Goal: Task Accomplishment & Management: Manage account settings

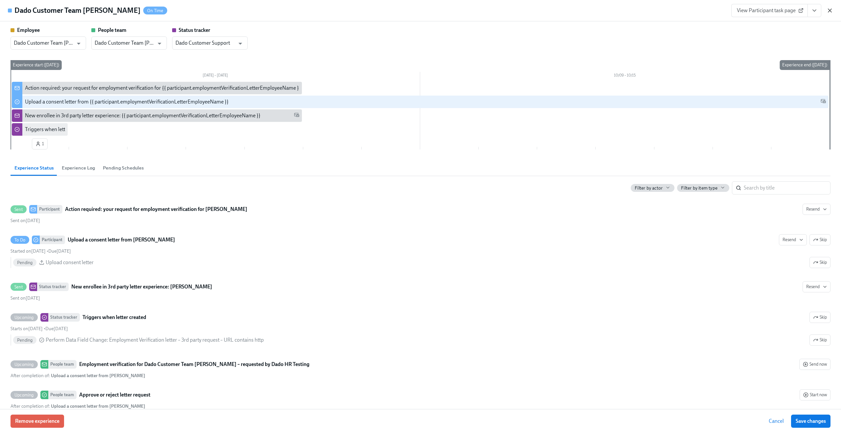
click at [828, 10] on icon "button" at bounding box center [830, 10] width 7 height 7
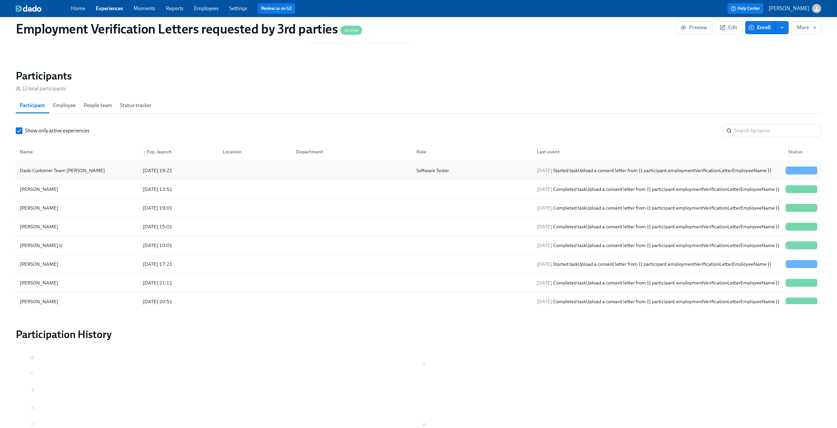
click at [100, 169] on div "Dado Customer Team Meyer" at bounding box center [77, 170] width 120 height 13
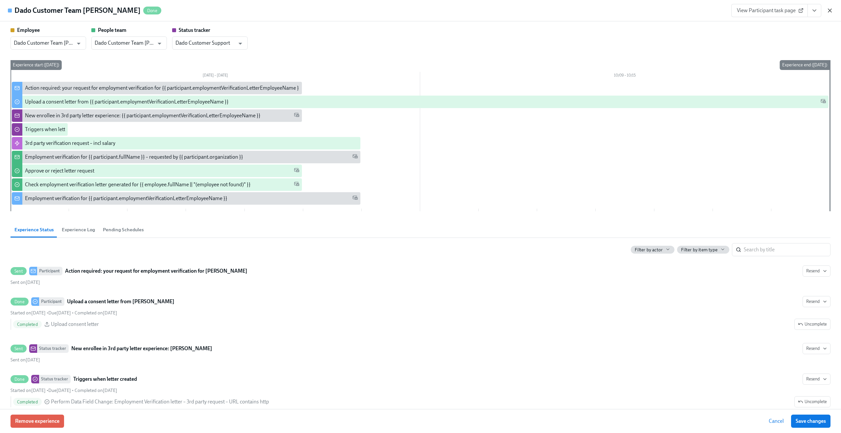
click at [829, 12] on icon "button" at bounding box center [830, 10] width 3 height 3
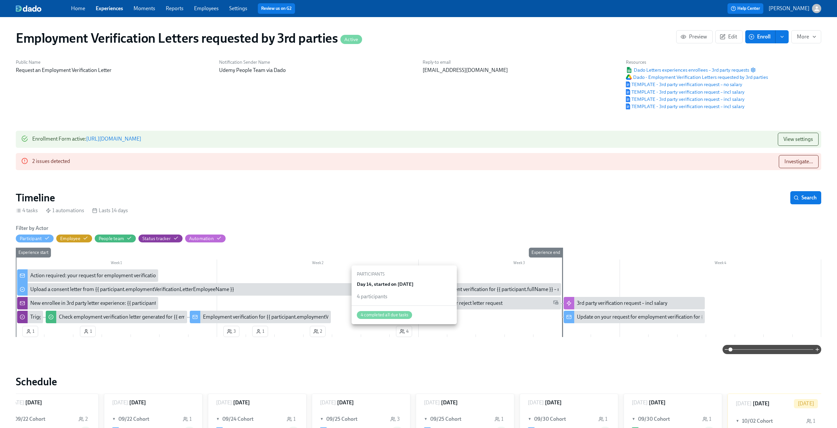
click at [408, 332] on span "4" at bounding box center [403, 331] width 9 height 7
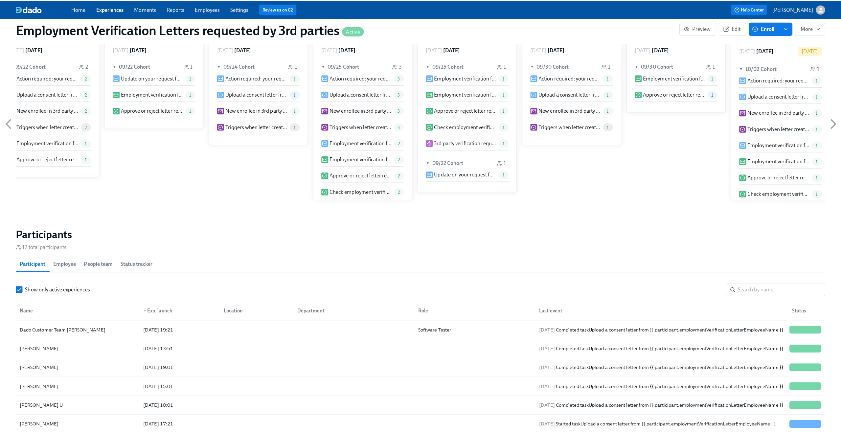
scroll to position [358, 0]
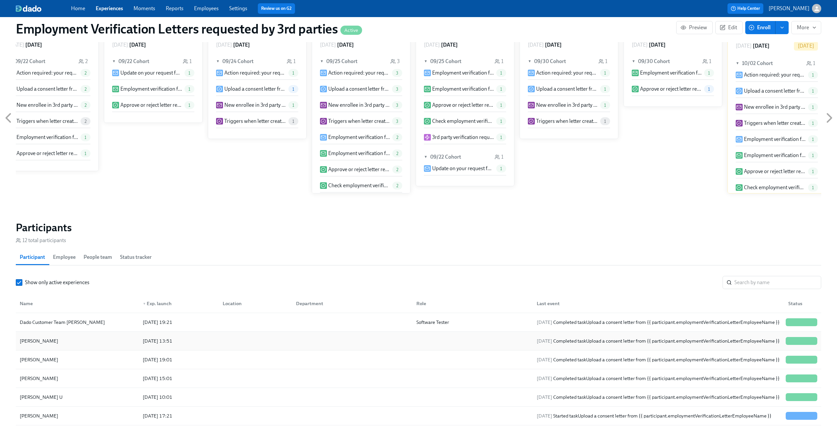
click at [96, 345] on div "Daria Janik" at bounding box center [77, 341] width 120 height 13
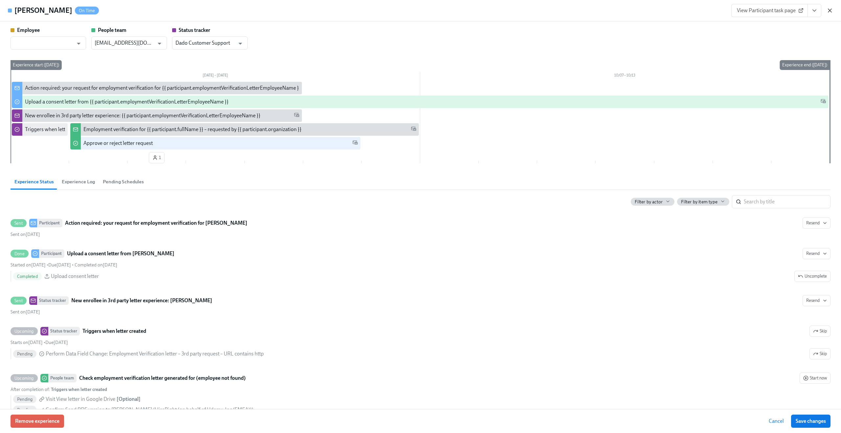
click at [831, 11] on icon "button" at bounding box center [830, 10] width 3 height 3
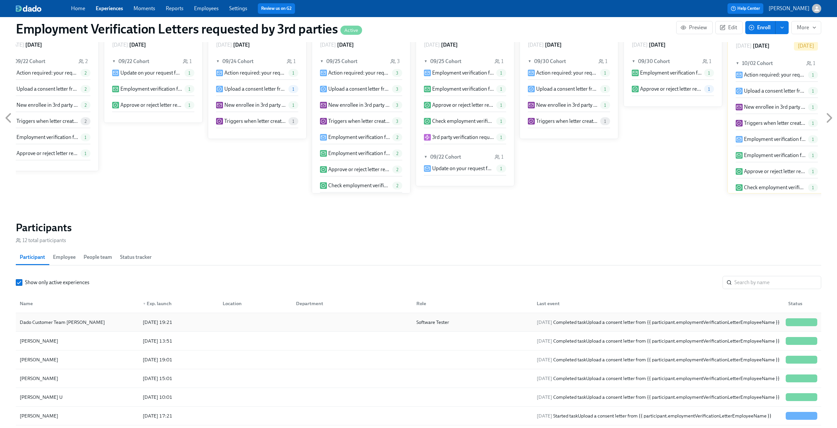
click at [111, 325] on div "Dado Customer Team Meyer" at bounding box center [77, 322] width 120 height 13
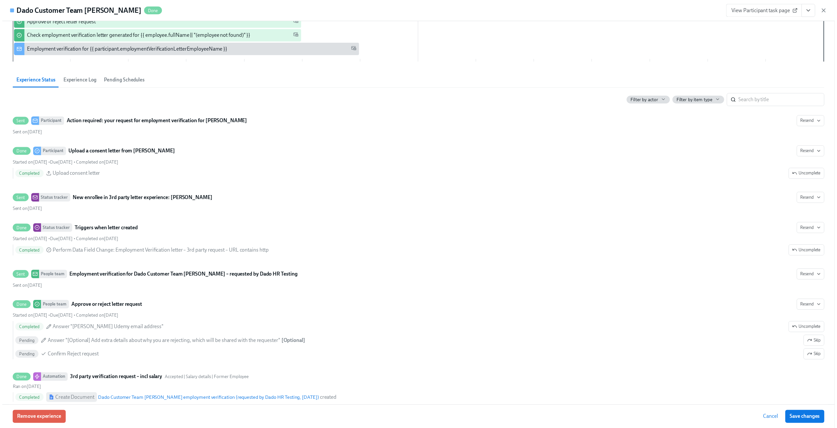
scroll to position [252, 0]
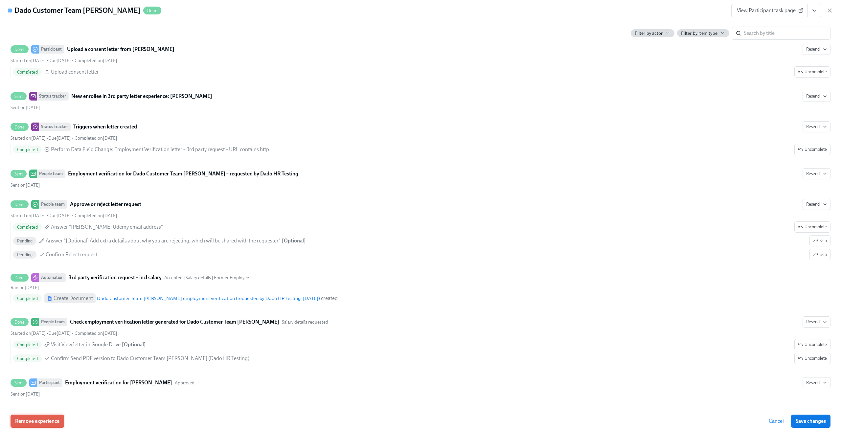
click at [52, 422] on span "Remove experience" at bounding box center [37, 421] width 44 height 7
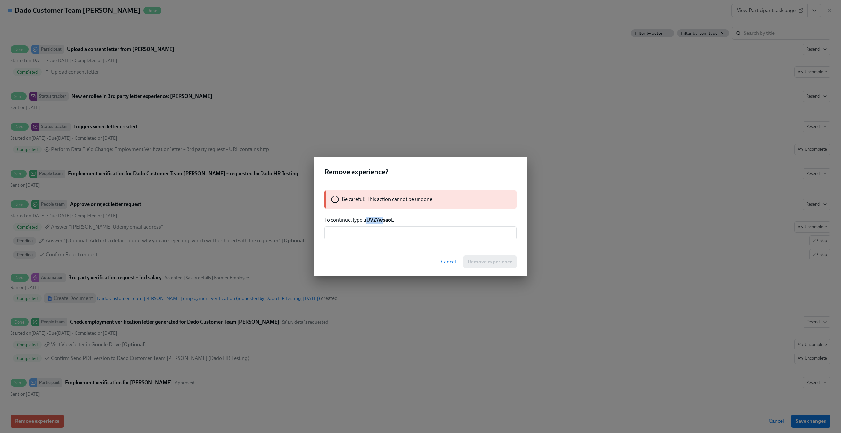
drag, startPoint x: 365, startPoint y: 221, endPoint x: 382, endPoint y: 220, distance: 16.4
click at [382, 220] on strong "uUVZ7wsaoL" at bounding box center [379, 220] width 31 height 6
drag, startPoint x: 364, startPoint y: 221, endPoint x: 415, endPoint y: 223, distance: 52.0
click at [415, 223] on p "To continue, type uUVZ7wsaoL" at bounding box center [420, 220] width 193 height 7
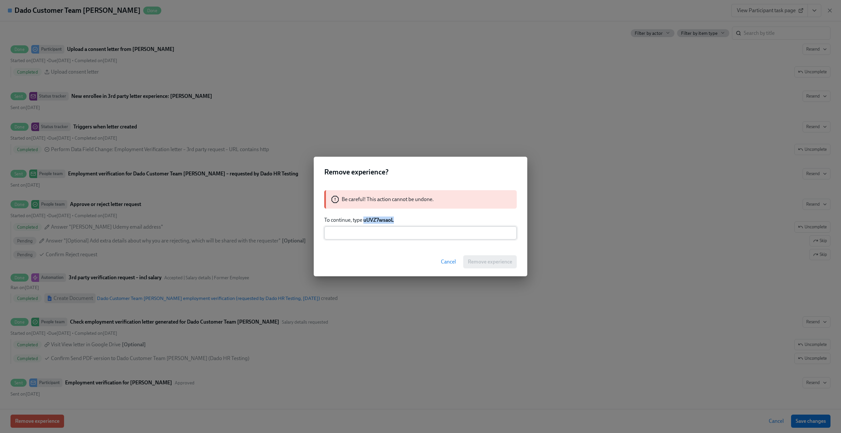
copy strong "uUVZ7wsaoL"
click at [387, 235] on input "text" at bounding box center [420, 232] width 193 height 13
paste input "uUVZ7wsaoL"
type input "uUVZ7wsaoL"
click at [482, 263] on span "Remove experience" at bounding box center [490, 262] width 44 height 7
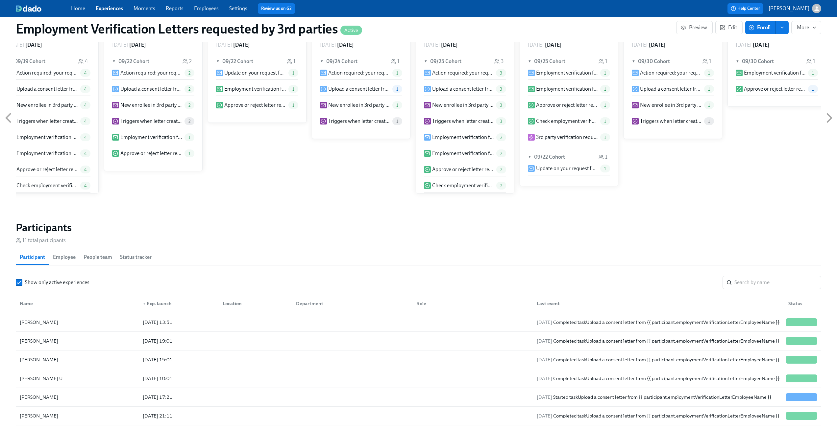
scroll to position [0, 0]
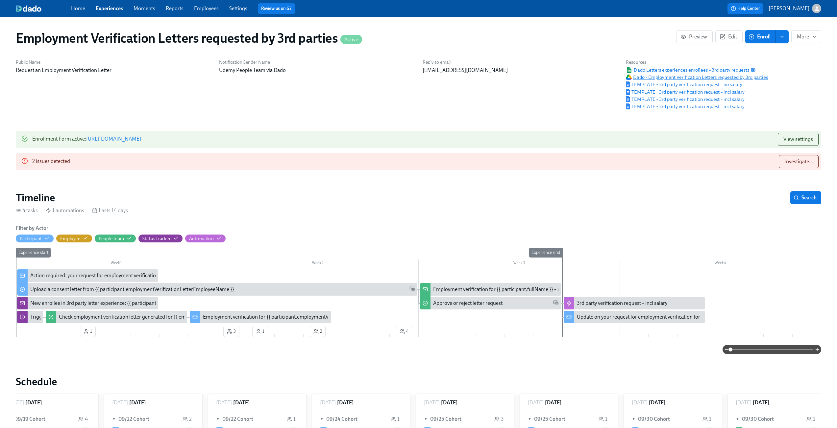
click at [641, 79] on span "Dado - Employment Verification Letters requested by 3rd parties" at bounding box center [696, 77] width 142 height 7
click at [610, 94] on div "Reply-to email people@udemy.com" at bounding box center [519, 84] width 203 height 59
click at [650, 71] on span "Dado Letters experiences enrollees – 3rd party requests" at bounding box center [686, 70] width 123 height 7
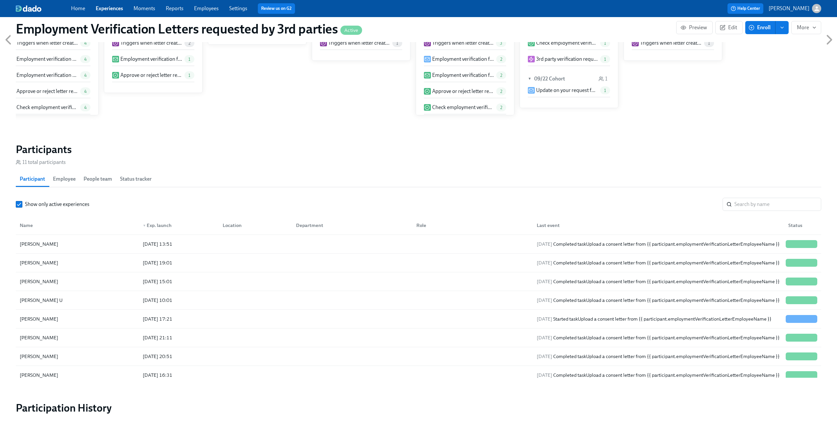
scroll to position [477, 0]
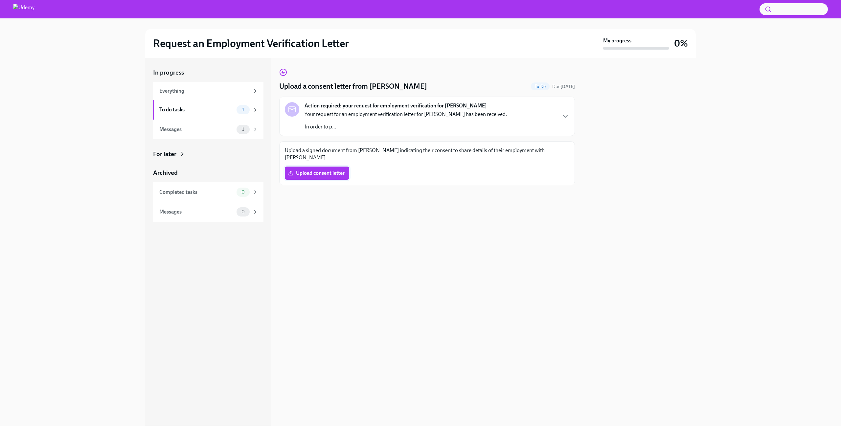
click at [324, 170] on span "Upload consent letter" at bounding box center [317, 173] width 55 height 7
click at [0, 0] on input "Upload consent letter" at bounding box center [0, 0] width 0 height 0
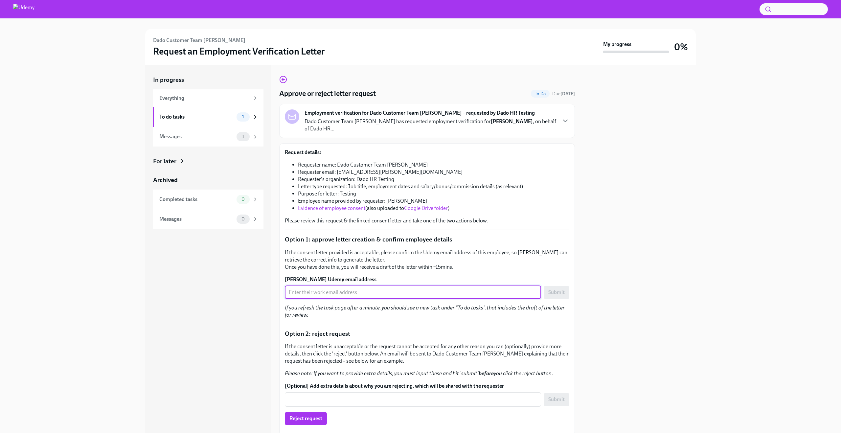
click at [389, 286] on input "Claus Meyer's Udemy email address" at bounding box center [413, 292] width 256 height 13
paste input "claus.meyer+udemy2@dadohr.com"
type input "claus.meyer+udemy2@dadohr.com"
click at [544, 286] on button "Submit" at bounding box center [557, 292] width 26 height 13
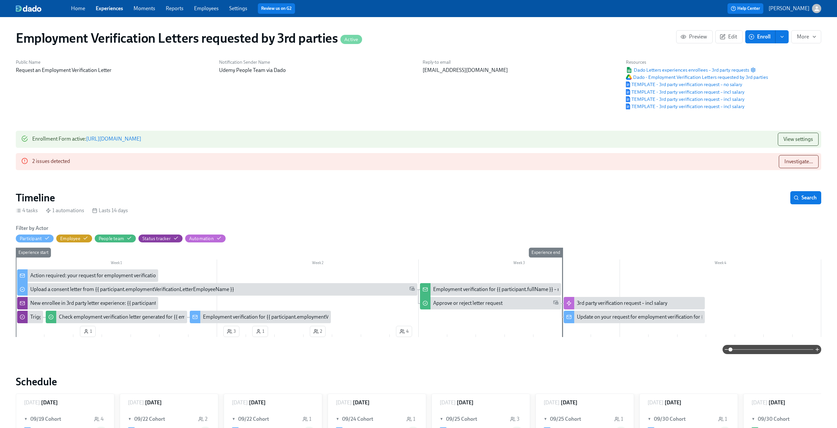
scroll to position [0, 21]
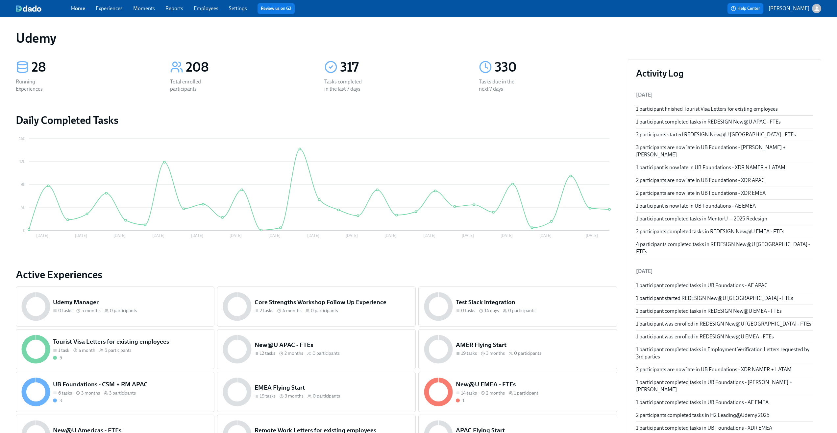
click at [116, 10] on link "Experiences" at bounding box center [109, 8] width 27 height 6
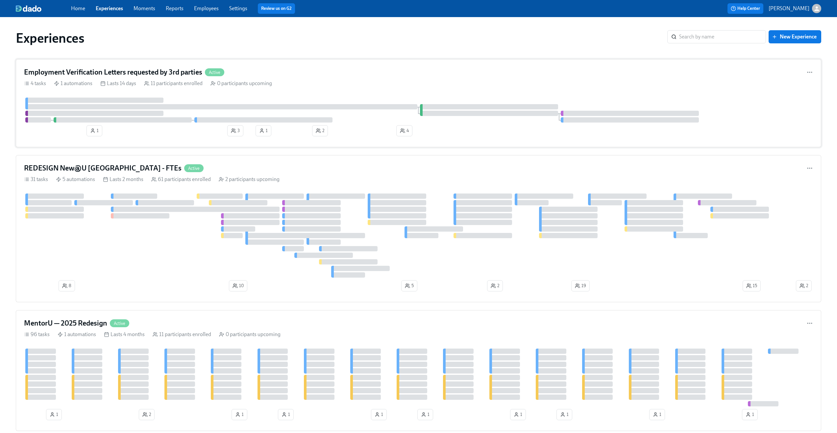
click at [296, 72] on div "Employment Verification Letters requested by 3rd parties Active" at bounding box center [418, 72] width 789 height 10
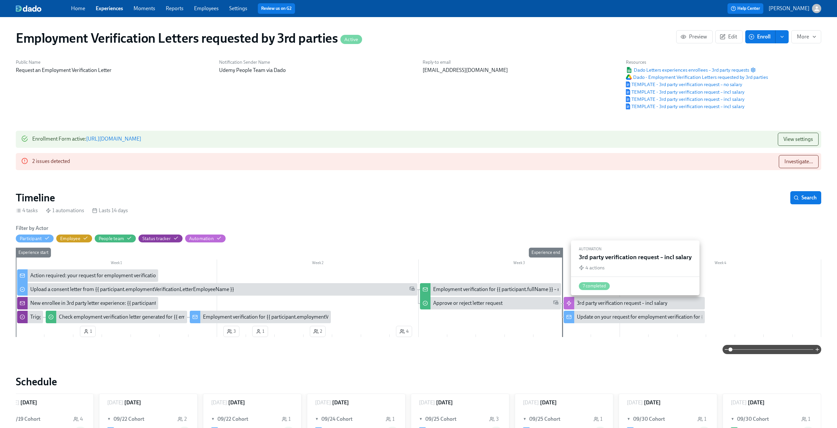
click at [633, 303] on div "3rd party verification request – incl salary" at bounding box center [622, 303] width 90 height 7
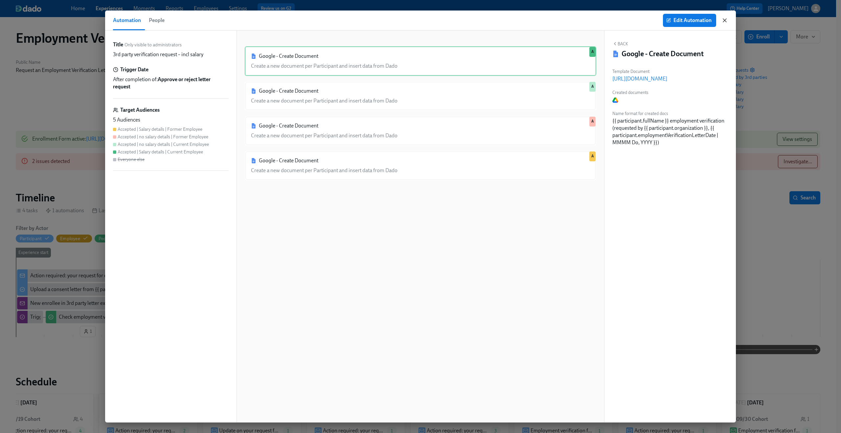
click at [725, 20] on icon "button" at bounding box center [724, 20] width 3 height 3
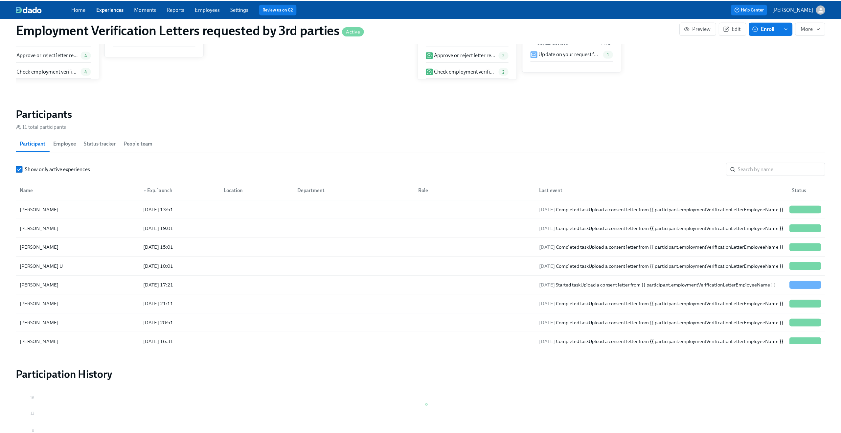
scroll to position [472, 0]
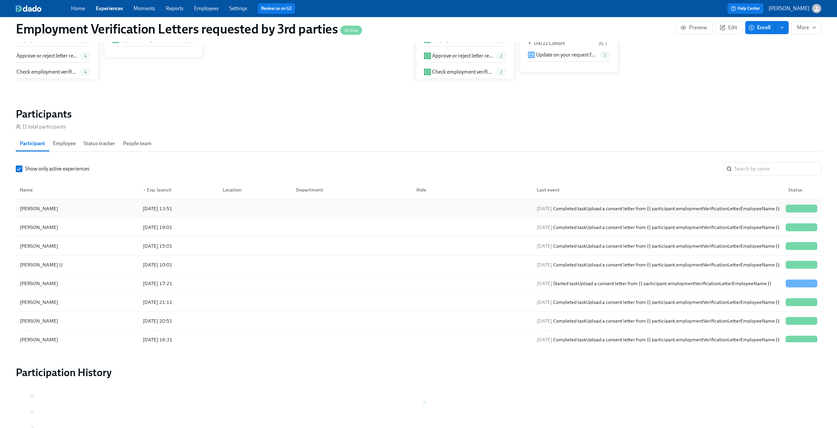
click at [403, 211] on div at bounding box center [351, 208] width 120 height 13
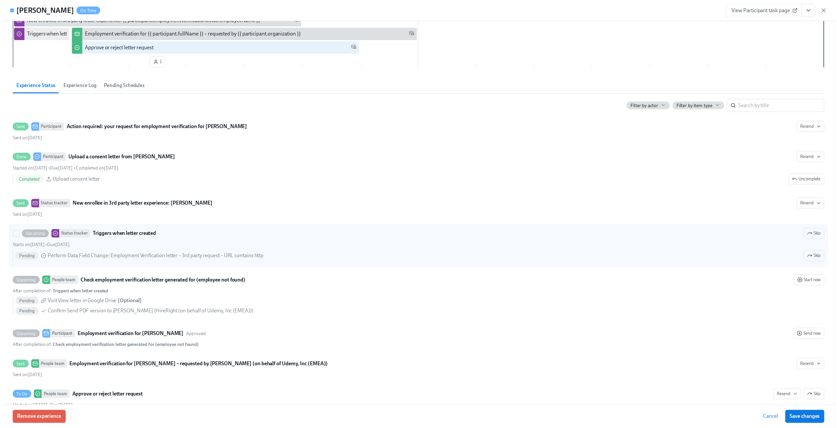
scroll to position [30, 0]
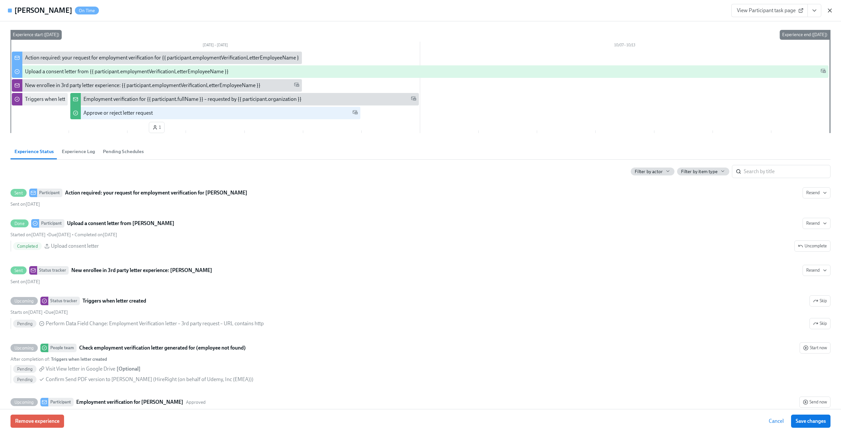
click at [831, 10] on icon "button" at bounding box center [830, 10] width 7 height 7
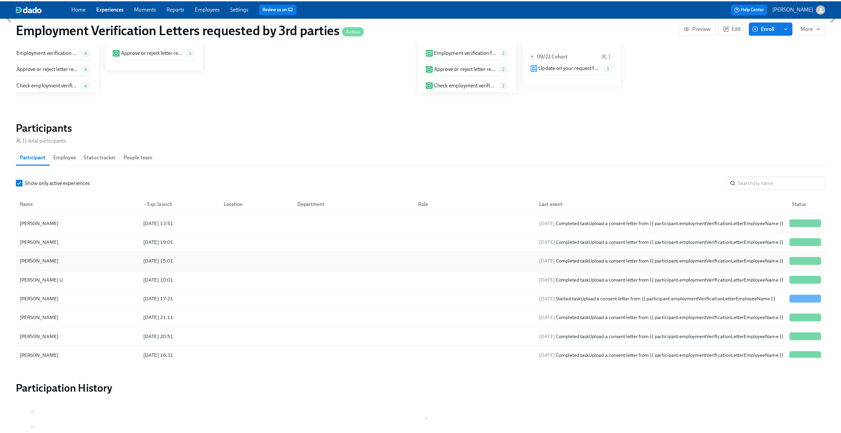
scroll to position [459, 0]
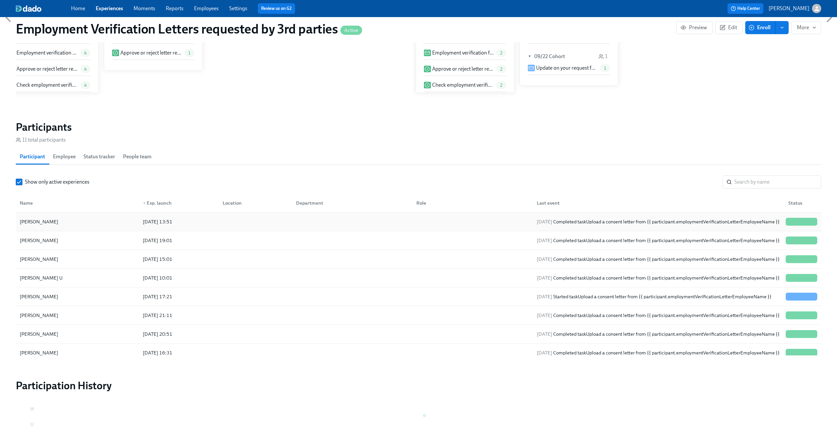
click at [601, 223] on div "2025/10/01 Completed task Upload a consent letter from {{ participant.employmen…" at bounding box center [658, 222] width 248 height 8
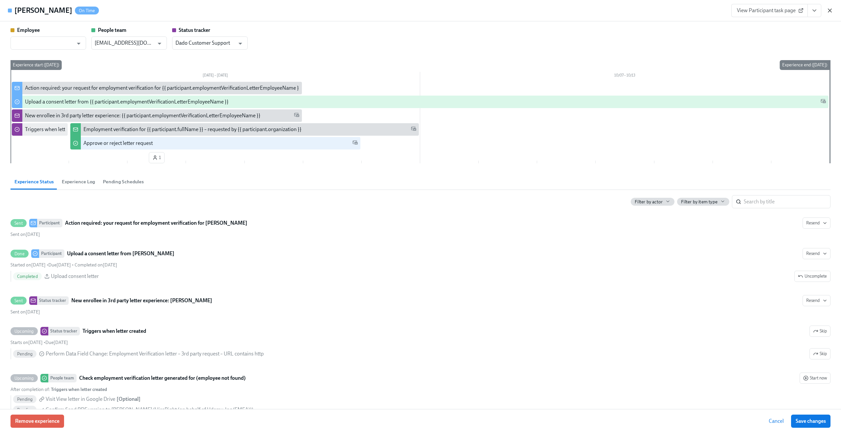
click at [833, 12] on icon "button" at bounding box center [830, 10] width 7 height 7
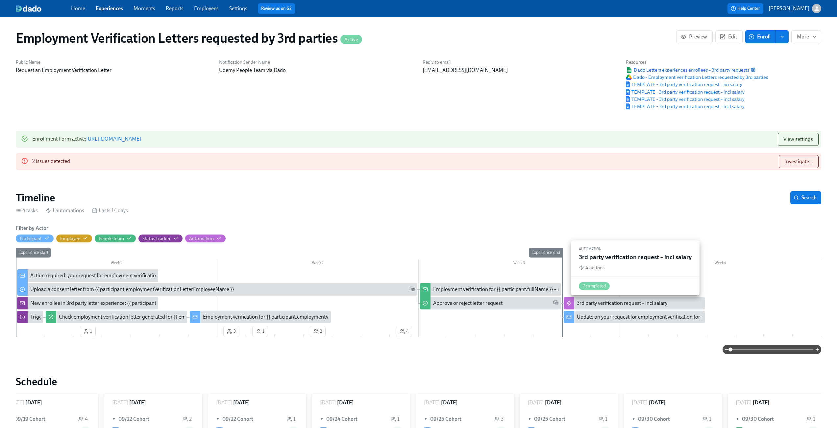
click at [610, 303] on div "3rd party verification request – incl salary" at bounding box center [622, 303] width 90 height 7
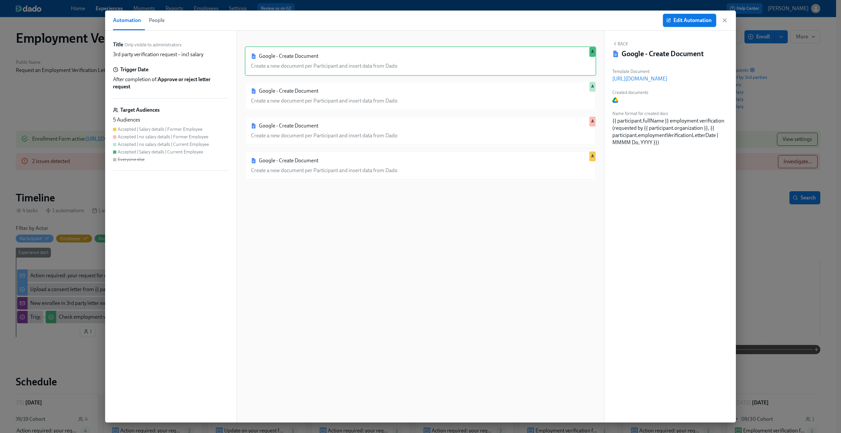
click at [682, 22] on span "Edit Automation" at bounding box center [690, 20] width 44 height 7
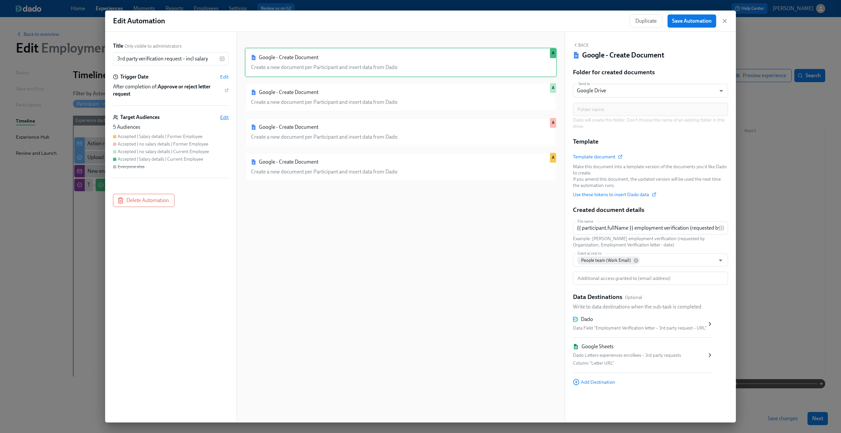
click at [223, 118] on span "Edit" at bounding box center [224, 117] width 9 height 7
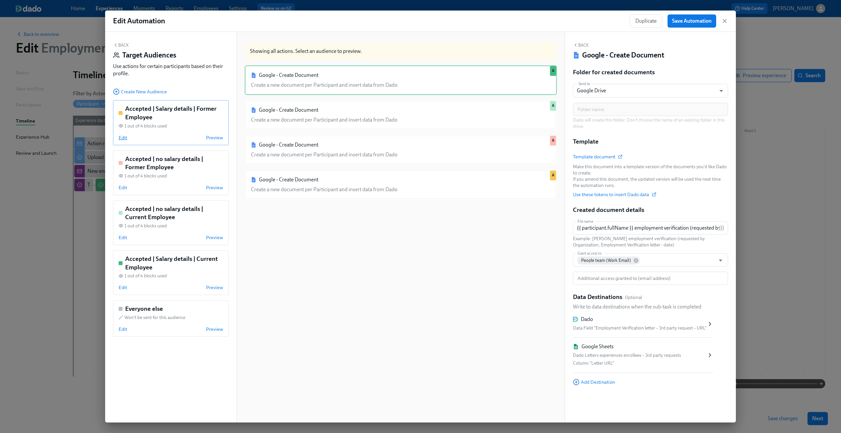
click at [125, 138] on span "Edit" at bounding box center [123, 137] width 9 height 7
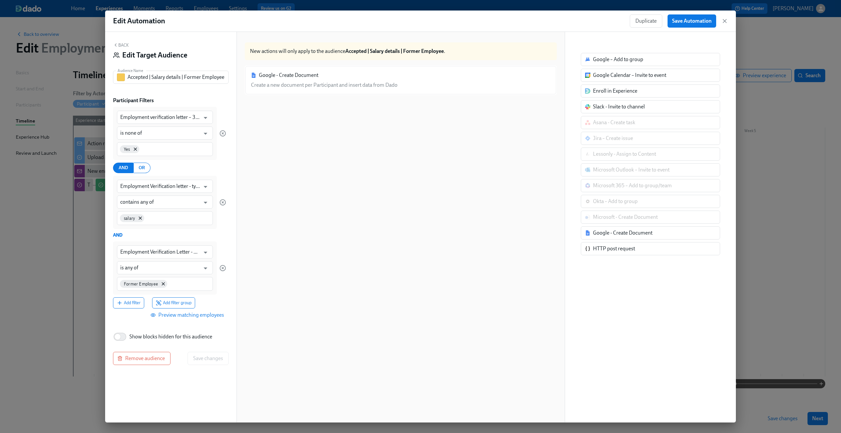
click at [117, 39] on div "Back Edit Target Audience Audience Name Accepted | Salary details | Former Empl…" at bounding box center [170, 227] width 131 height 391
click at [118, 44] on icon "button" at bounding box center [115, 44] width 5 height 5
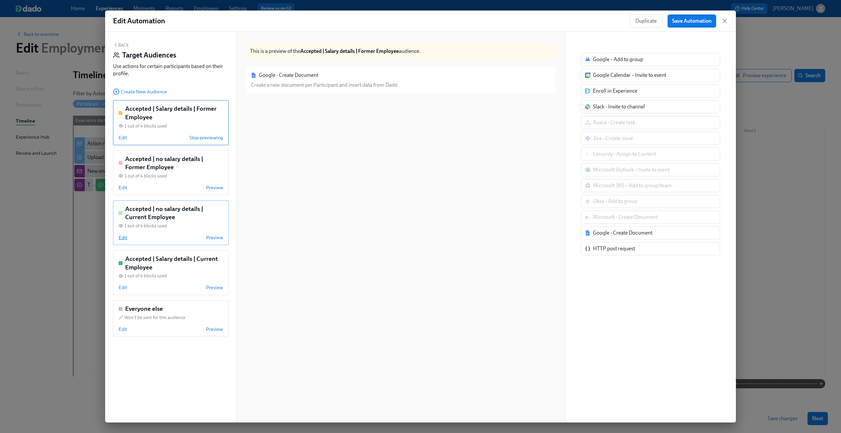
click at [121, 239] on span "Edit" at bounding box center [123, 237] width 9 height 7
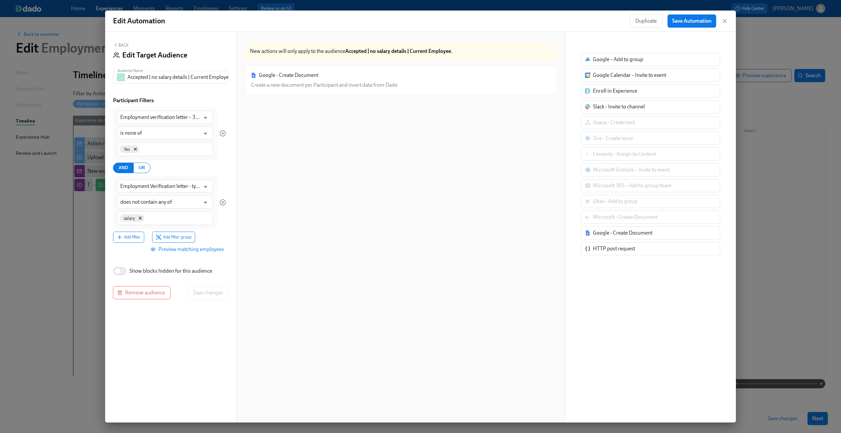
click at [122, 47] on button "Back" at bounding box center [121, 44] width 16 height 5
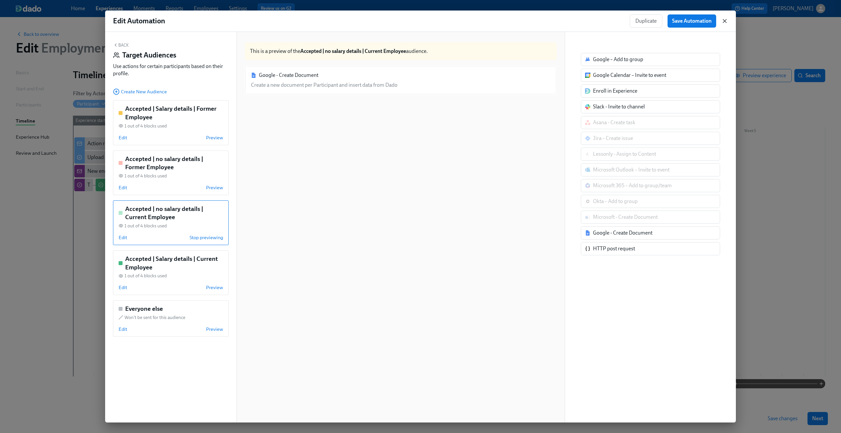
click at [727, 22] on icon "button" at bounding box center [725, 21] width 7 height 7
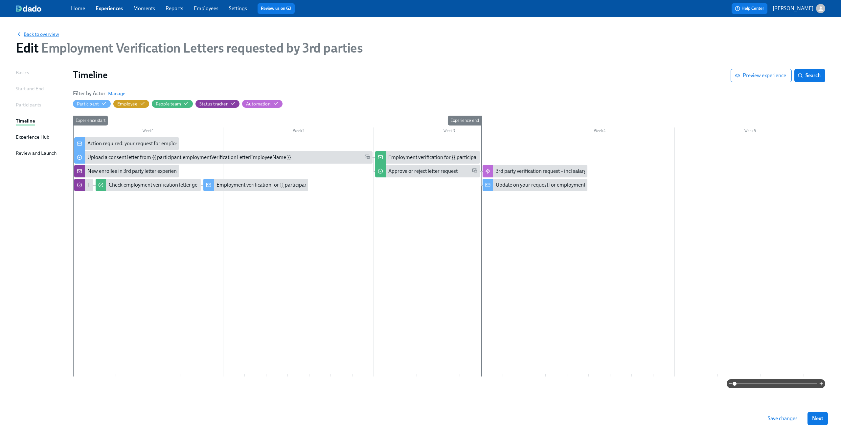
click at [41, 34] on span "Back to overview" at bounding box center [37, 34] width 43 height 7
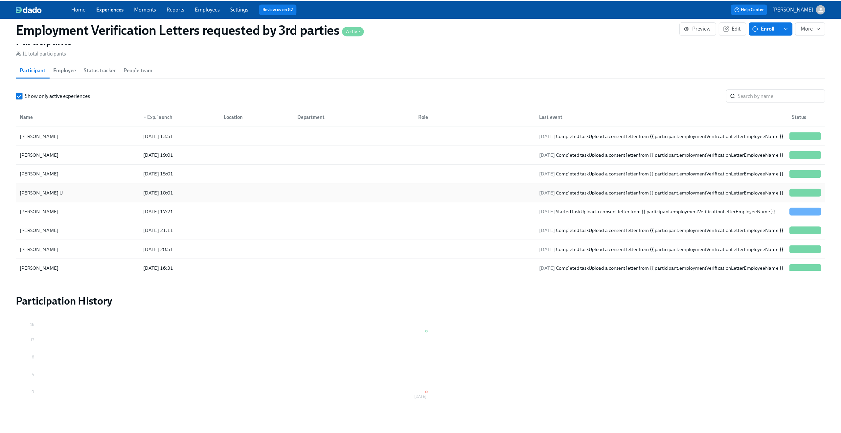
scroll to position [548, 0]
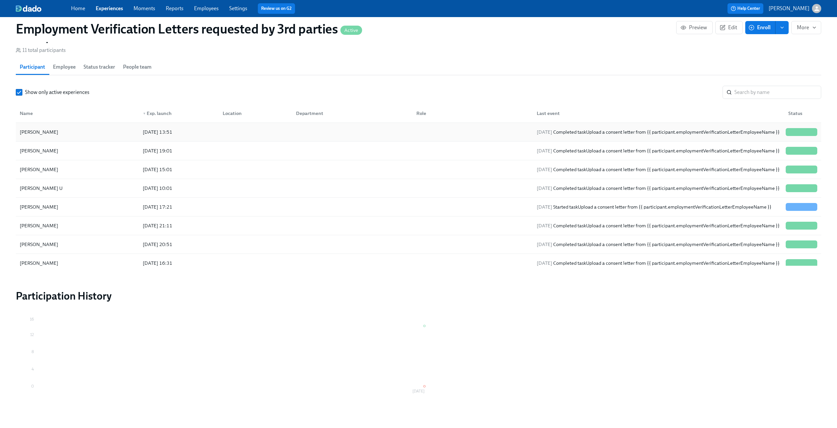
click at [595, 134] on div "2025/10/01 Completed task Upload a consent letter from {{ participant.employmen…" at bounding box center [658, 132] width 248 height 8
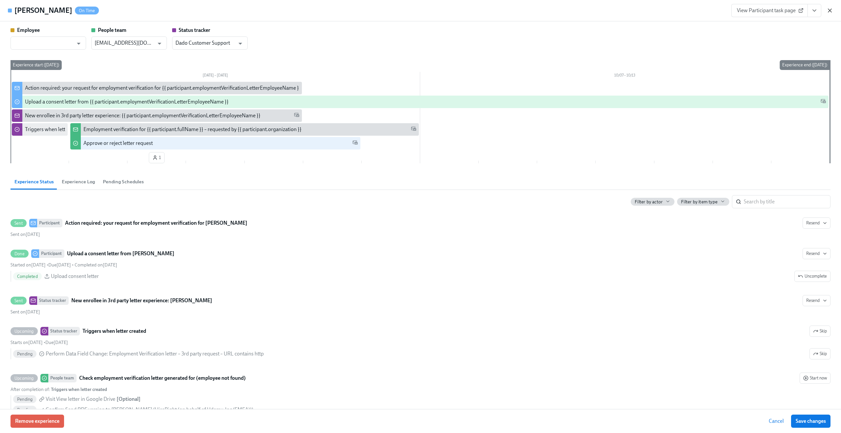
click at [829, 12] on icon "button" at bounding box center [830, 10] width 3 height 3
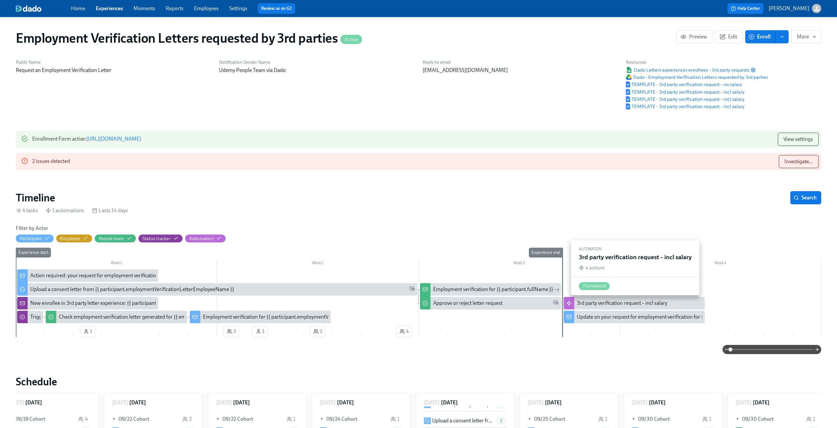
click at [593, 301] on div "3rd party verification request – incl salary" at bounding box center [622, 303] width 90 height 7
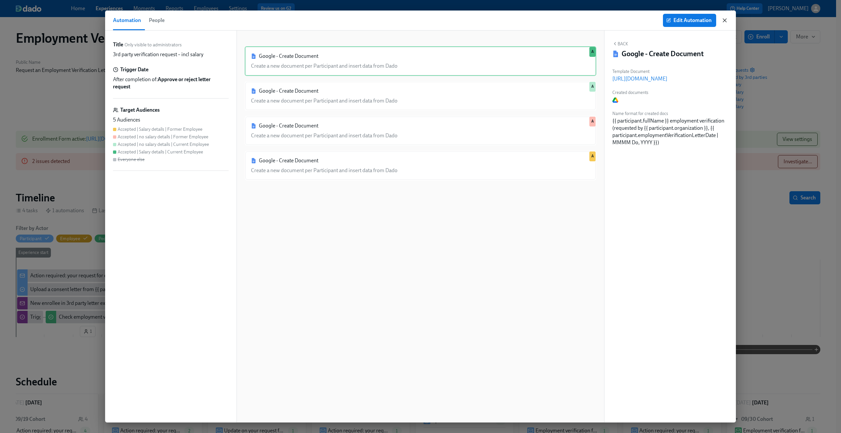
click at [724, 19] on icon "button" at bounding box center [724, 20] width 3 height 3
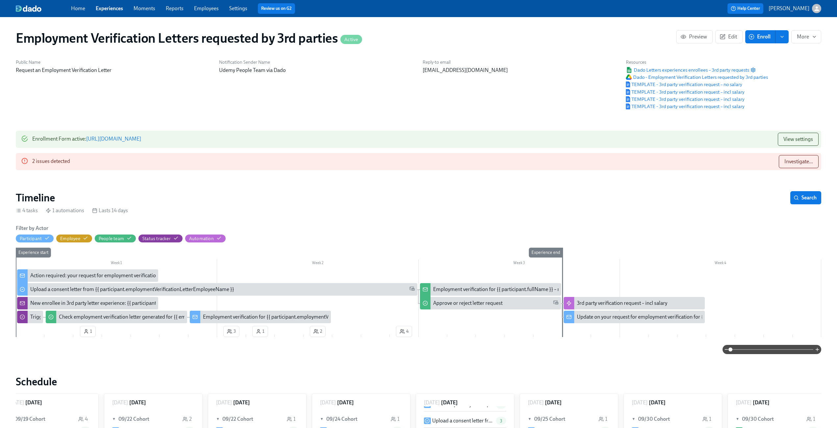
click at [141, 140] on link "https://my.dadohr.com/enrollmentForms/2a8Ubmw98KEOdEt8dvLtzU32XXH3G" at bounding box center [113, 139] width 55 height 6
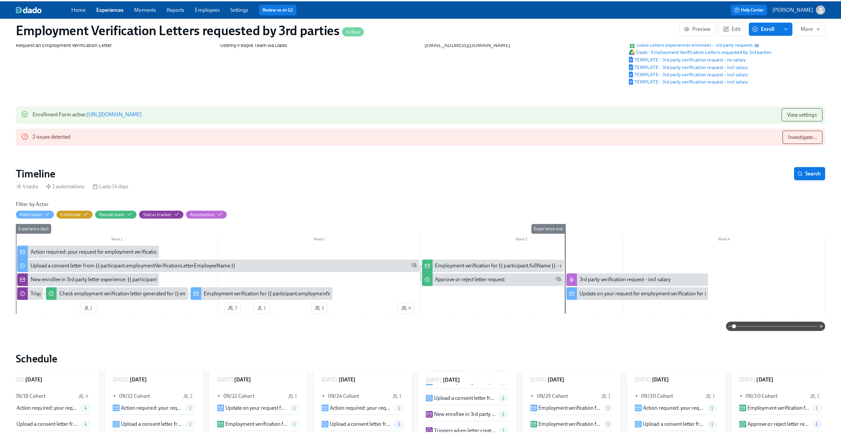
scroll to position [28, 0]
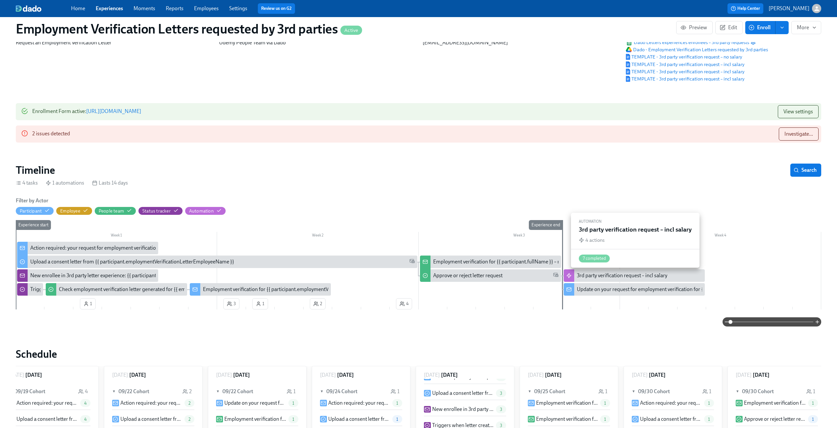
click at [621, 279] on div "3rd party verification request – incl salary" at bounding box center [622, 275] width 90 height 7
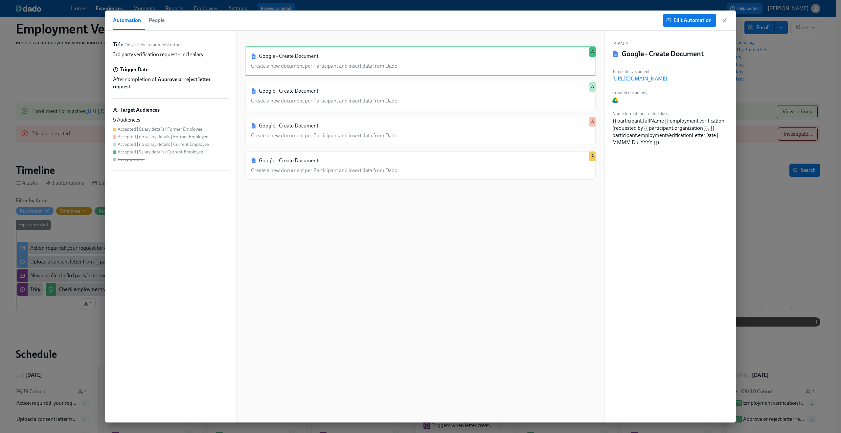
click at [198, 116] on div "5 Audiences" at bounding box center [171, 119] width 116 height 7
click at [693, 14] on button "Edit Automation" at bounding box center [689, 20] width 53 height 13
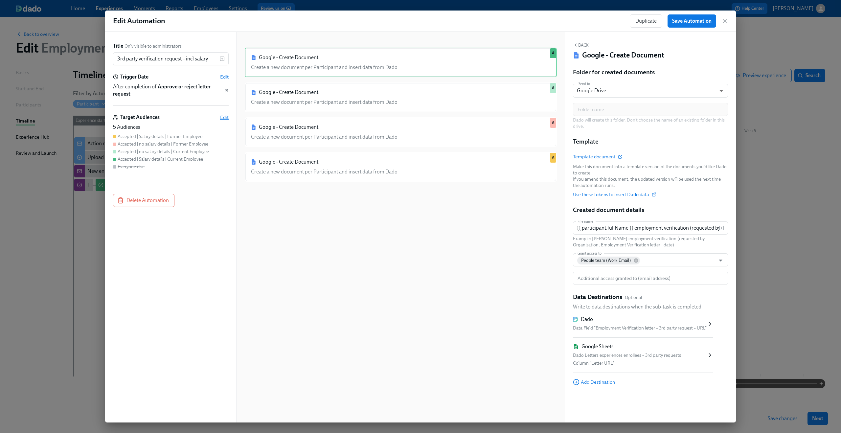
click at [225, 120] on span "Edit" at bounding box center [224, 117] width 9 height 7
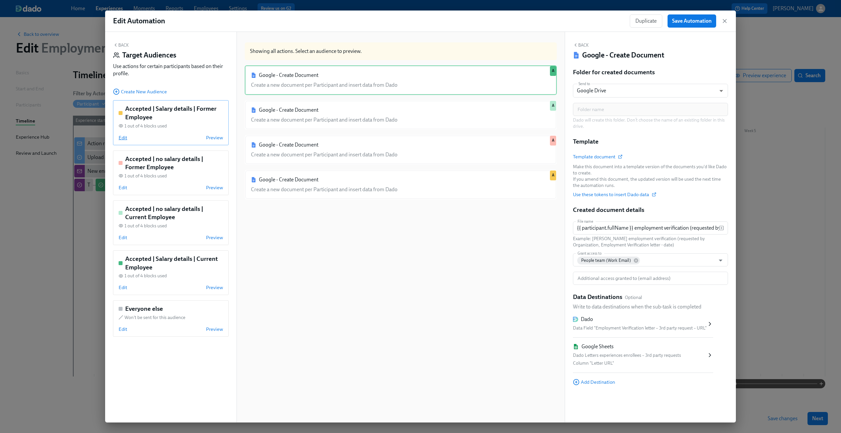
click at [121, 138] on span "Edit" at bounding box center [123, 137] width 9 height 7
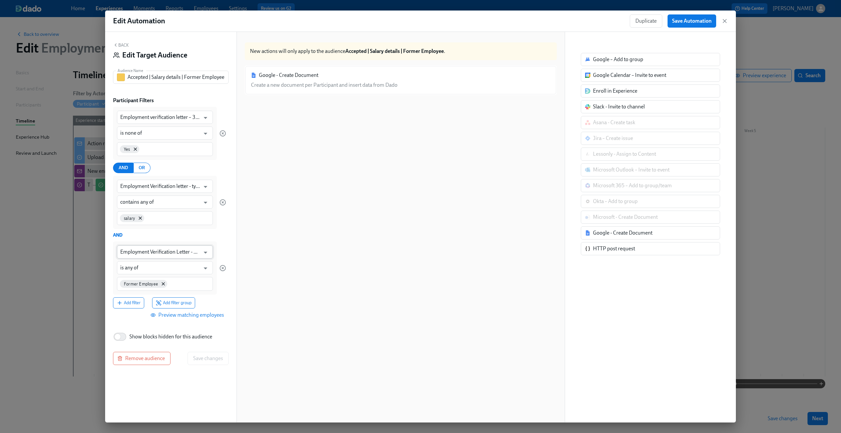
click at [172, 250] on input "Employment Verification Letter - Employment Status" at bounding box center [160, 252] width 80 height 13
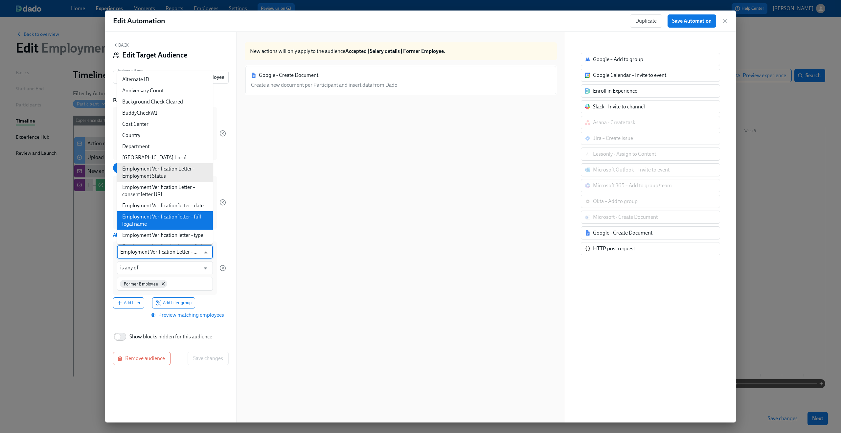
click at [223, 231] on div "Employment verification letter – 3rd party request - rejected? ​ is none of ​ Y…" at bounding box center [169, 208] width 113 height 202
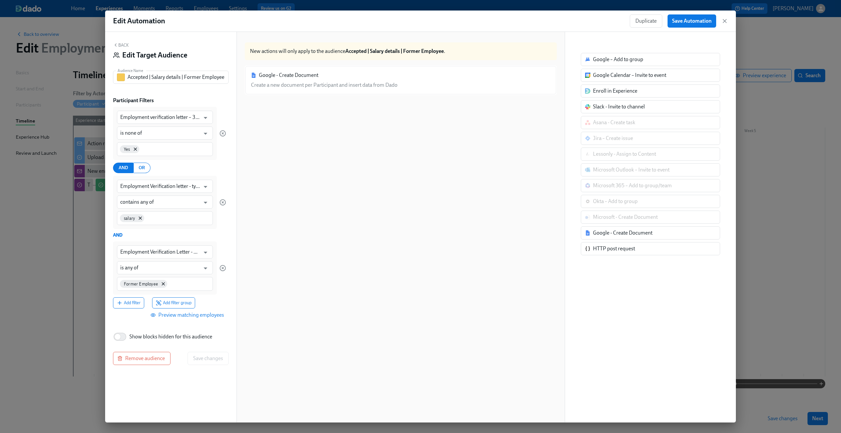
click at [120, 47] on button "Back" at bounding box center [121, 44] width 16 height 5
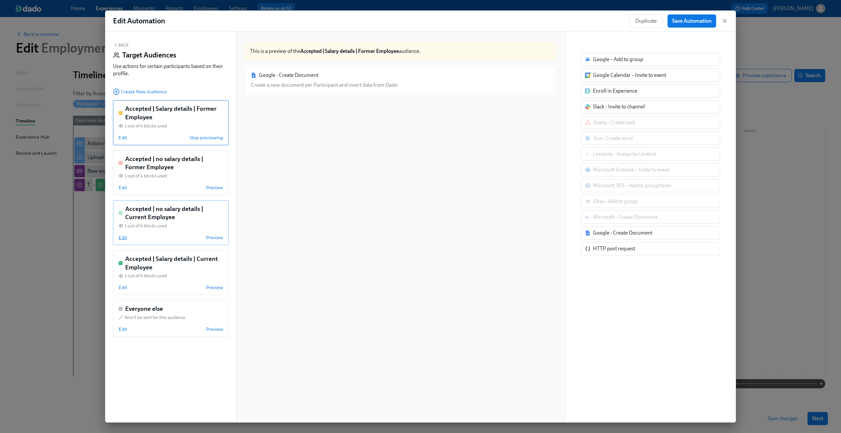
click at [122, 238] on span "Edit" at bounding box center [123, 237] width 9 height 7
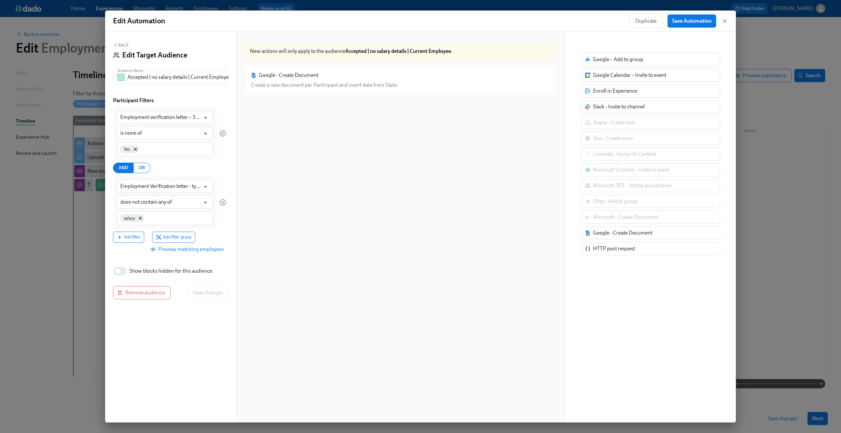
click at [121, 45] on button "Back" at bounding box center [121, 44] width 16 height 5
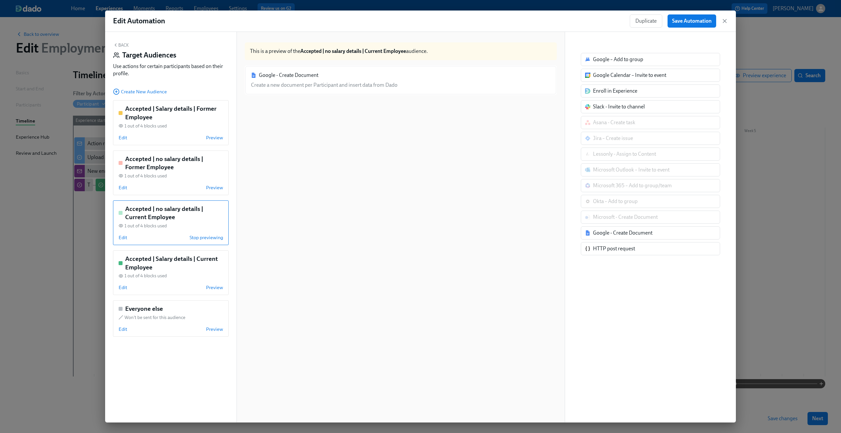
click at [121, 45] on button "Back" at bounding box center [121, 44] width 16 height 5
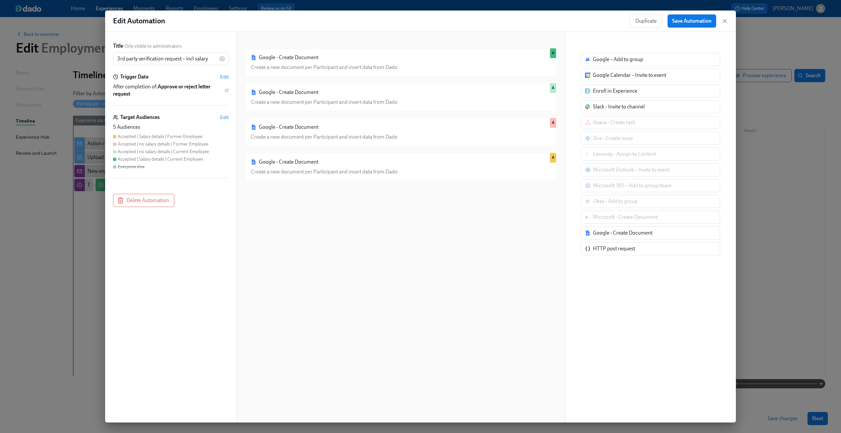
click at [721, 23] on div "Duplicate Save Automation" at bounding box center [679, 20] width 98 height 13
click at [728, 21] on icon "button" at bounding box center [725, 21] width 7 height 7
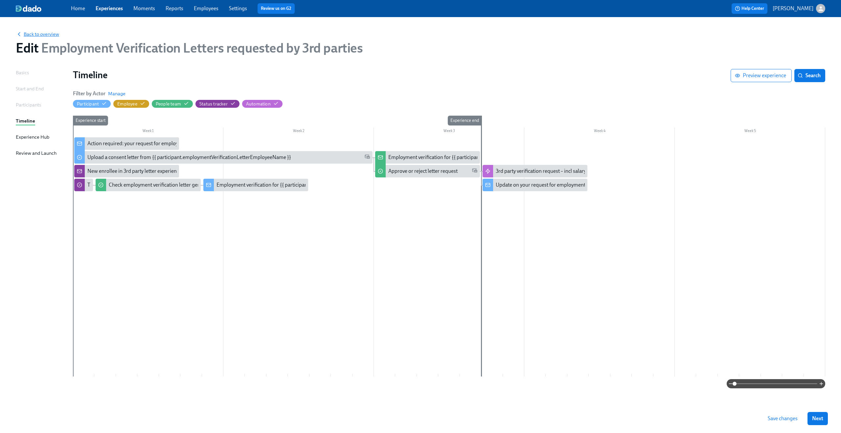
click at [41, 37] on span "Back to overview" at bounding box center [37, 34] width 43 height 7
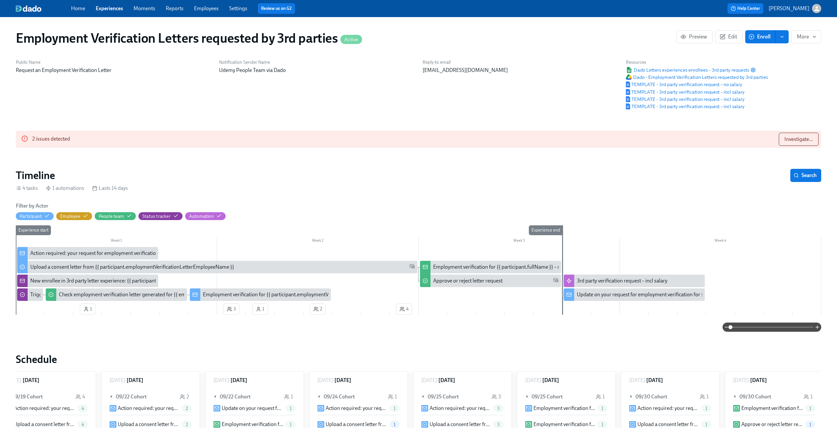
scroll to position [0, 21]
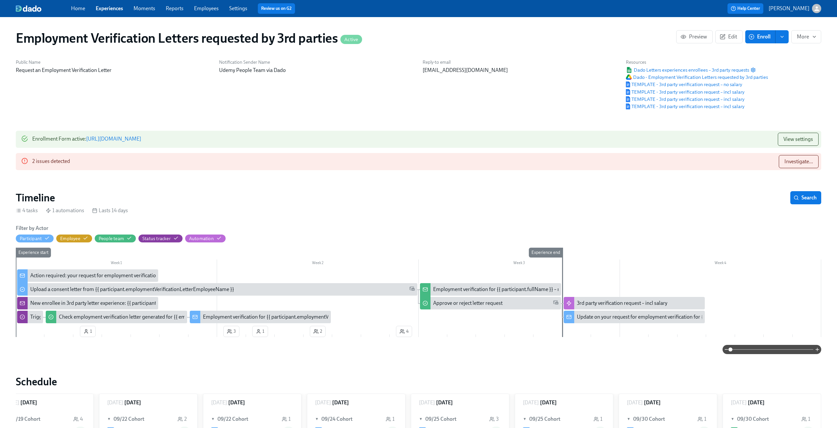
click at [141, 135] on div "Enrollment Form active : https://my.dadohr.com/enrollmentForms/2a8Ubmw98KEOdEt8…" at bounding box center [86, 139] width 109 height 13
click at [141, 139] on link "https://my.dadohr.com/enrollmentForms/2a8Ubmw98KEOdEt8dvLtzU32XXH3G" at bounding box center [113, 139] width 55 height 6
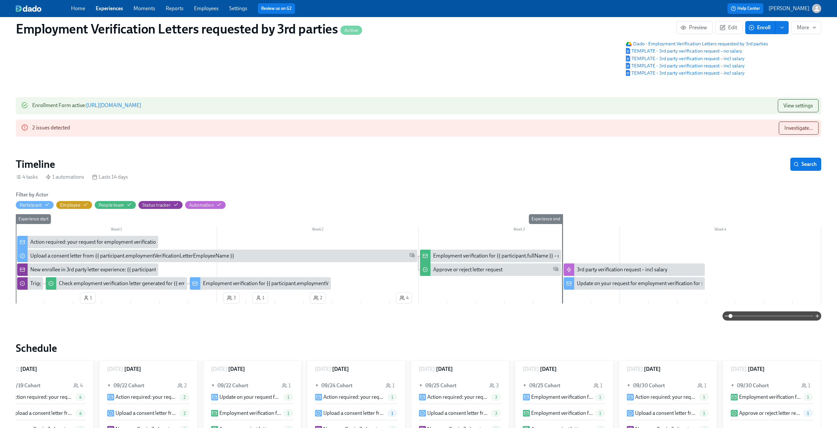
scroll to position [39, 0]
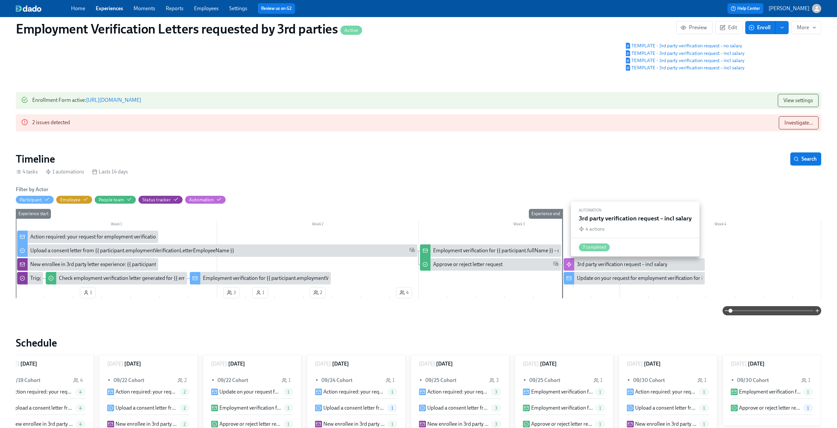
click at [621, 267] on div "3rd party verification request – incl salary" at bounding box center [622, 264] width 90 height 7
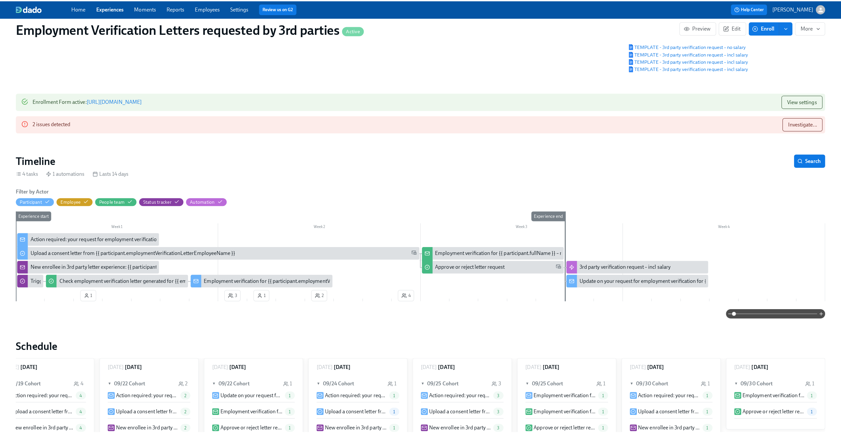
scroll to position [0, 16]
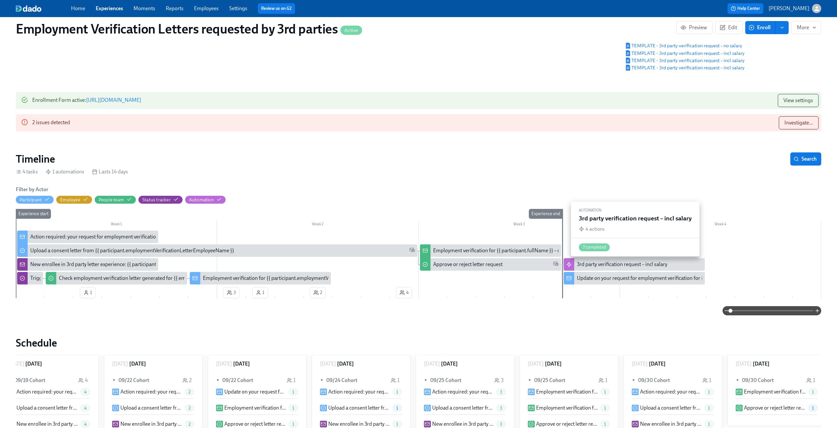
click at [597, 266] on div "3rd party verification request – incl salary" at bounding box center [622, 264] width 90 height 7
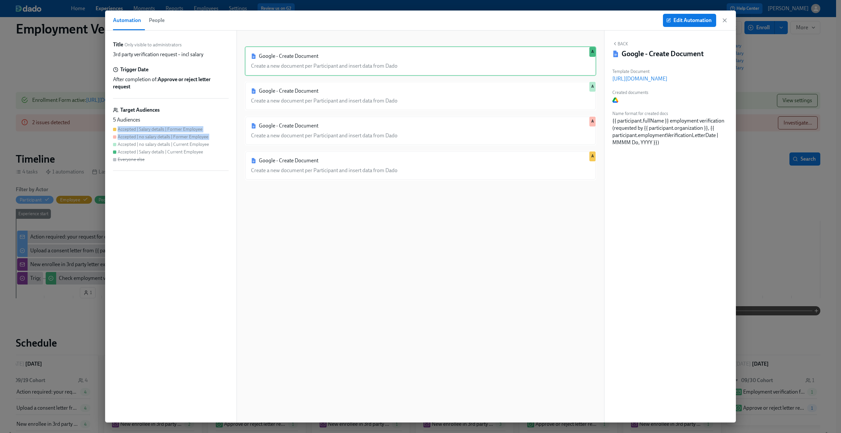
drag, startPoint x: 119, startPoint y: 130, endPoint x: 210, endPoint y: 140, distance: 91.6
click at [210, 140] on div "Accepted | Salary details | Former Employee Accepted | no salary details | Form…" at bounding box center [171, 144] width 116 height 36
drag, startPoint x: 135, startPoint y: 146, endPoint x: 204, endPoint y: 158, distance: 70.0
click at [204, 158] on div "Accepted | Salary details | Former Employee Accepted | no salary details | Form…" at bounding box center [171, 144] width 116 height 36
click at [204, 152] on div "Accepted | Salary details | Former Employee Accepted | no salary details | Form…" at bounding box center [171, 144] width 116 height 36
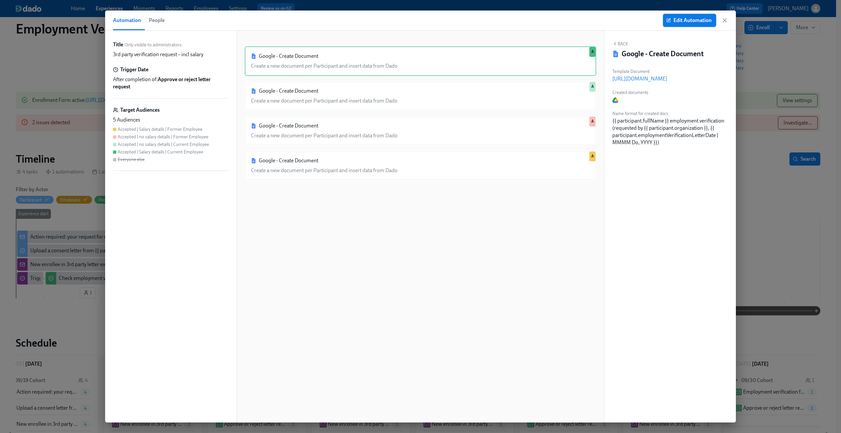
click at [684, 19] on span "Edit Automation" at bounding box center [690, 20] width 44 height 7
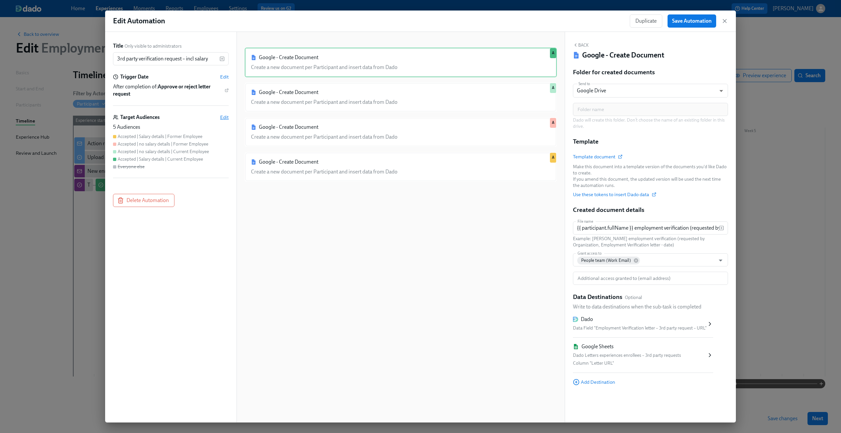
click at [223, 116] on span "Edit" at bounding box center [224, 117] width 9 height 7
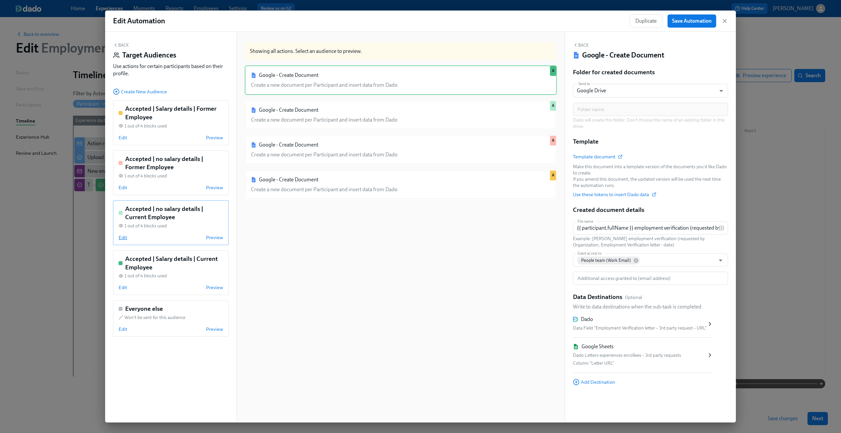
click at [125, 238] on span "Edit" at bounding box center [123, 237] width 9 height 7
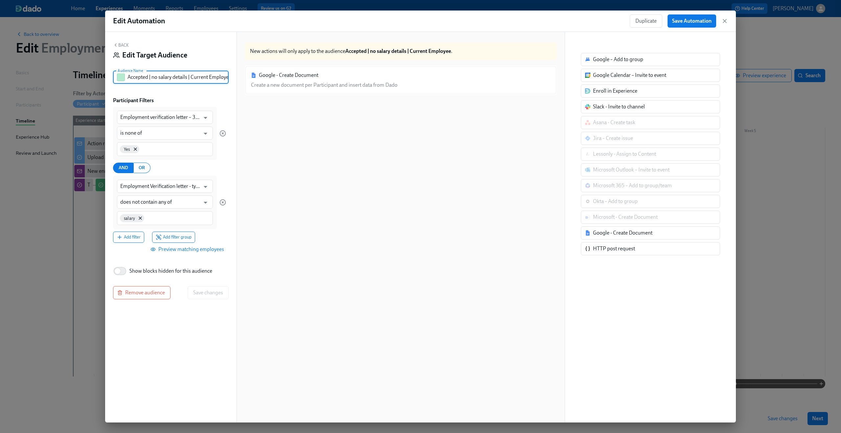
scroll to position [0, 3]
drag, startPoint x: 204, startPoint y: 77, endPoint x: 230, endPoint y: 72, distance: 26.4
click at [230, 72] on div "Back Edit Target Audience Audience Name Accepted | no salary details | Current …" at bounding box center [170, 227] width 131 height 391
drag, startPoint x: 220, startPoint y: 78, endPoint x: 235, endPoint y: 78, distance: 14.8
click at [235, 78] on div "Back Edit Target Audience Audience Name Accepted | no salary details | Current …" at bounding box center [170, 227] width 131 height 391
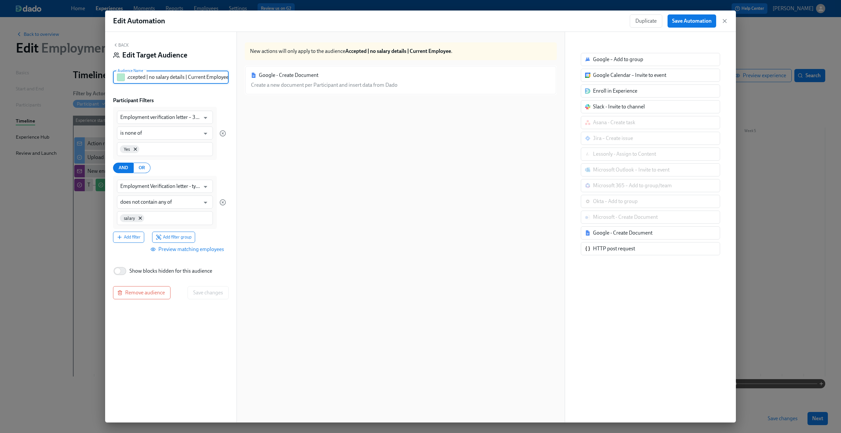
click at [215, 78] on input "Accepted | no salary details | Current Employee" at bounding box center [178, 77] width 101 height 13
drag, startPoint x: 188, startPoint y: 79, endPoint x: 237, endPoint y: 78, distance: 49.3
click at [237, 78] on div "Back Edit Target Audience Audience Name Accepted | no salary details | Current …" at bounding box center [420, 227] width 631 height 391
type input "Accepted | no salary details | Old"
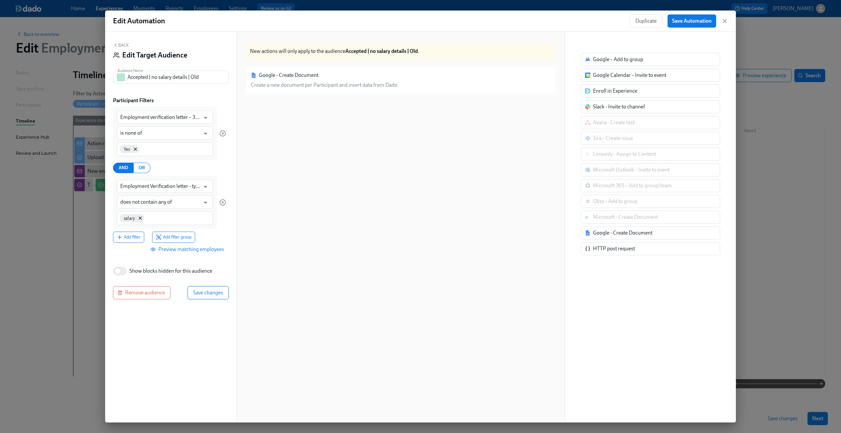
click at [211, 295] on span "Save changes" at bounding box center [208, 293] width 30 height 7
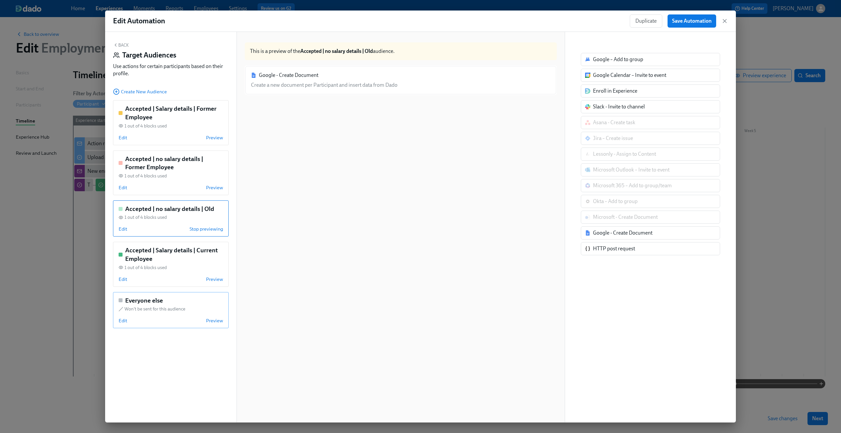
click at [122, 303] on div "Everyone else" at bounding box center [141, 300] width 44 height 9
click at [124, 280] on span "Edit" at bounding box center [123, 279] width 9 height 7
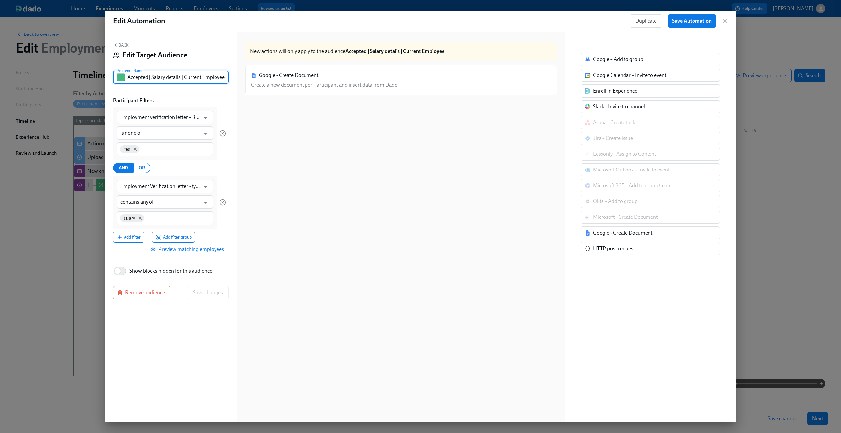
drag, startPoint x: 186, startPoint y: 80, endPoint x: 228, endPoint y: 82, distance: 41.8
click at [228, 82] on input "Accepted | Salary details | Current Employee" at bounding box center [178, 77] width 101 height 13
type input "Accepted | Salary details | Old"
click at [218, 292] on span "Save changes" at bounding box center [208, 293] width 30 height 7
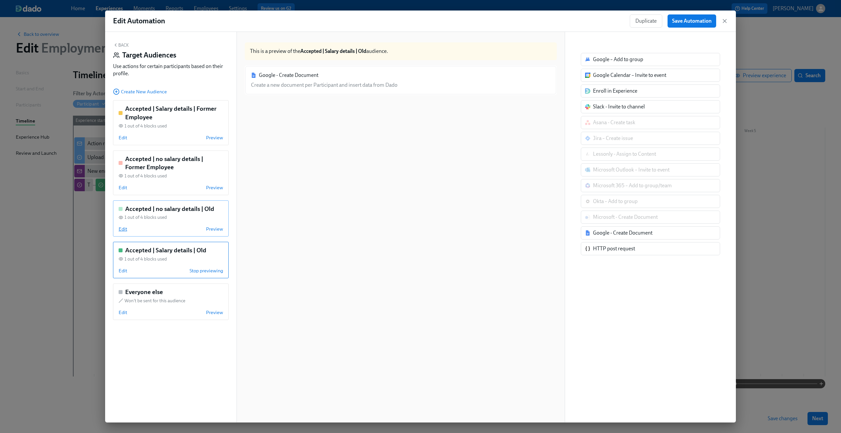
click at [124, 228] on span "Edit" at bounding box center [123, 229] width 9 height 7
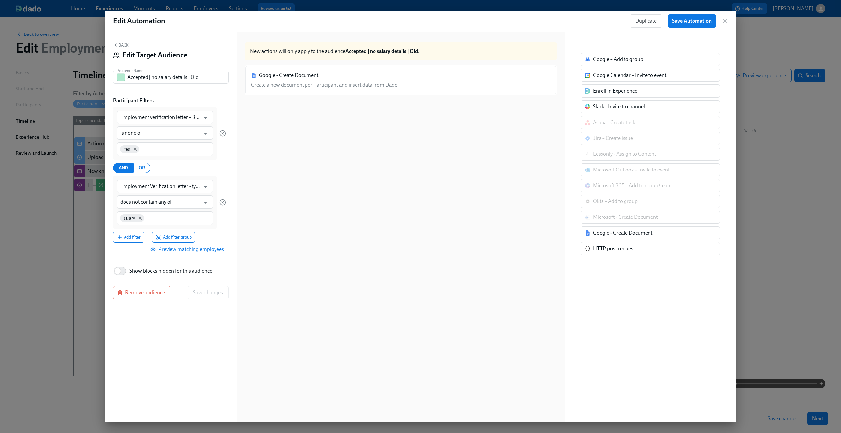
click at [208, 248] on span "Preview matching employees" at bounding box center [188, 249] width 72 height 7
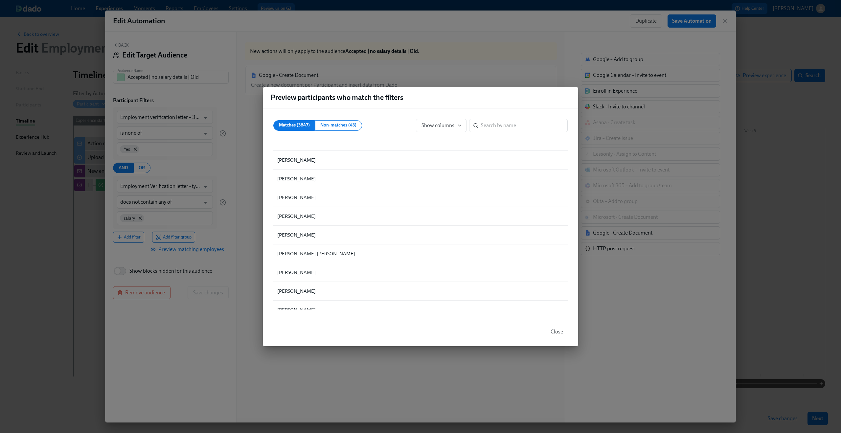
scroll to position [1456, 0]
click at [241, 178] on div "Preview participants who match the filters Matches (3647) Non-matches (43) Show…" at bounding box center [420, 216] width 841 height 433
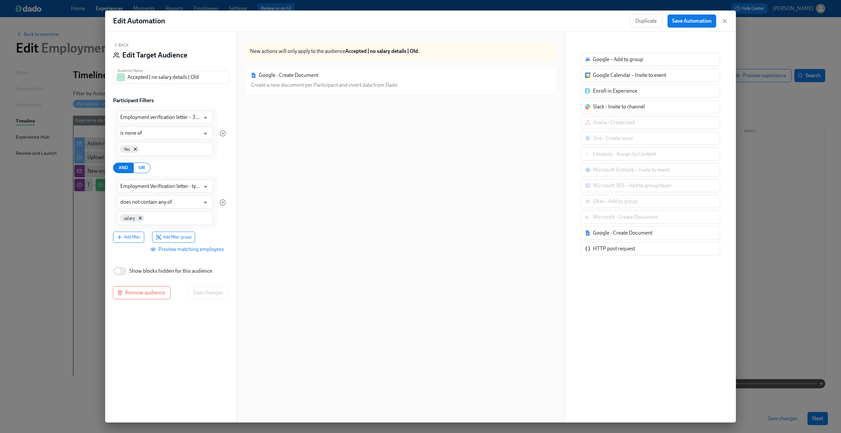
click at [118, 43] on button "Back" at bounding box center [121, 44] width 16 height 5
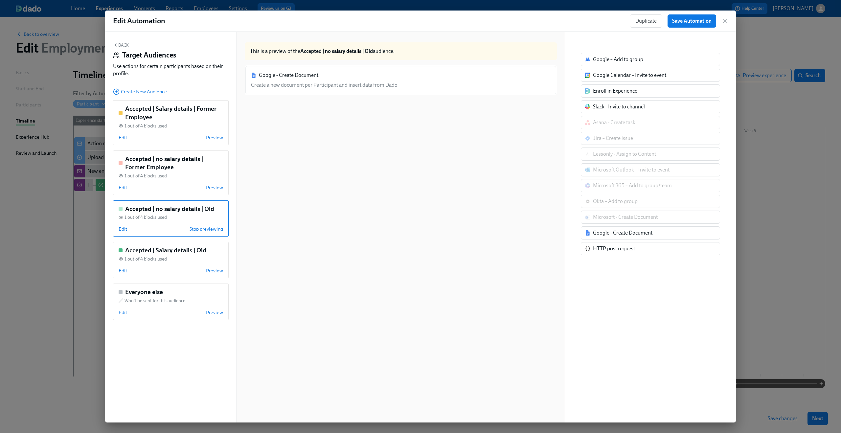
click at [207, 232] on span "Stop previewing" at bounding box center [207, 229] width 34 height 7
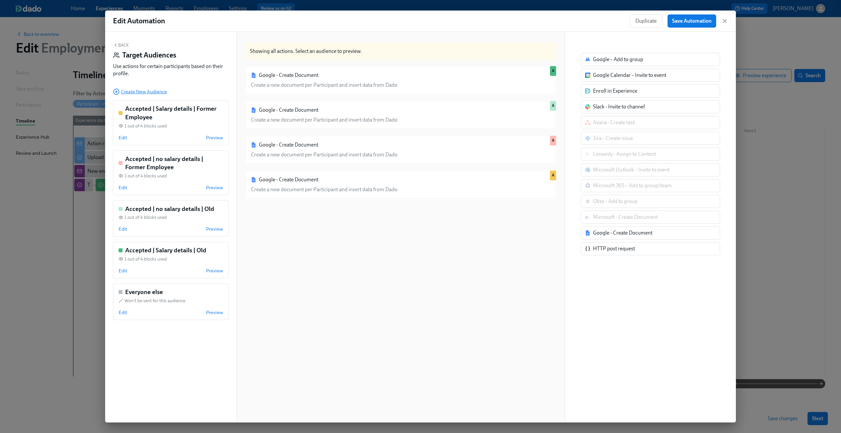
click at [132, 94] on span "Create New Audience" at bounding box center [140, 91] width 54 height 7
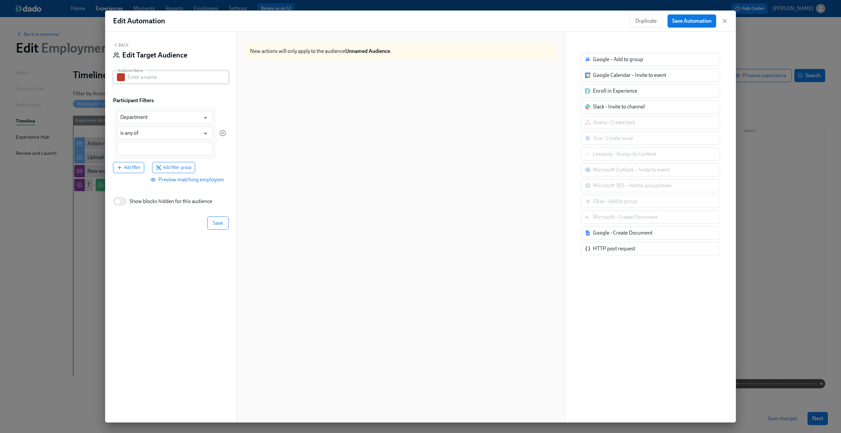
click at [159, 78] on input "text" at bounding box center [178, 77] width 101 height 13
click at [120, 45] on button "Back" at bounding box center [121, 44] width 16 height 5
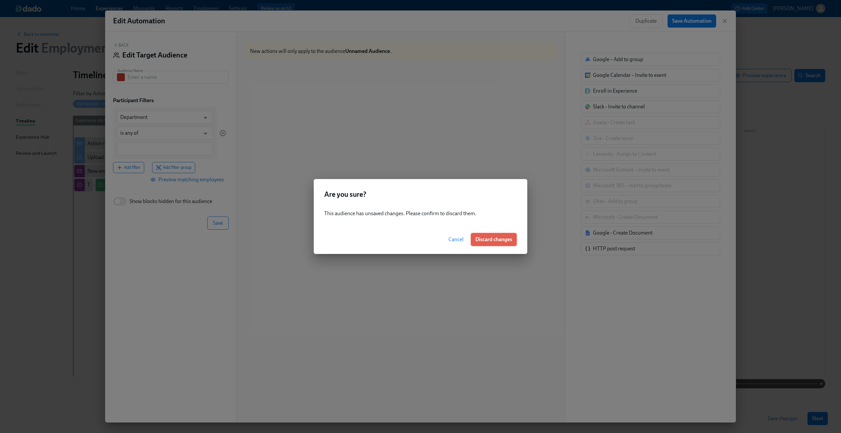
click at [476, 241] on span "Discard changes" at bounding box center [494, 239] width 37 height 7
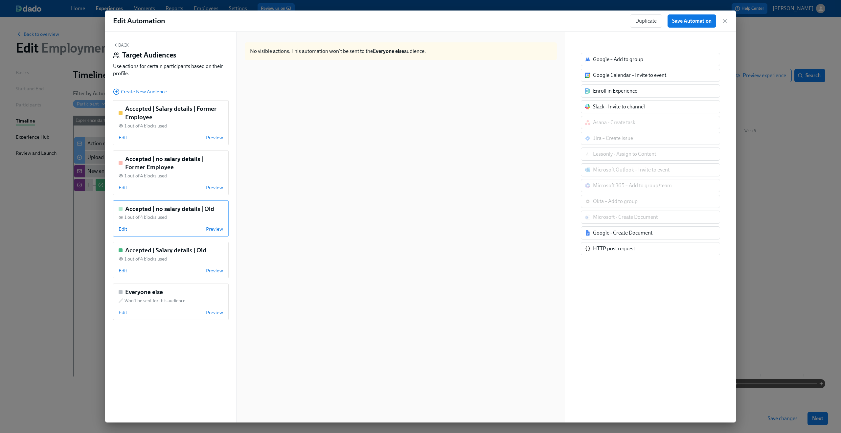
click at [122, 230] on span "Edit" at bounding box center [123, 229] width 9 height 7
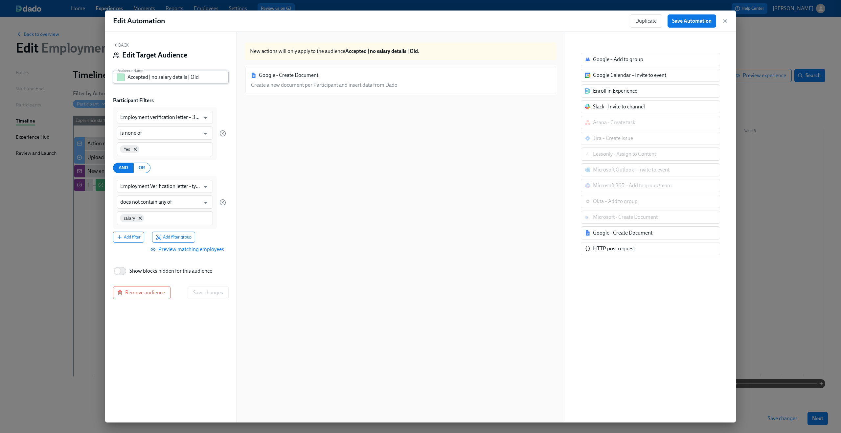
click at [162, 76] on input "Accepted | no salary details | Old" at bounding box center [178, 77] width 101 height 13
click at [119, 42] on div "Back Edit Target Audience" at bounding box center [171, 52] width 116 height 20
click at [118, 45] on icon "button" at bounding box center [115, 44] width 5 height 5
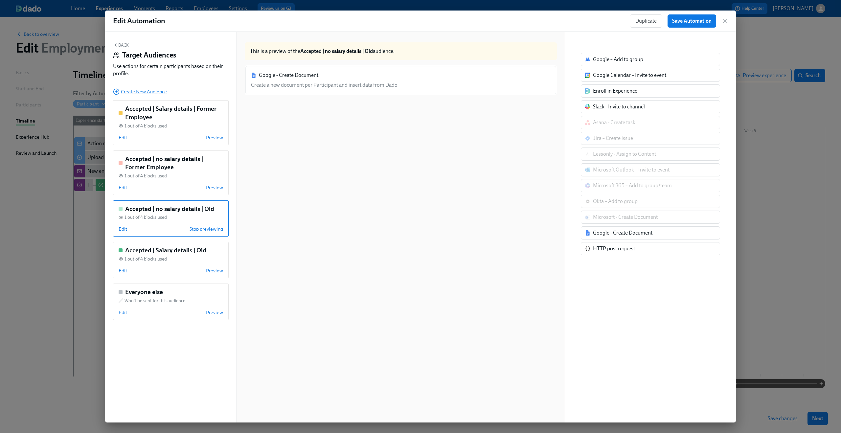
click at [123, 93] on span "Create New Audience" at bounding box center [140, 91] width 54 height 7
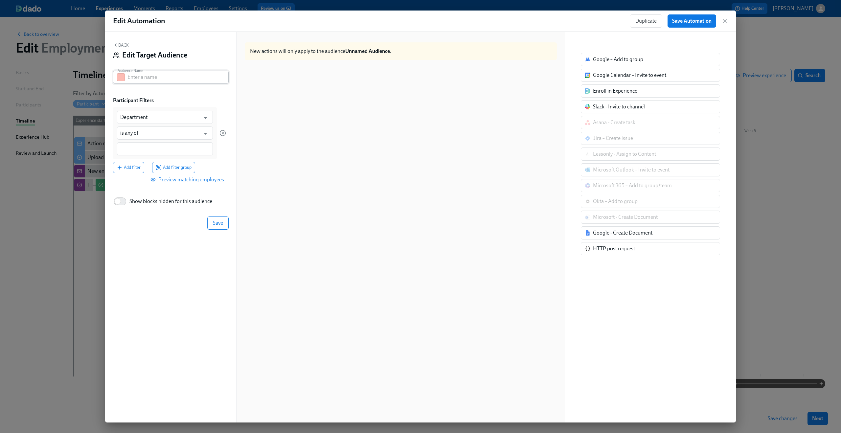
click at [164, 81] on input "text" at bounding box center [178, 77] width 101 height 13
paste input "Accepted | no salary details | Old"
drag, startPoint x: 191, startPoint y: 78, endPoint x: 216, endPoint y: 78, distance: 25.0
click at [216, 78] on input "Accepted | no salary details | Old" at bounding box center [178, 77] width 101 height 13
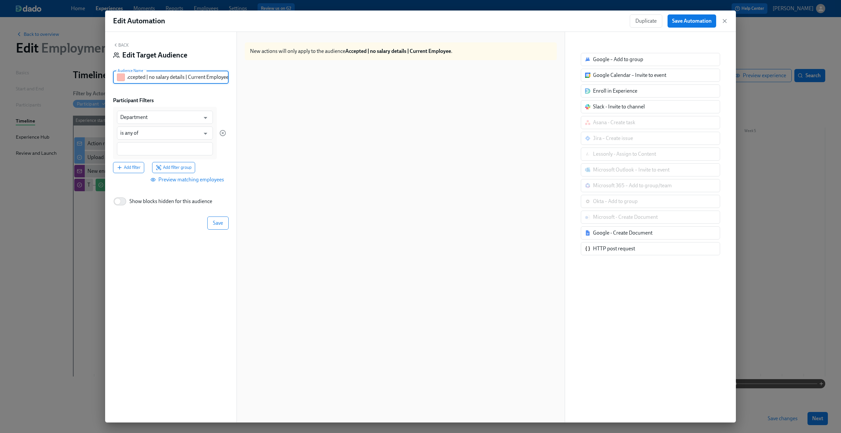
type input "Accepted | no salary details | Current Employee"
click at [213, 95] on div "Back Edit Target Audience Audience Name Accepted | no salary details | Current …" at bounding box center [170, 227] width 131 height 391
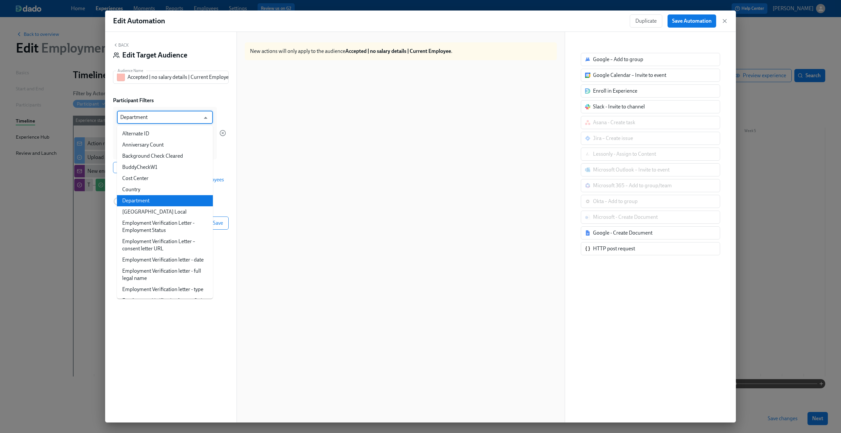
click at [181, 123] on input "Department" at bounding box center [160, 117] width 80 height 13
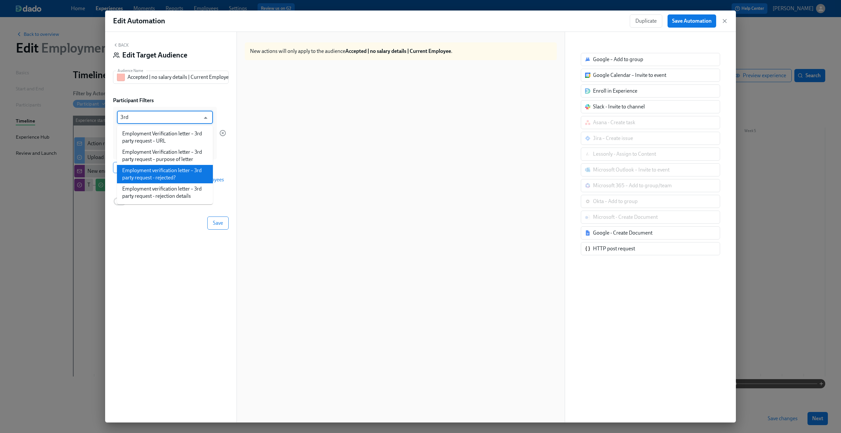
click at [178, 172] on li "Employment verification letter – 3rd party request - rejected?" at bounding box center [165, 174] width 96 height 18
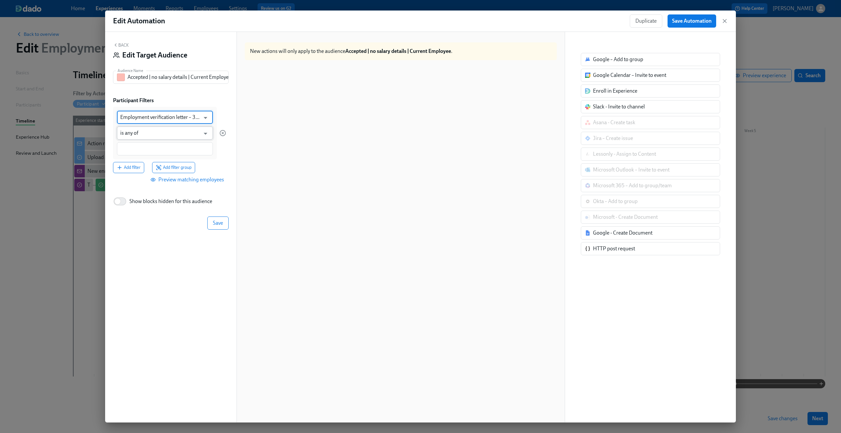
type input "Employment verification letter – 3rd party request - rejected?"
click at [163, 136] on input "is any of" at bounding box center [160, 133] width 80 height 13
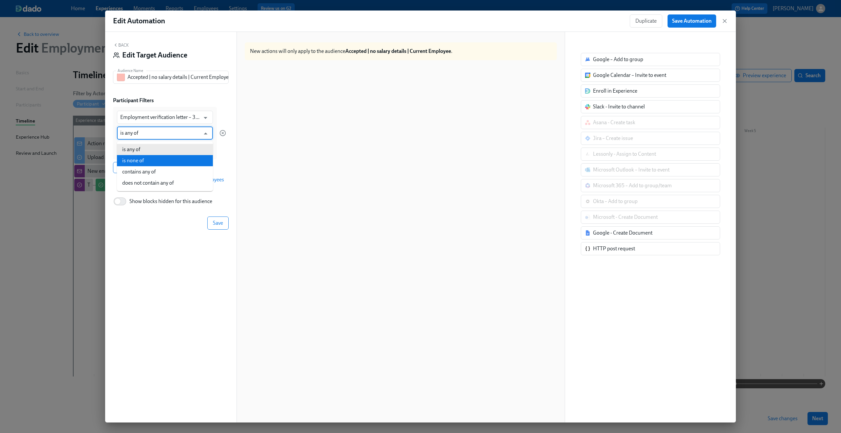
click at [161, 157] on li "is none of" at bounding box center [165, 160] width 96 height 11
type input "is none of"
click at [152, 152] on input at bounding box center [164, 149] width 89 height 7
type input "Yes"
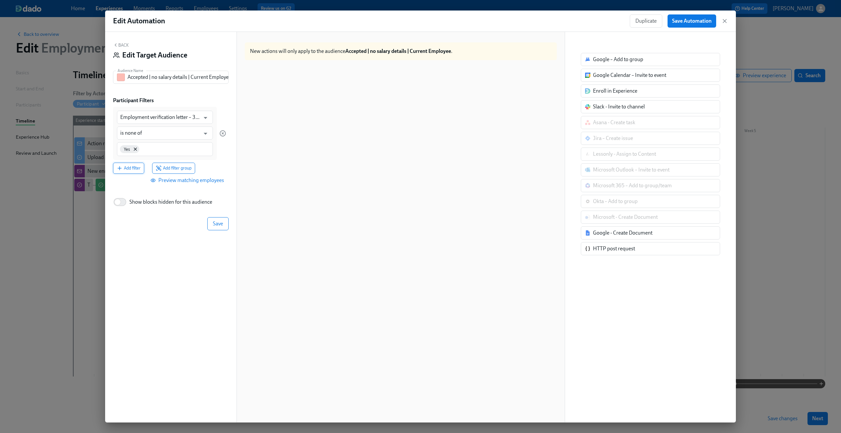
click at [132, 168] on span "Add filter" at bounding box center [129, 168] width 24 height 7
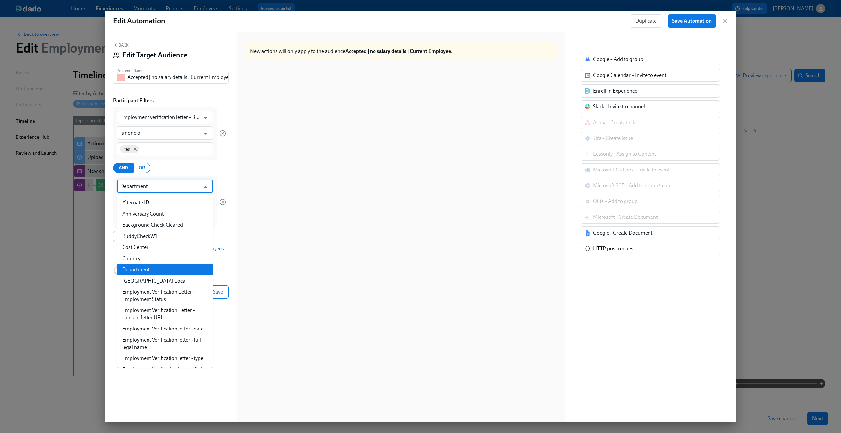
click at [193, 190] on input "Department" at bounding box center [160, 186] width 80 height 13
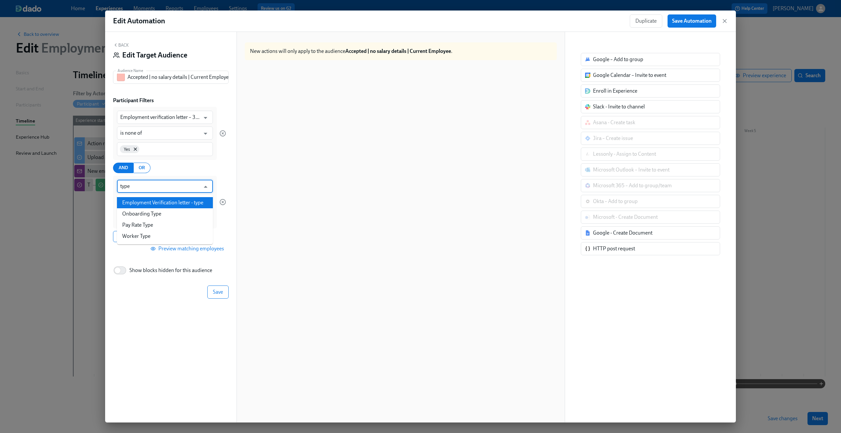
click at [190, 203] on li "Employment Verification letter - type" at bounding box center [165, 202] width 96 height 11
type input "Employment Verification letter - type"
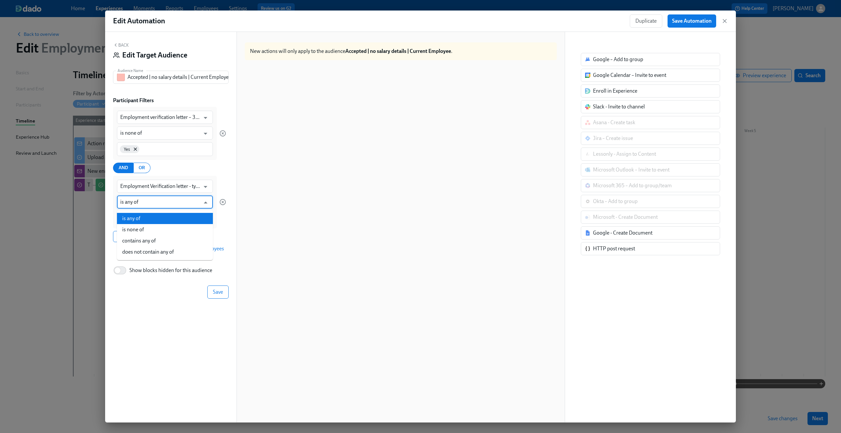
click at [167, 205] on input "is any of" at bounding box center [160, 202] width 80 height 13
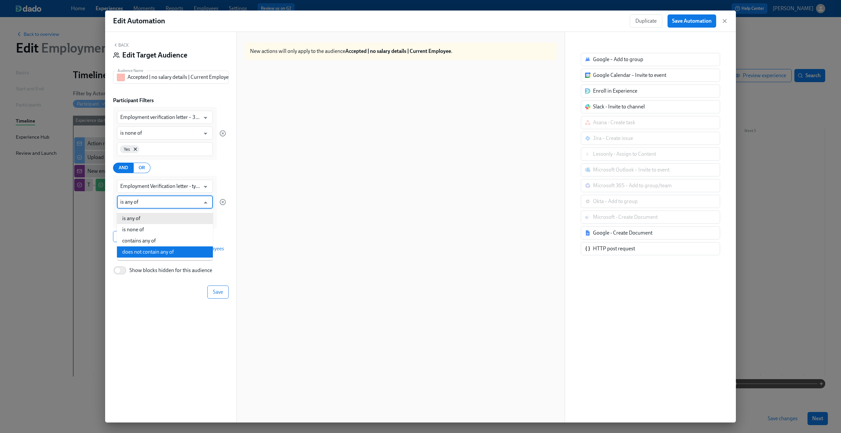
click at [164, 250] on li "does not contain any of" at bounding box center [165, 252] width 96 height 11
type input "does not contain any of"
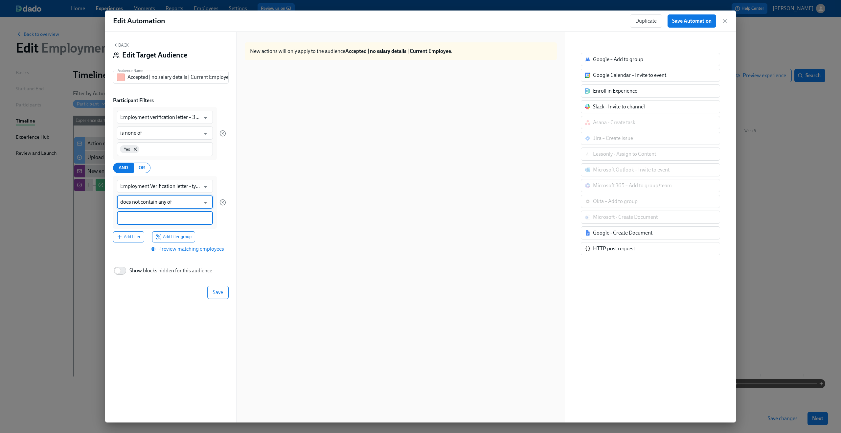
click at [155, 219] on input at bounding box center [164, 218] width 89 height 7
type input "salary"
click at [138, 236] on span "Add filter" at bounding box center [129, 237] width 24 height 7
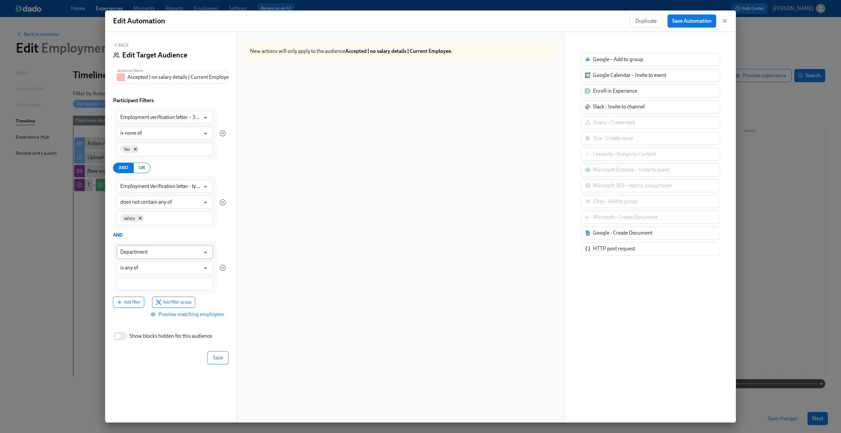
click at [156, 252] on input "Department" at bounding box center [160, 252] width 80 height 13
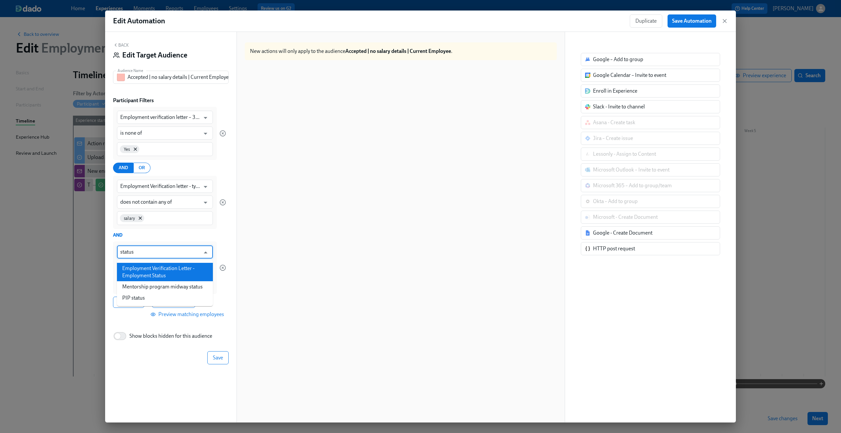
click at [155, 269] on li "Employment Verification Letter - Employment Status" at bounding box center [165, 272] width 96 height 18
type input "Employment Verification Letter - Employment Status"
click at [155, 272] on input "is any of" at bounding box center [160, 267] width 80 height 13
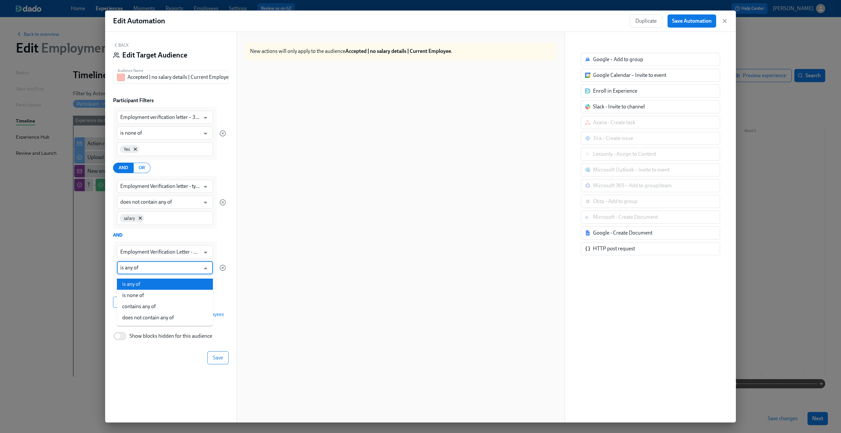
click at [170, 281] on li "is any of" at bounding box center [165, 284] width 96 height 11
click at [152, 287] on input at bounding box center [164, 283] width 89 height 7
type input "Current Employee"
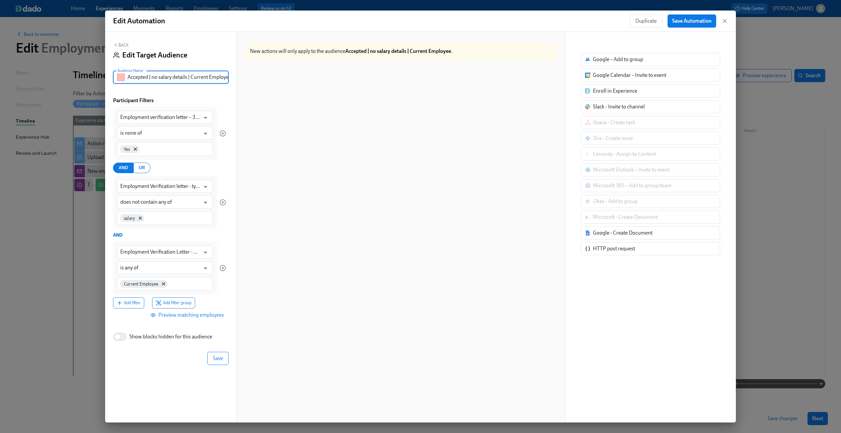
scroll to position [0, 3]
drag, startPoint x: 199, startPoint y: 77, endPoint x: 253, endPoint y: 78, distance: 54.2
click at [253, 78] on div "Back Edit Target Audience Audience Name Accepted | no salary details | Current …" at bounding box center [420, 227] width 631 height 391
click at [219, 88] on div "Audience Name Accepted | no salary details | Current Employee Audience Name" at bounding box center [171, 80] width 116 height 18
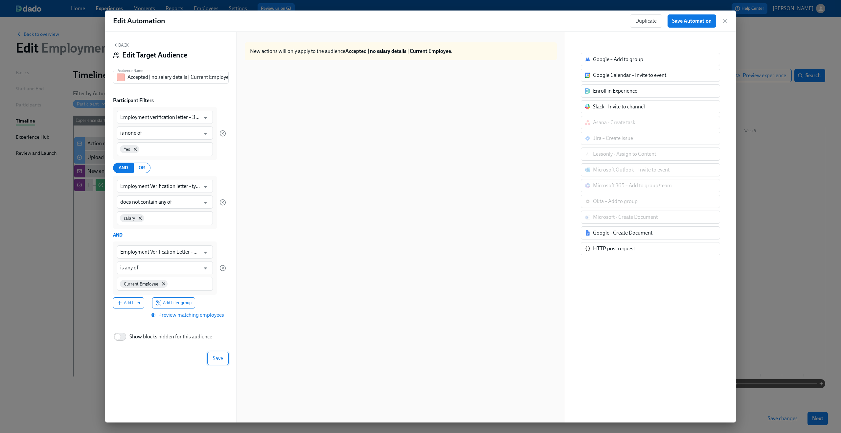
click at [215, 358] on span "Save" at bounding box center [218, 358] width 10 height 7
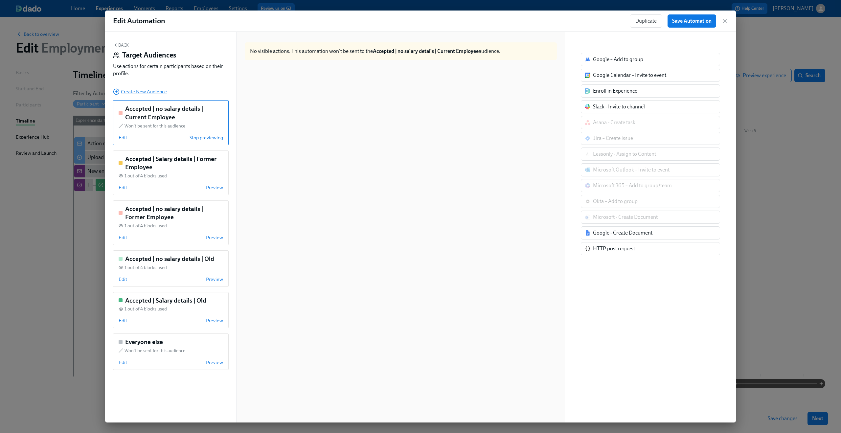
click at [161, 95] on span "Create New Audience" at bounding box center [140, 91] width 54 height 7
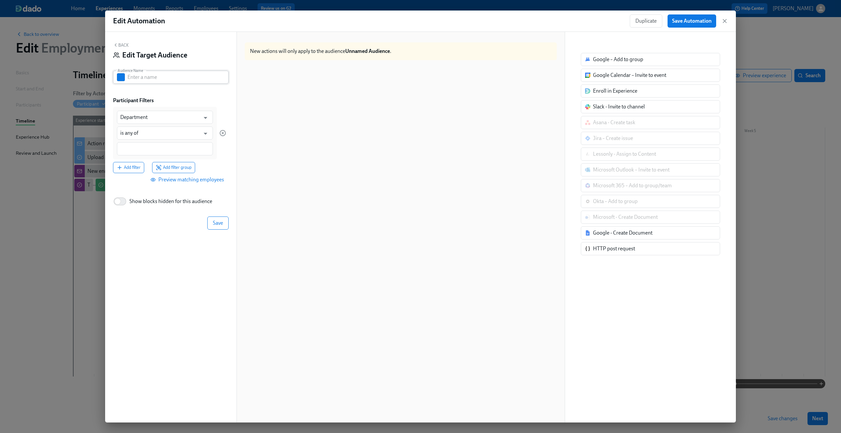
click at [170, 79] on input "text" at bounding box center [178, 77] width 101 height 13
paste input "Accepted | no salary details | Old"
click at [153, 77] on input "Accepted | no salary details | Old" at bounding box center [178, 77] width 101 height 13
drag, startPoint x: 194, startPoint y: 77, endPoint x: 218, endPoint y: 77, distance: 24.0
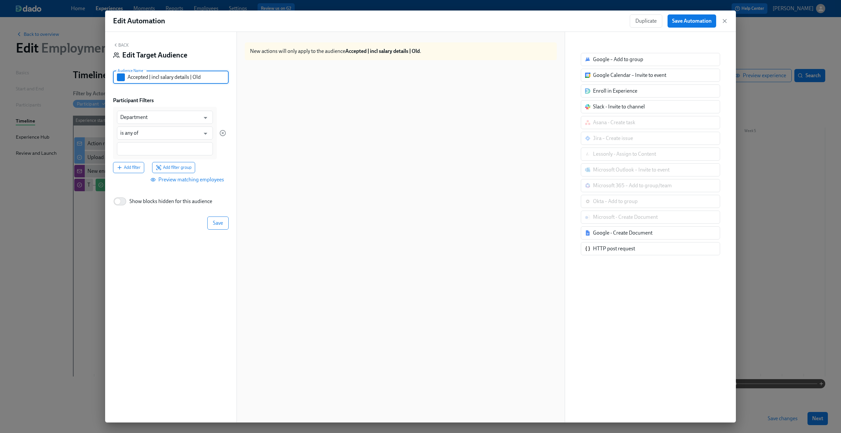
click at [218, 77] on input "Accepted | incl salary details | Old" at bounding box center [178, 77] width 101 height 13
type input "Accepted | incl salary details | Current Empl"
click at [124, 45] on button "Back" at bounding box center [121, 44] width 16 height 5
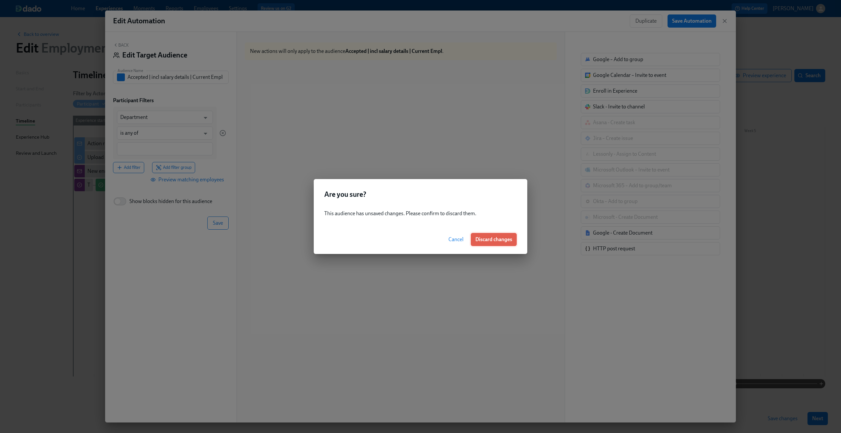
click at [492, 240] on span "Discard changes" at bounding box center [494, 239] width 37 height 7
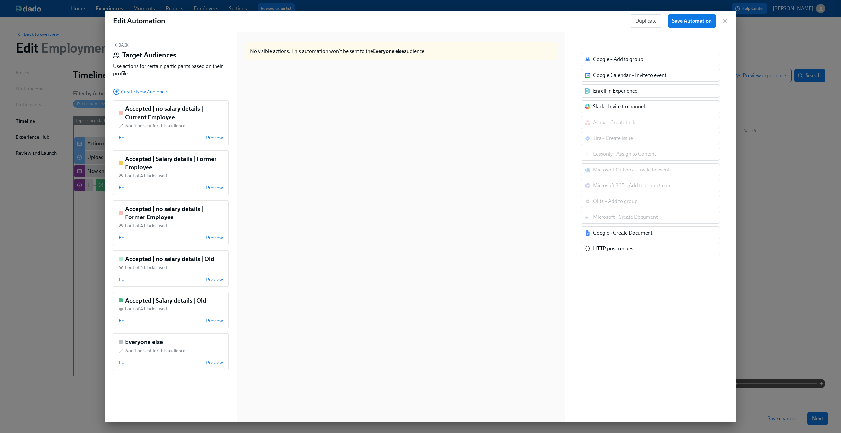
click at [141, 93] on span "Create New Audience" at bounding box center [140, 91] width 54 height 7
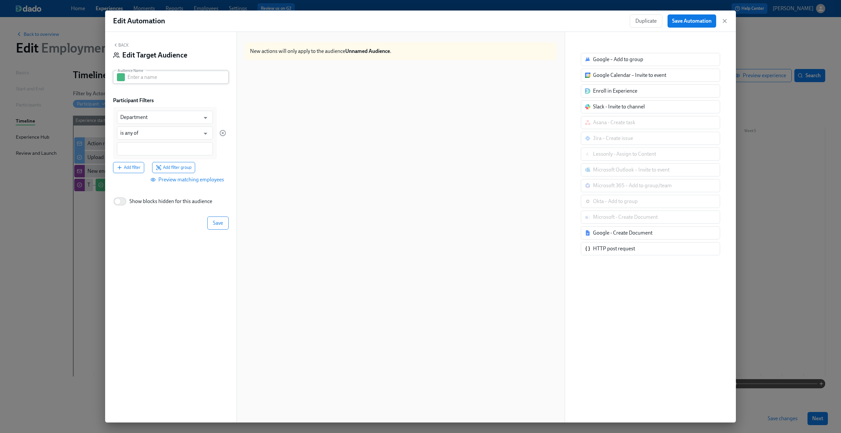
click at [154, 77] on input "text" at bounding box center [178, 77] width 101 height 13
click at [125, 47] on button "Back" at bounding box center [121, 44] width 16 height 5
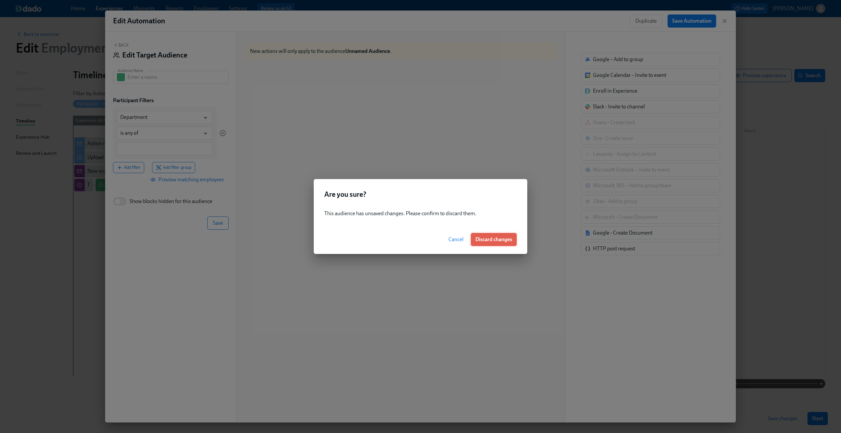
click at [485, 236] on button "Discard changes" at bounding box center [494, 239] width 46 height 13
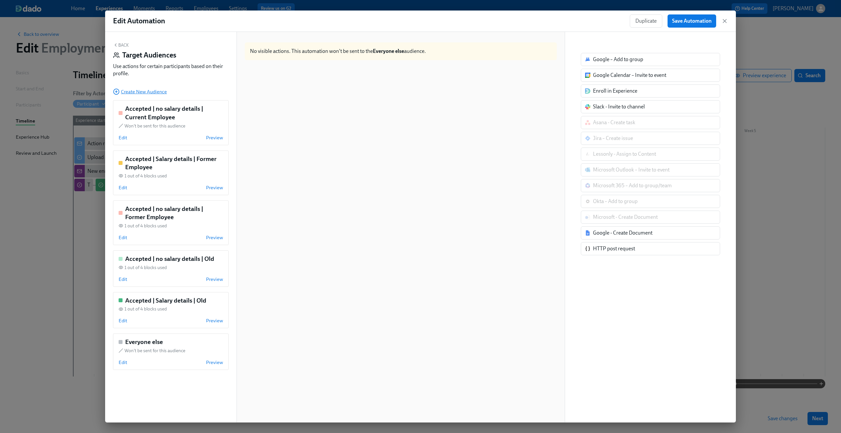
click at [147, 92] on span "Create New Audience" at bounding box center [140, 91] width 54 height 7
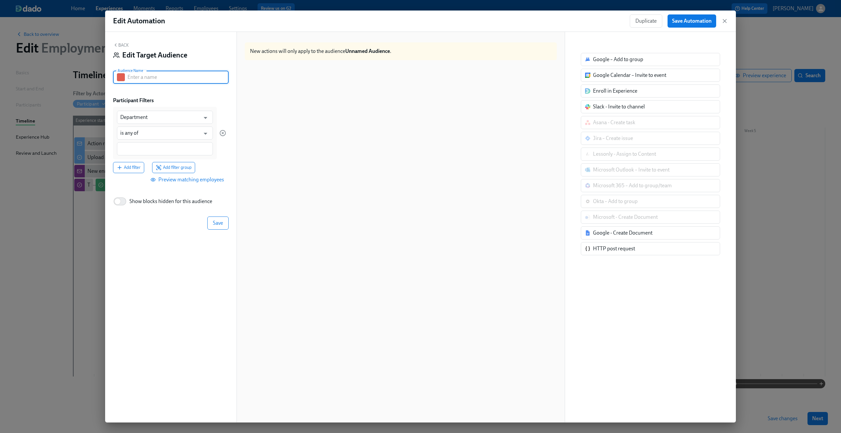
click at [150, 78] on input "text" at bounding box center [178, 77] width 101 height 13
paste input "Accepted | no salary details | Old"
drag, startPoint x: 161, startPoint y: 78, endPoint x: 152, endPoint y: 78, distance: 9.5
click at [152, 78] on input "Accepted | no salary details | Old" at bounding box center [178, 77] width 101 height 13
click at [188, 79] on input "Accepted | Salary details | Old" at bounding box center [178, 77] width 101 height 13
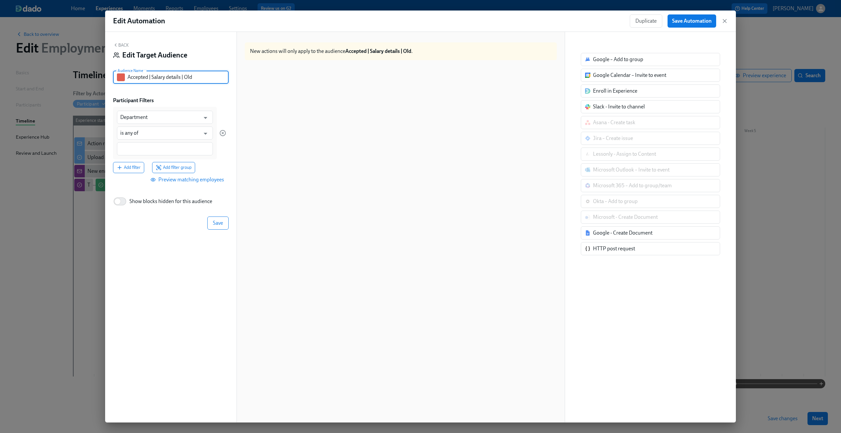
click at [188, 79] on input "Accepted | Salary details | Old" at bounding box center [178, 77] width 101 height 13
type input "Accepted | Salary details | Current Employee"
click at [181, 99] on div "Participant Filters" at bounding box center [171, 100] width 116 height 7
click at [161, 118] on input "Department" at bounding box center [160, 117] width 80 height 13
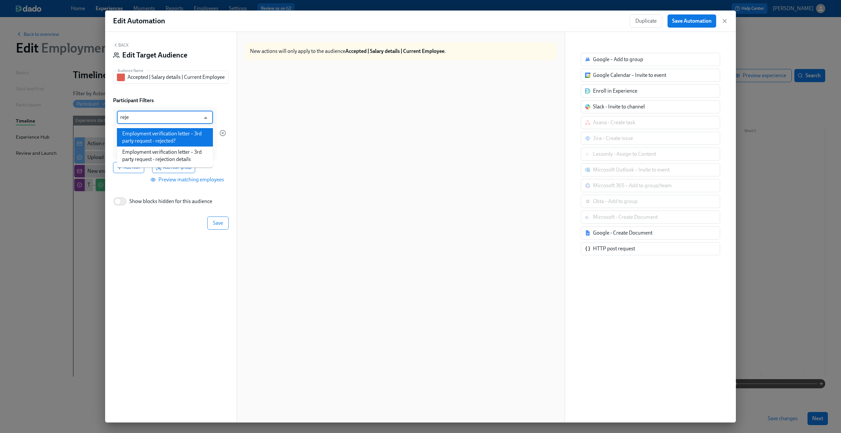
click at [165, 135] on li "Employment verification letter – 3rd party request - rejected?" at bounding box center [165, 137] width 96 height 18
type input "Employment verification letter – 3rd party request - rejected?"
click at [160, 135] on input "is any of" at bounding box center [160, 133] width 80 height 13
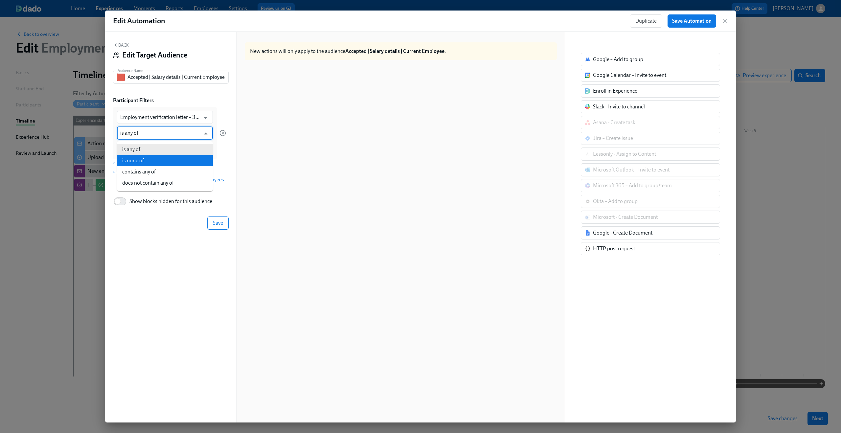
click at [158, 164] on li "is none of" at bounding box center [165, 160] width 96 height 11
type input "is none of"
click at [155, 152] on div at bounding box center [165, 148] width 96 height 13
type input "Yes"
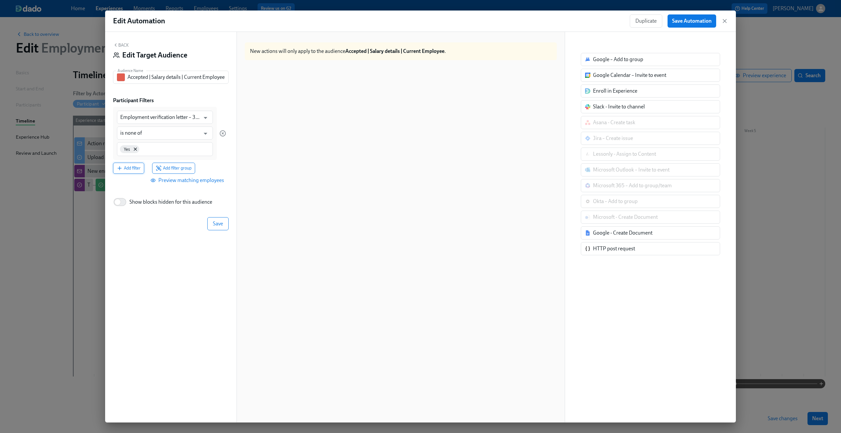
click at [137, 170] on span "Add filter" at bounding box center [129, 168] width 24 height 7
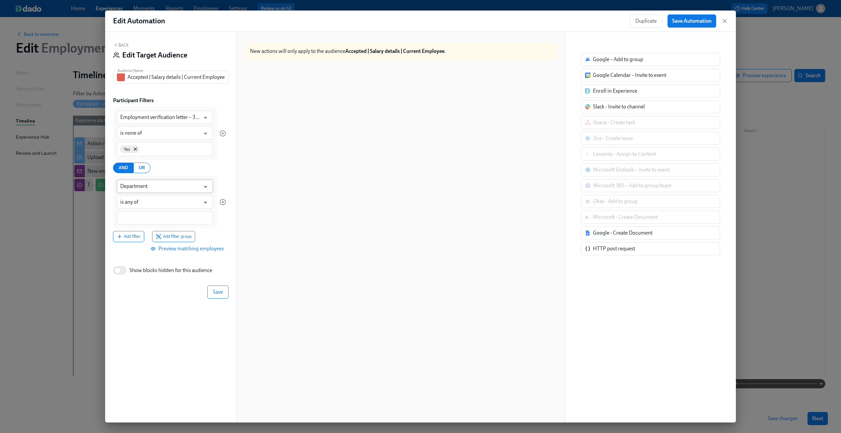
click at [181, 185] on input "Department" at bounding box center [160, 186] width 80 height 13
click at [193, 201] on li "Employment Verification letter - type" at bounding box center [165, 202] width 96 height 11
type input "Employment Verification letter - type"
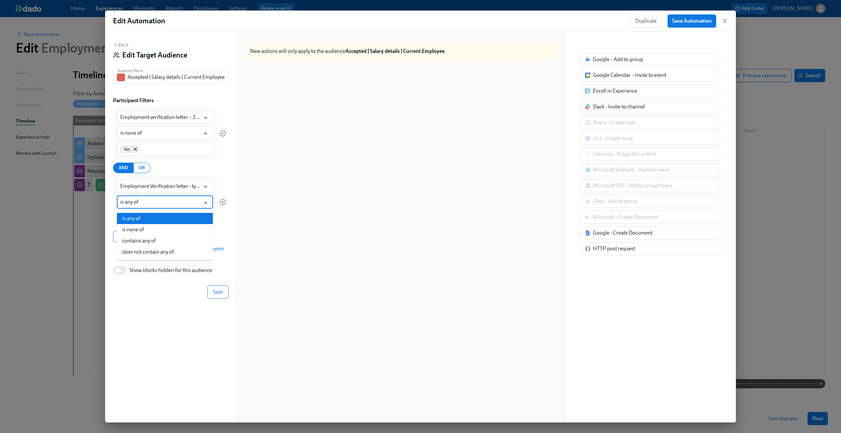
click at [166, 202] on input "is any of" at bounding box center [160, 202] width 80 height 13
click at [164, 237] on li "contains any of" at bounding box center [165, 240] width 96 height 11
type input "contains any of"
click at [158, 221] on input at bounding box center [164, 218] width 89 height 7
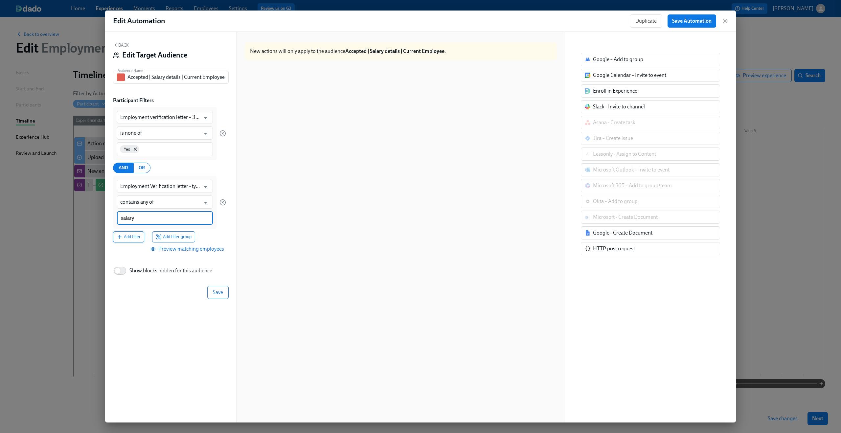
type input "salary"
click at [130, 236] on span "Add filter" at bounding box center [129, 236] width 24 height 7
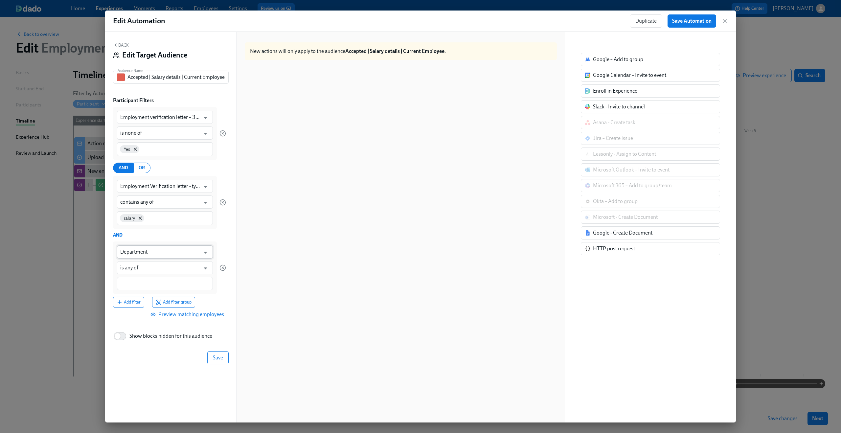
click at [166, 251] on input "Department" at bounding box center [160, 252] width 80 height 13
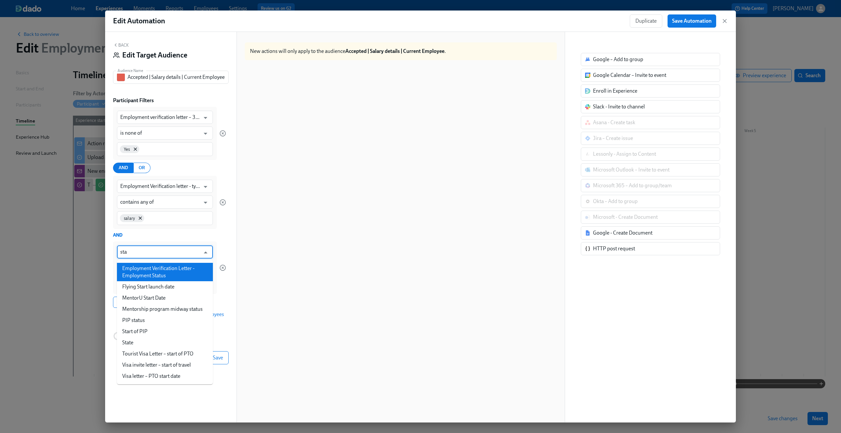
click at [163, 267] on li "Employment Verification Letter - Employment Status" at bounding box center [165, 272] width 96 height 18
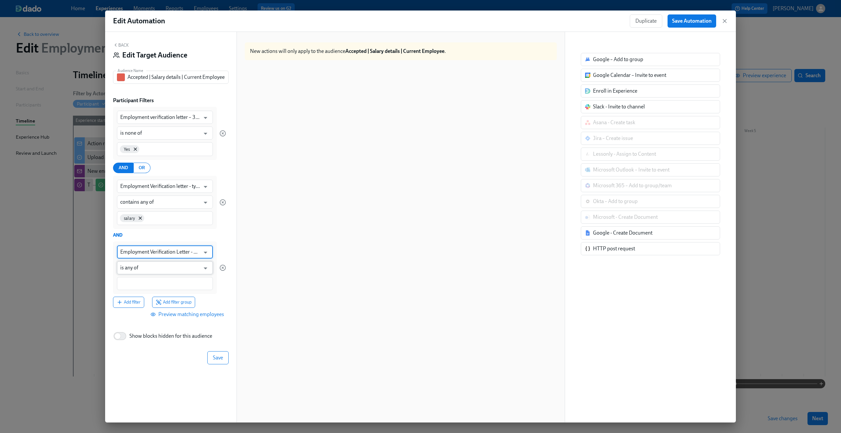
type input "Employment Verification Letter - Employment Status"
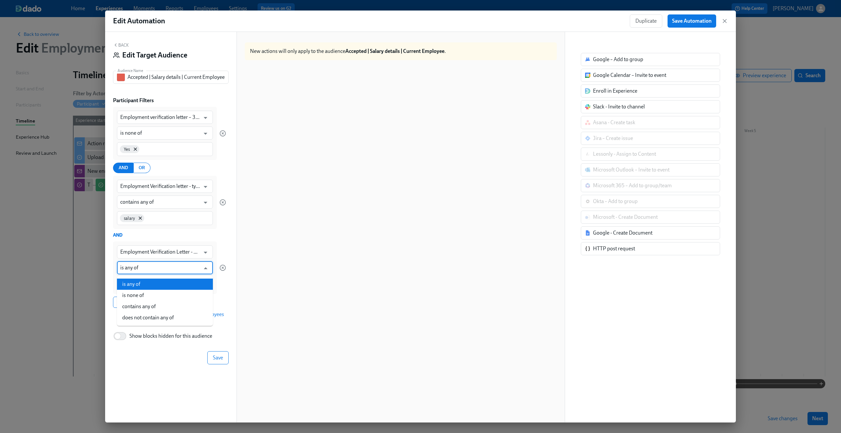
click at [153, 266] on input "is any of" at bounding box center [160, 267] width 80 height 13
click at [149, 284] on li "is any of" at bounding box center [165, 284] width 96 height 11
click at [145, 286] on input at bounding box center [164, 283] width 89 height 7
type input "Current Employee"
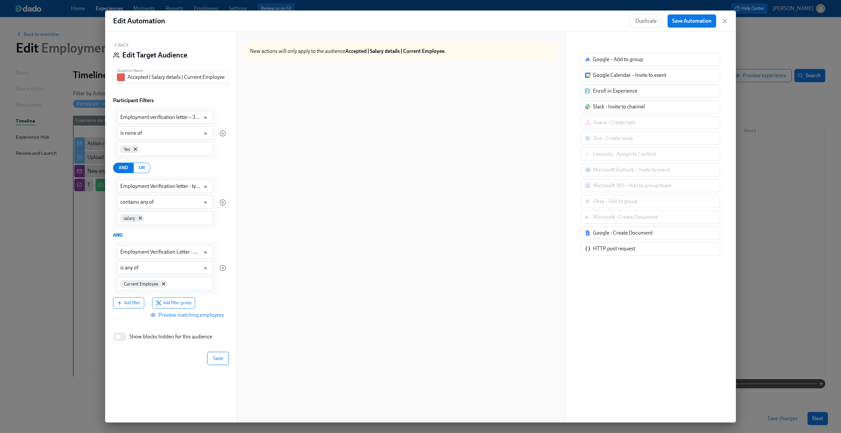
click at [222, 359] on span "Save" at bounding box center [218, 358] width 10 height 7
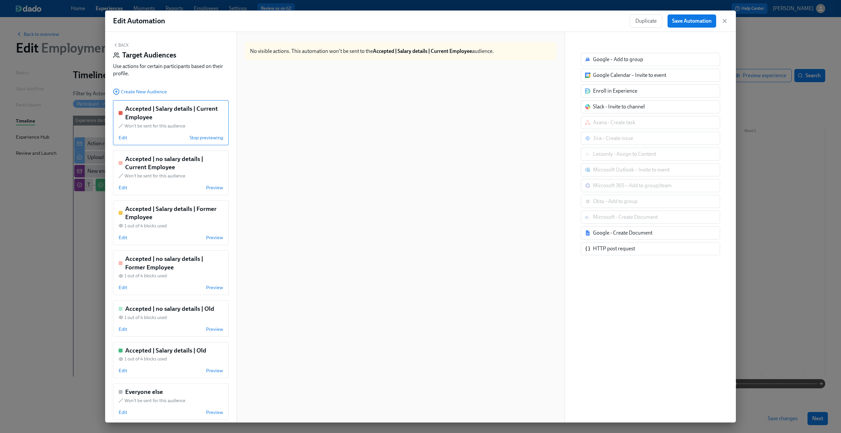
click at [124, 47] on button "Back" at bounding box center [121, 44] width 16 height 5
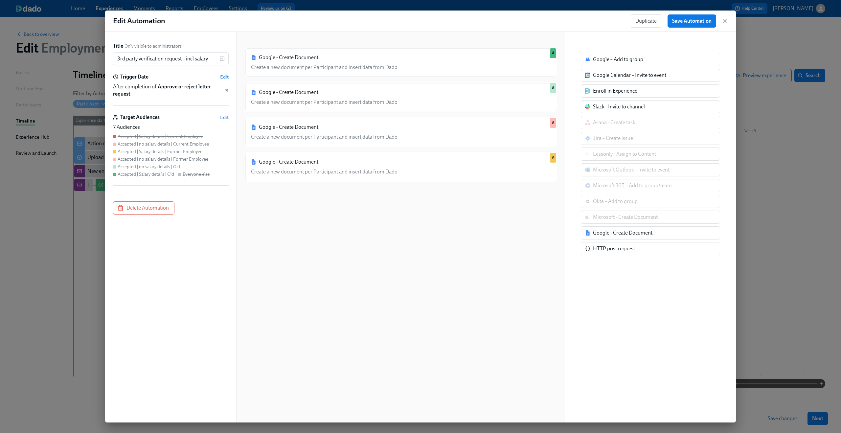
click at [352, 250] on div "Google - Create Document Create a new document per Participant and insert data …" at bounding box center [401, 233] width 312 height 370
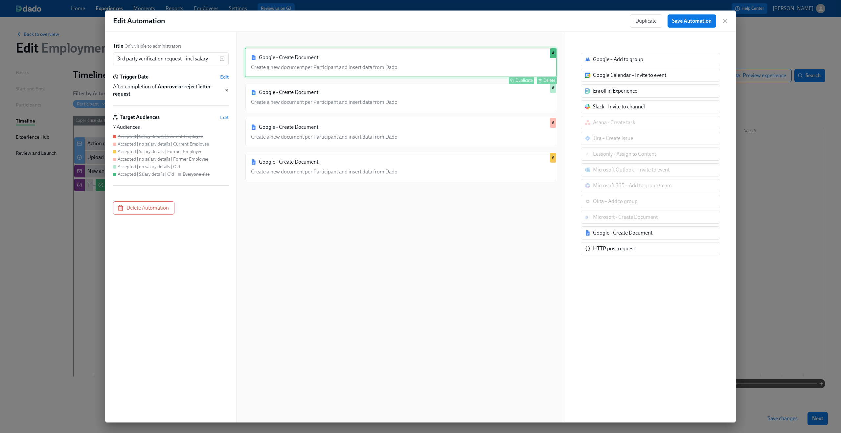
click at [354, 77] on div "Duplicate Delete" at bounding box center [401, 81] width 311 height 8
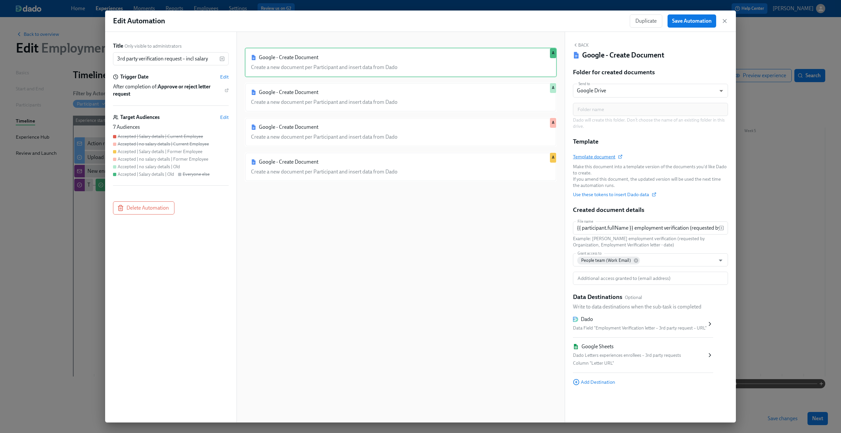
click at [603, 155] on span "Template document" at bounding box center [597, 156] width 49 height 7
click at [224, 118] on span "Edit" at bounding box center [224, 117] width 9 height 7
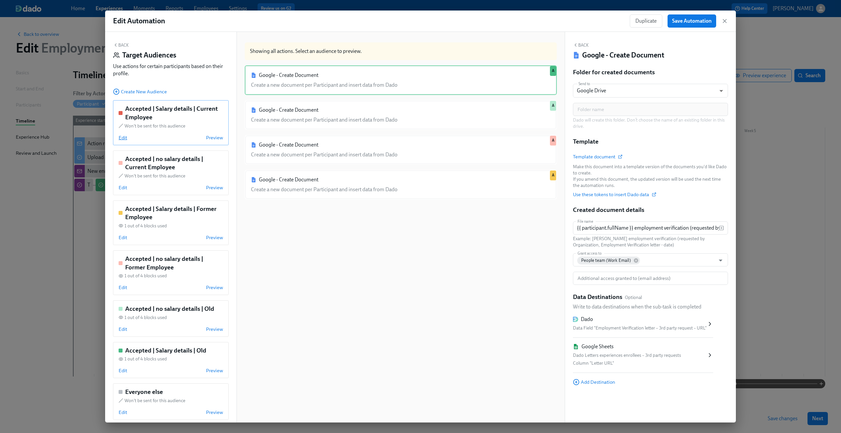
click at [121, 137] on span "Edit" at bounding box center [123, 137] width 9 height 7
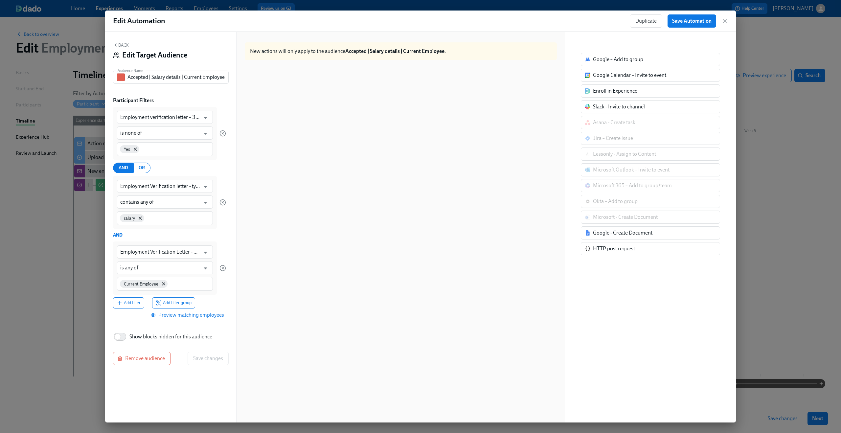
click at [165, 338] on span "Show blocks hidden for this audience" at bounding box center [171, 336] width 83 height 7
click at [139, 338] on input "Show blocks hidden for this audience" at bounding box center [117, 337] width 43 height 14
checkbox input "true"
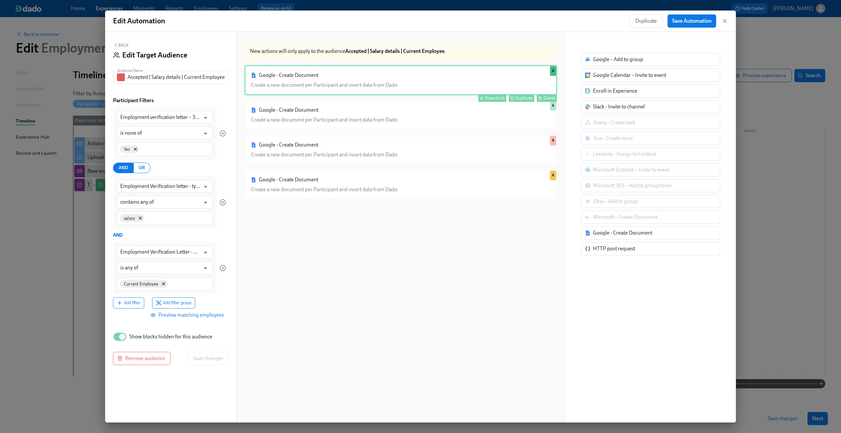
click at [351, 70] on div "Google - Create Document Create a new document per Participant and insert data …" at bounding box center [401, 80] width 312 height 30
click at [491, 97] on div "Show block" at bounding box center [495, 98] width 20 height 5
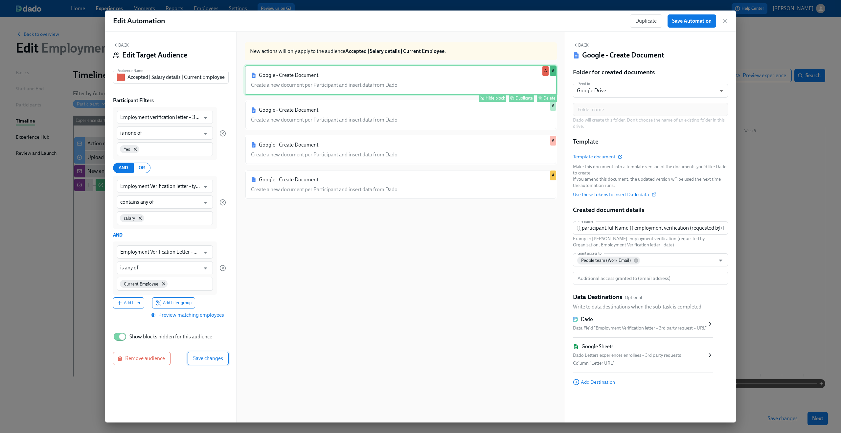
click at [210, 361] on span "Save changes" at bounding box center [208, 358] width 30 height 7
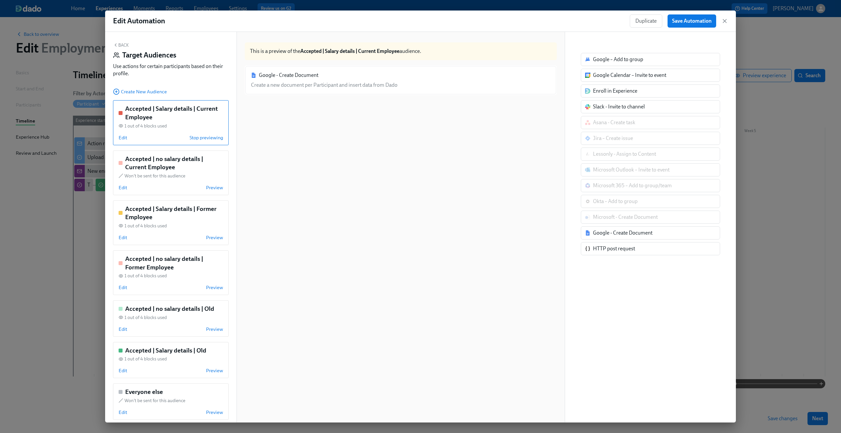
click at [124, 45] on button "Back" at bounding box center [121, 44] width 16 height 5
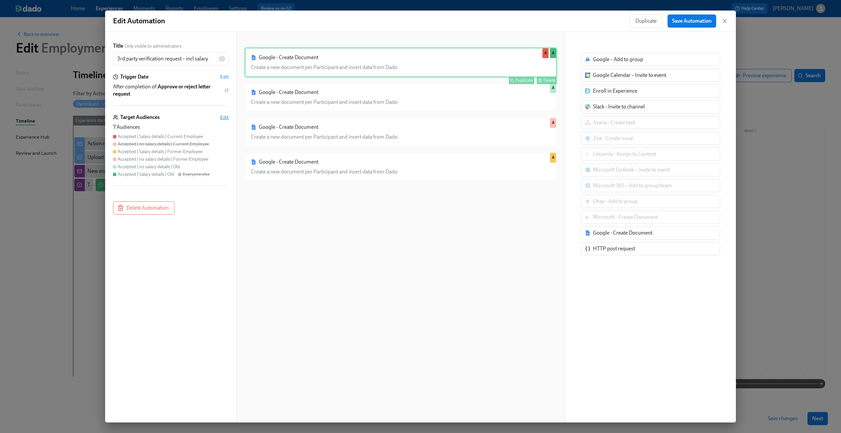
click at [224, 117] on span "Edit" at bounding box center [224, 117] width 9 height 7
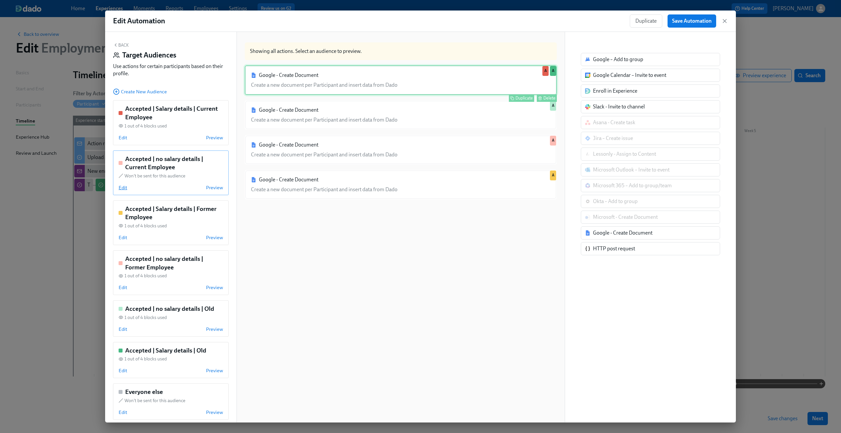
click at [124, 187] on span "Edit" at bounding box center [123, 187] width 9 height 7
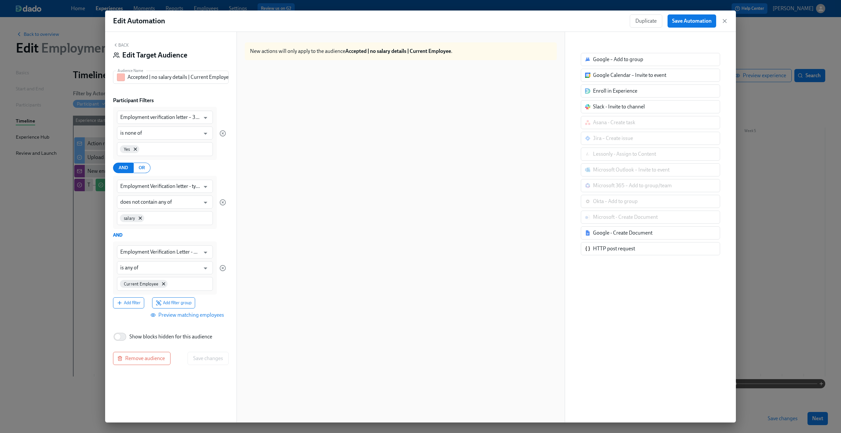
click at [175, 339] on span "Show blocks hidden for this audience" at bounding box center [171, 336] width 83 height 7
click at [139, 339] on input "Show blocks hidden for this audience" at bounding box center [117, 337] width 43 height 14
checkbox input "true"
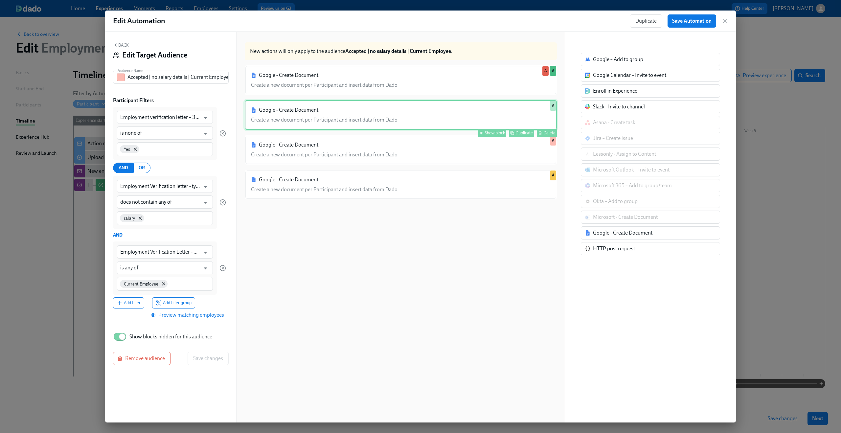
click at [426, 117] on div "Google - Create Document Create a new document per Participant and insert data …" at bounding box center [401, 115] width 312 height 30
click at [495, 135] on div "Show block" at bounding box center [495, 132] width 20 height 5
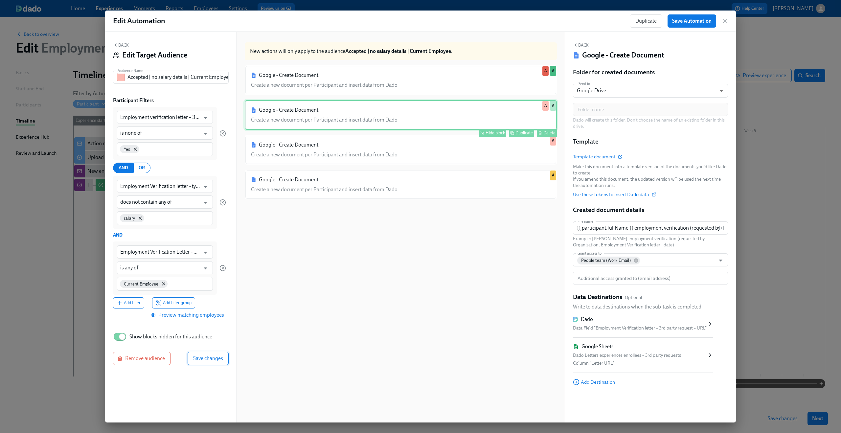
click at [218, 358] on span "Save changes" at bounding box center [208, 358] width 30 height 7
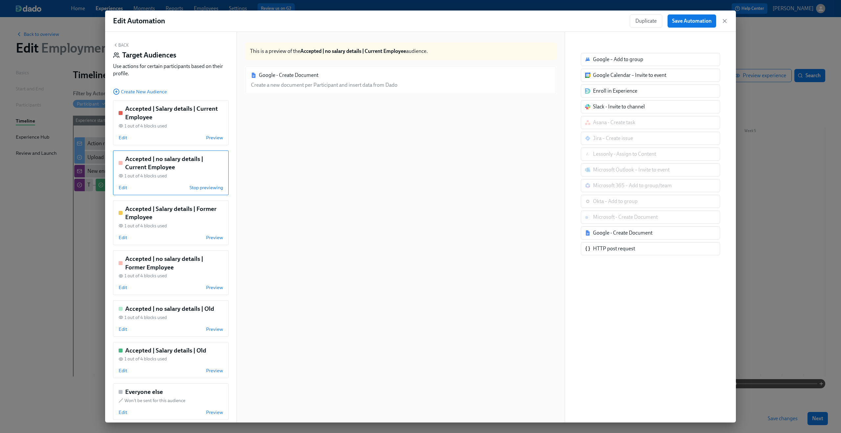
click at [120, 42] on button "Back" at bounding box center [121, 44] width 16 height 5
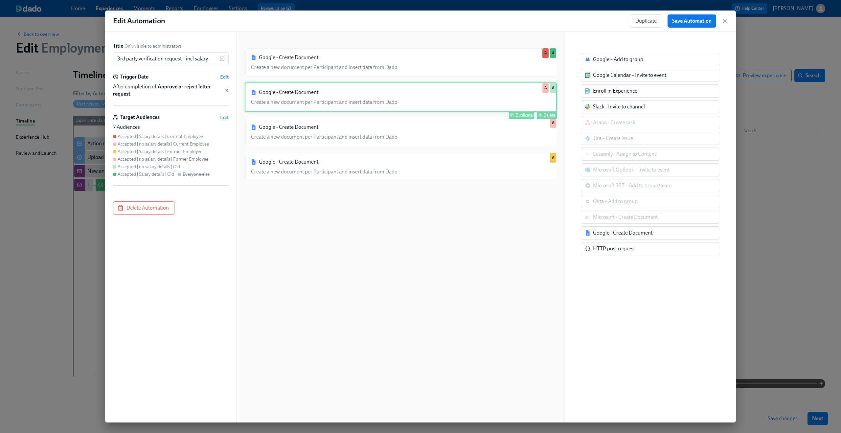
click at [380, 252] on div "Google - Create Document Create a new document per Participant and insert data …" at bounding box center [401, 233] width 312 height 370
click at [224, 118] on span "Edit" at bounding box center [224, 117] width 9 height 7
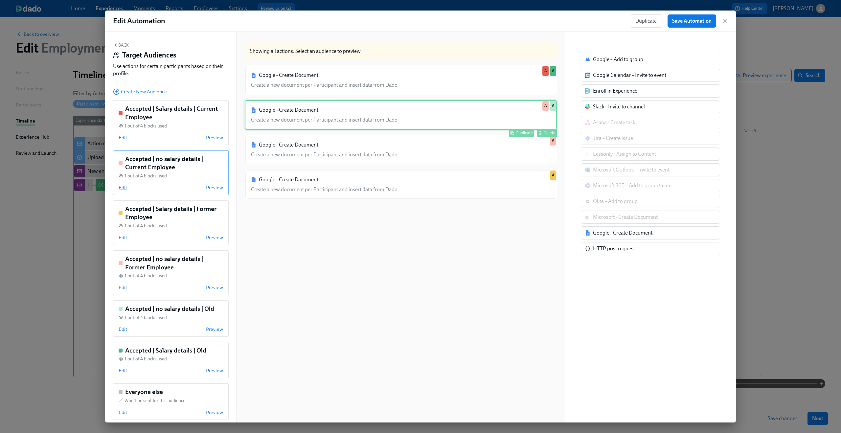
click at [120, 189] on span "Edit" at bounding box center [123, 187] width 9 height 7
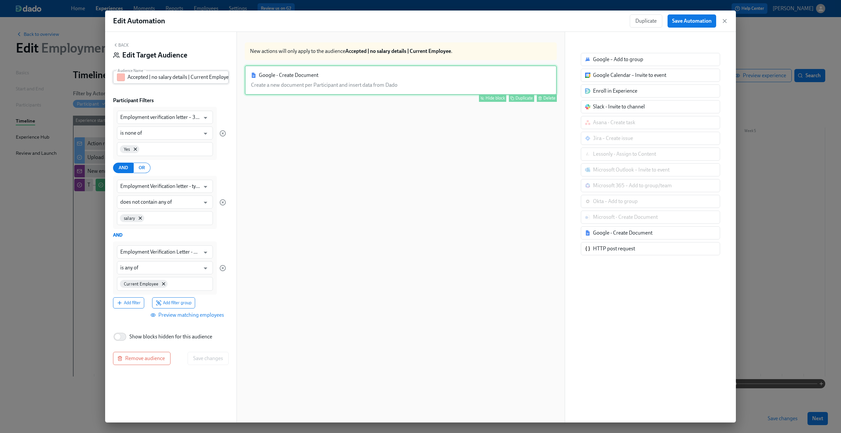
click at [122, 80] on button "button" at bounding box center [121, 77] width 8 height 8
click at [127, 115] on button "button" at bounding box center [126, 114] width 8 height 8
click at [205, 361] on span "Save changes" at bounding box center [208, 358] width 30 height 7
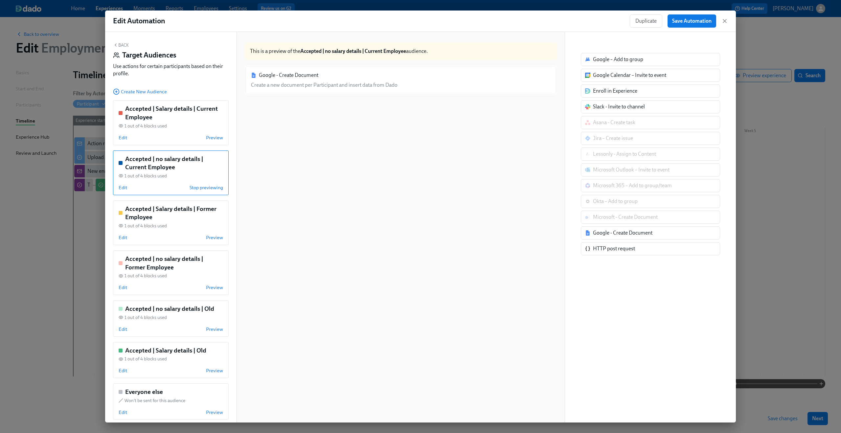
click at [118, 43] on icon "button" at bounding box center [115, 44] width 5 height 5
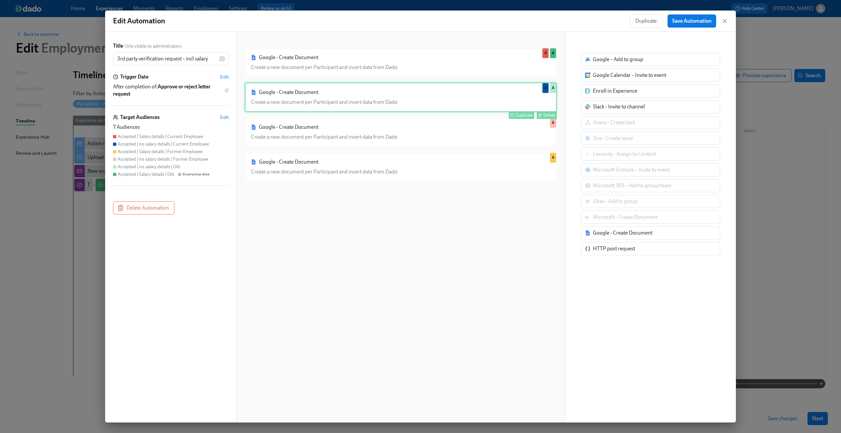
click at [415, 251] on div "Google - Create Document Create a new document per Participant and insert data …" at bounding box center [401, 233] width 312 height 370
click at [684, 22] on span "Save Automation" at bounding box center [691, 21] width 39 height 7
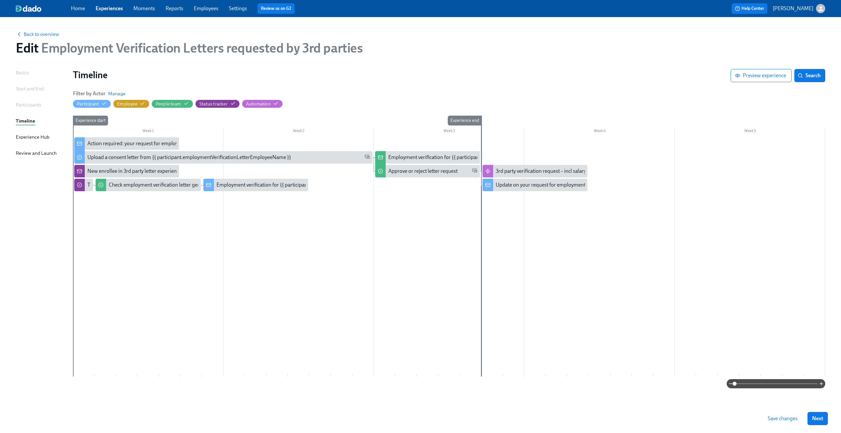
click at [775, 419] on span "Save changes" at bounding box center [783, 418] width 30 height 7
click at [557, 173] on div "3rd party verification request – incl salary" at bounding box center [541, 171] width 90 height 7
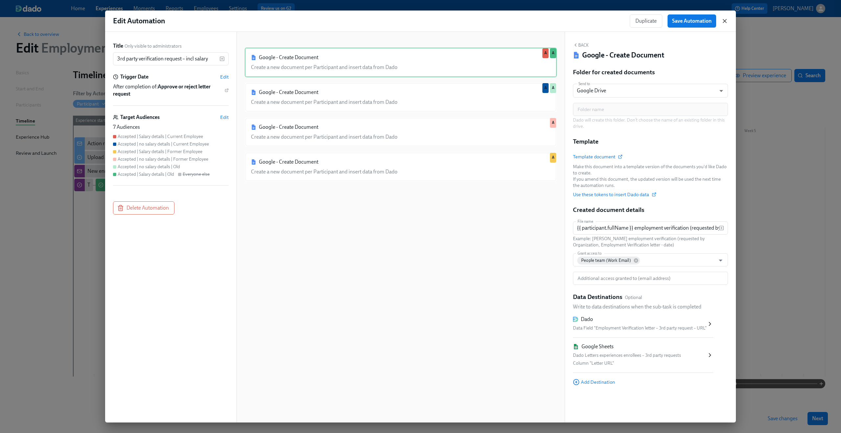
click at [723, 21] on icon "button" at bounding box center [725, 21] width 7 height 7
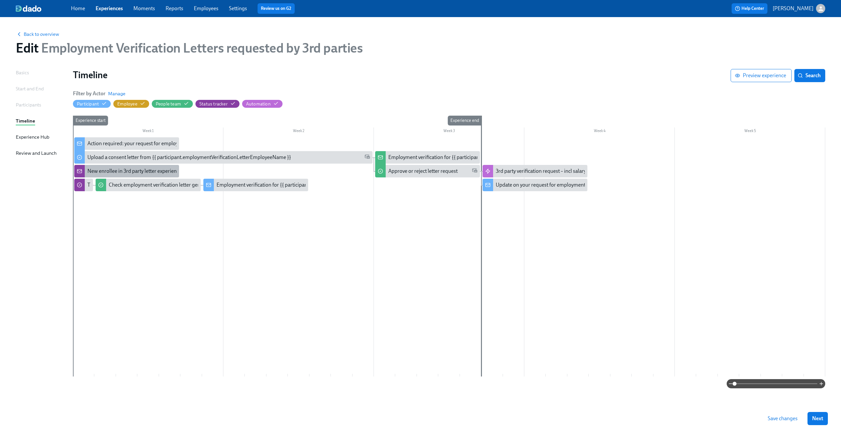
click at [157, 170] on div "New enrollee in 3rd party letter experience: {{ participant.employmentVerificat…" at bounding box center [205, 171] width 236 height 7
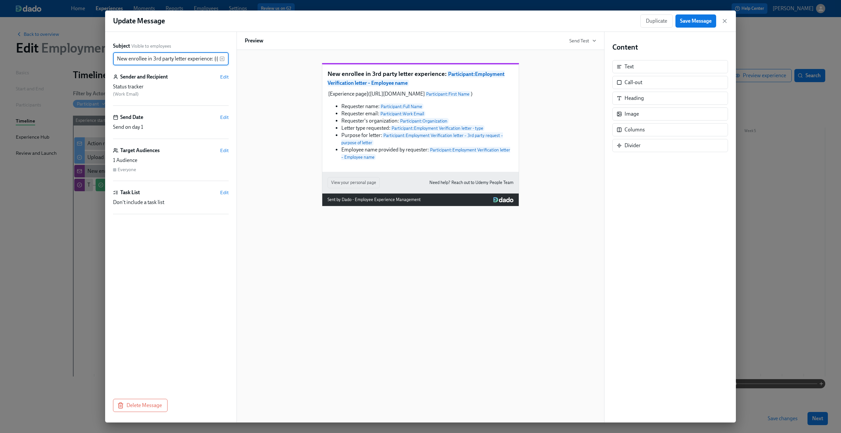
scroll to position [0, 134]
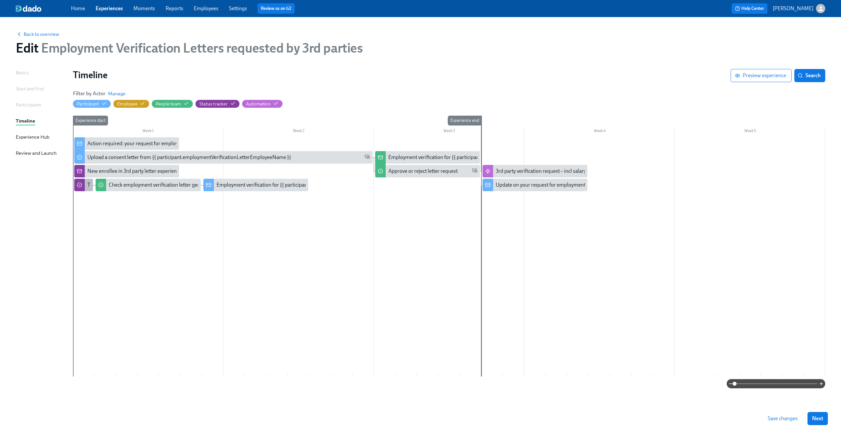
click at [83, 186] on div at bounding box center [79, 185] width 11 height 12
click at [160, 181] on div "Check employment verification letter generated for {{ employee.fullName || "(em…" at bounding box center [148, 185] width 105 height 12
click at [251, 186] on div "Employment verification for {{ participant.employmentVerificationLetterEmployee…" at bounding box center [318, 184] width 202 height 7
click at [534, 184] on div "Update on your request for employment verification for {{ participant.employmen…" at bounding box center [627, 184] width 263 height 7
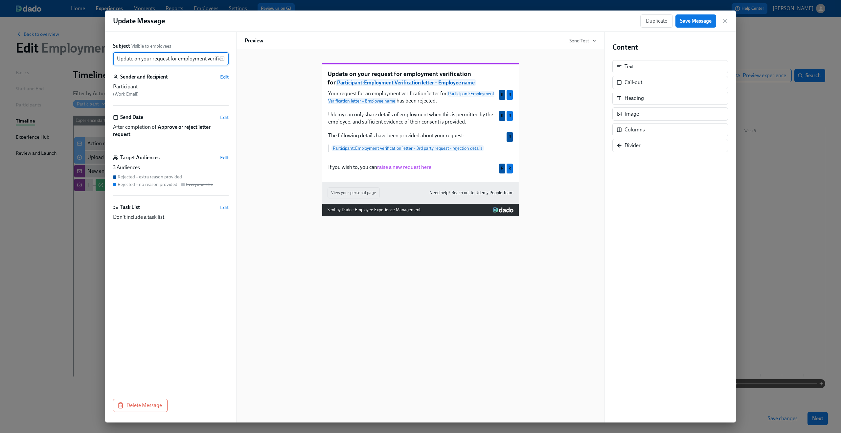
scroll to position [0, 161]
click at [726, 19] on icon "button" at bounding box center [725, 21] width 7 height 7
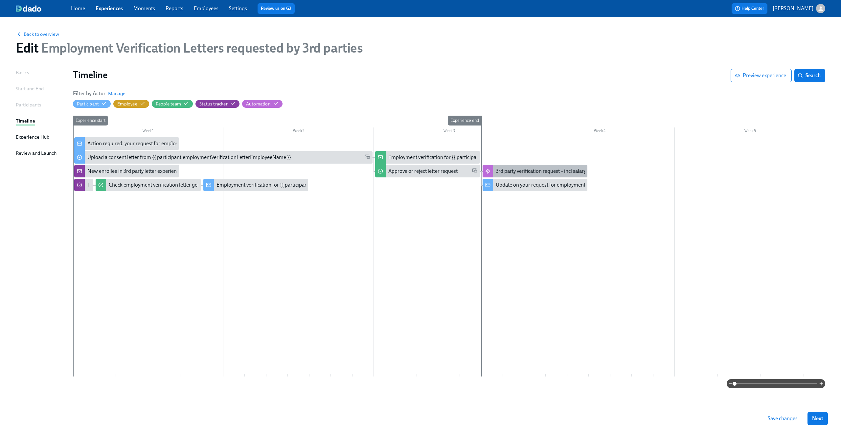
click at [538, 174] on div "3rd party verification request – incl salary" at bounding box center [541, 171] width 90 height 7
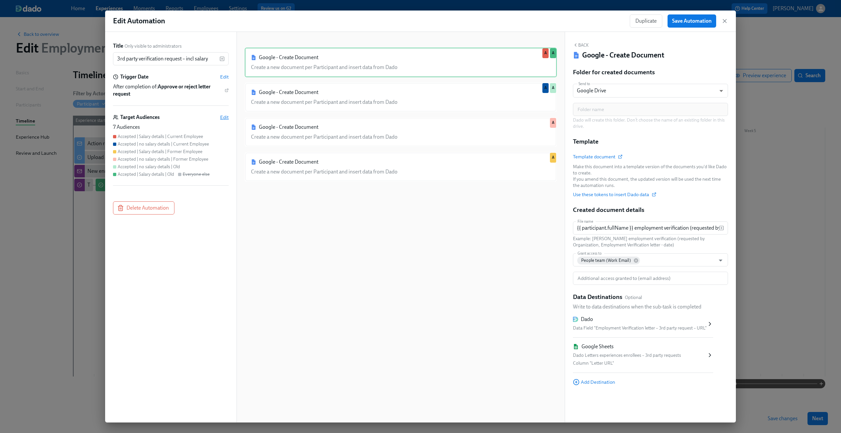
click at [228, 119] on span "Edit" at bounding box center [224, 117] width 9 height 7
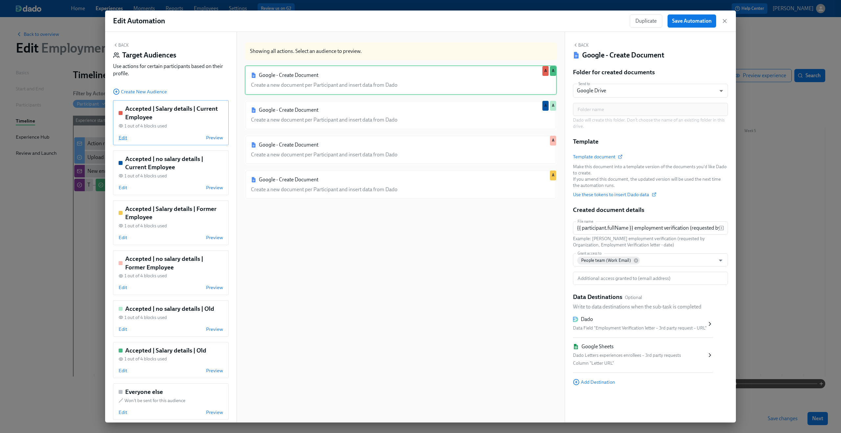
click at [123, 140] on span "Edit" at bounding box center [123, 137] width 9 height 7
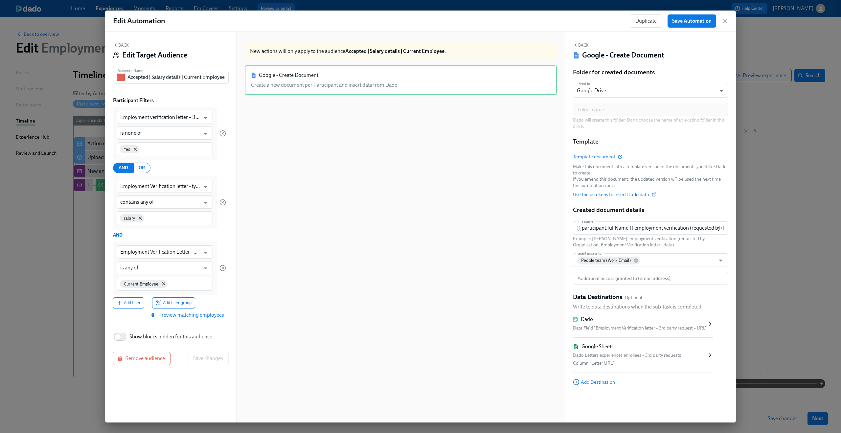
click at [188, 315] on span "Preview matching employees" at bounding box center [188, 315] width 72 height 7
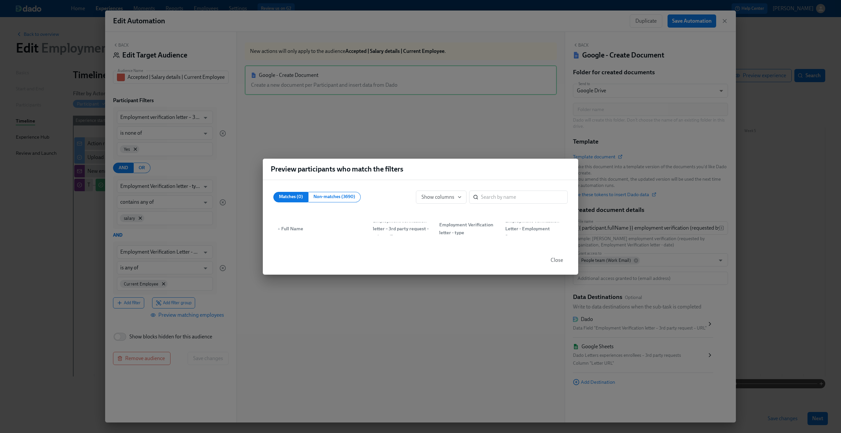
click at [555, 259] on span "Close" at bounding box center [557, 260] width 12 height 7
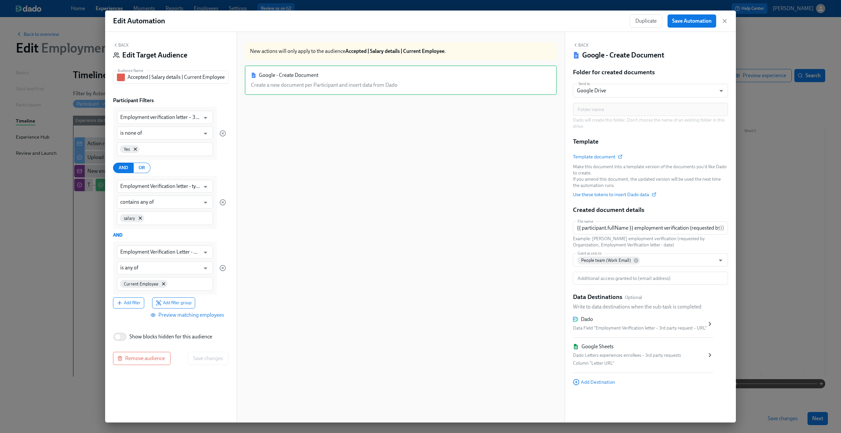
click at [123, 46] on button "Back" at bounding box center [121, 44] width 16 height 5
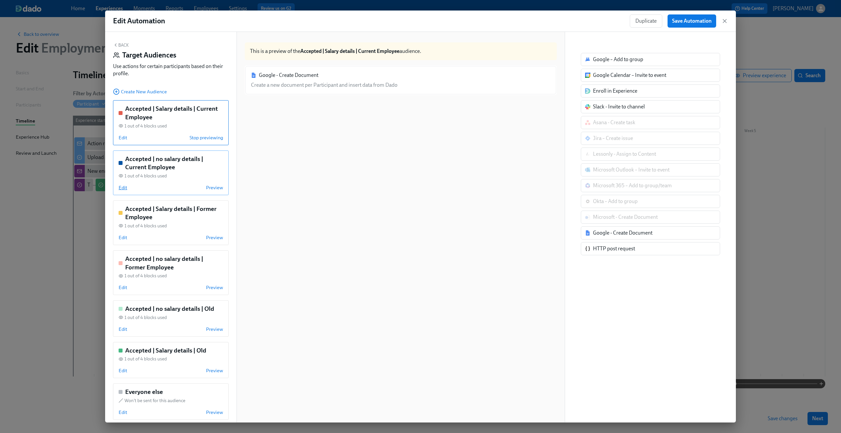
click at [123, 189] on span "Edit" at bounding box center [123, 187] width 9 height 7
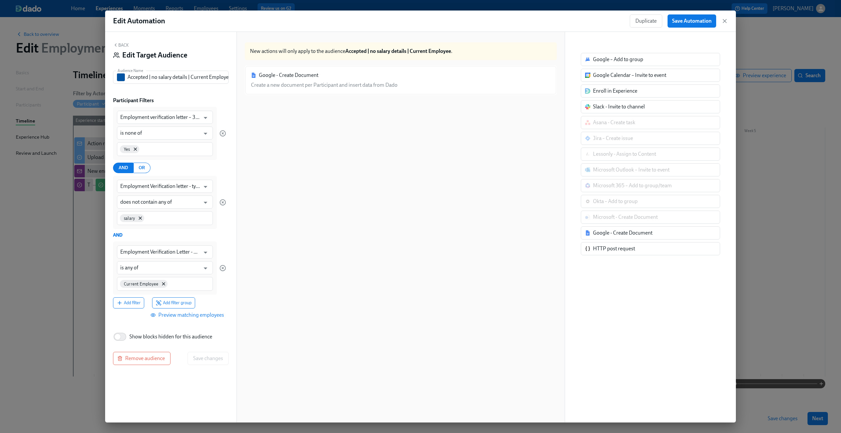
click at [214, 316] on span "Preview matching employees" at bounding box center [188, 315] width 72 height 7
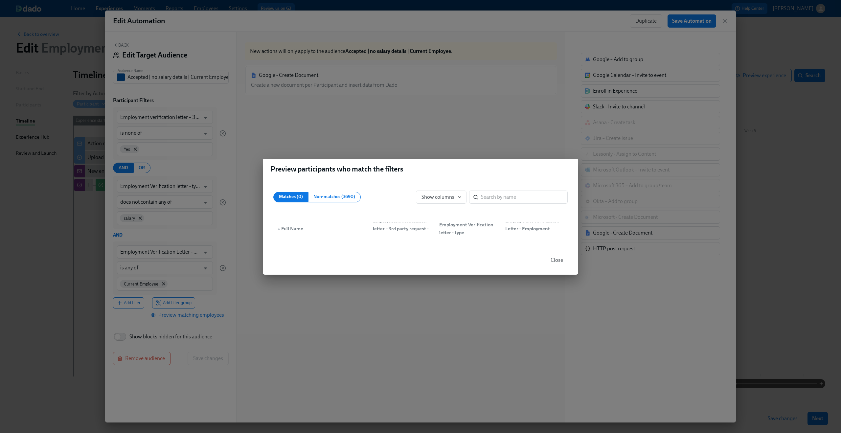
click at [130, 40] on div "Preview participants who match the filters Matches (0) Non-matches (3690) Show …" at bounding box center [420, 216] width 841 height 433
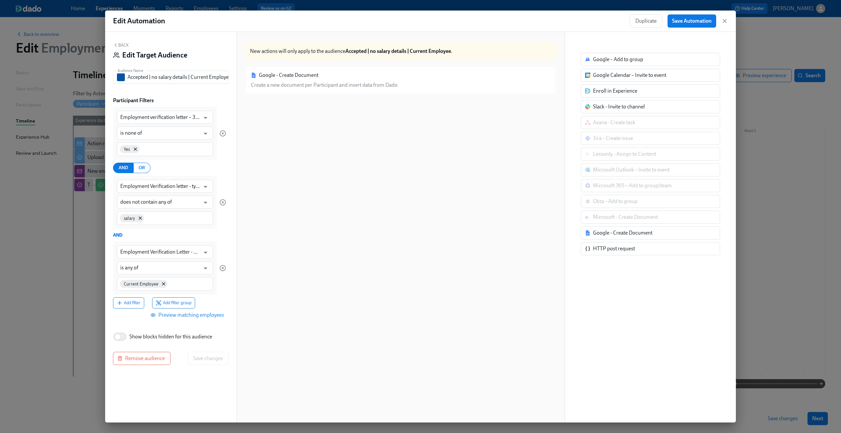
click at [123, 44] on button "Back" at bounding box center [121, 44] width 16 height 5
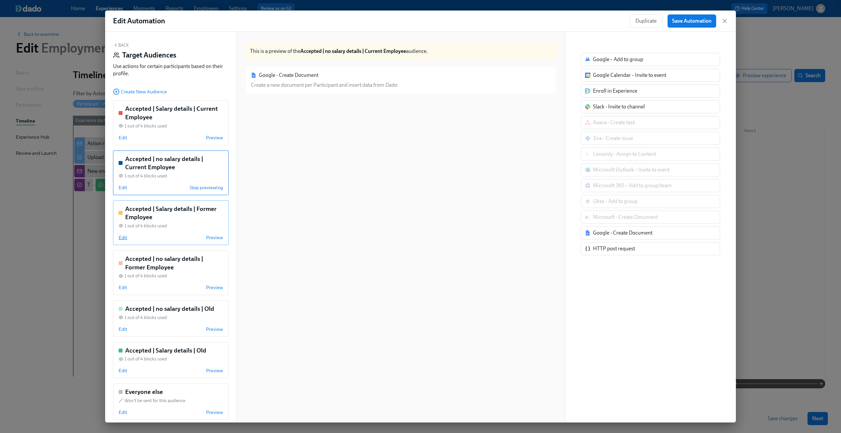
click at [123, 241] on span "Edit" at bounding box center [123, 237] width 9 height 7
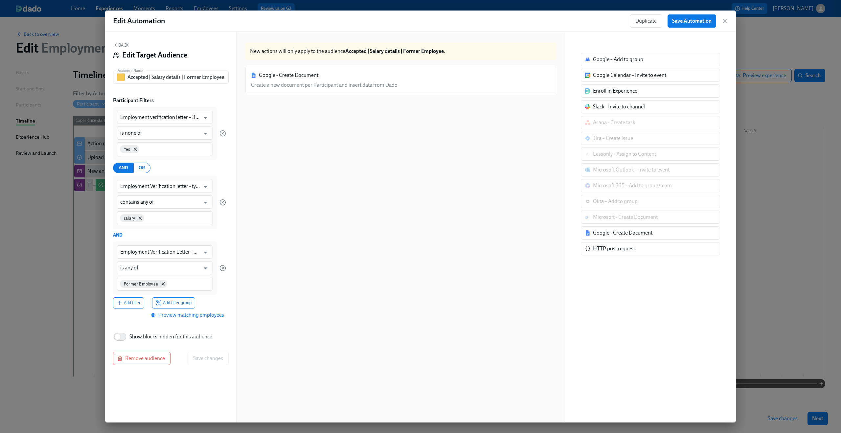
click at [183, 317] on span "Preview matching employees" at bounding box center [188, 315] width 72 height 7
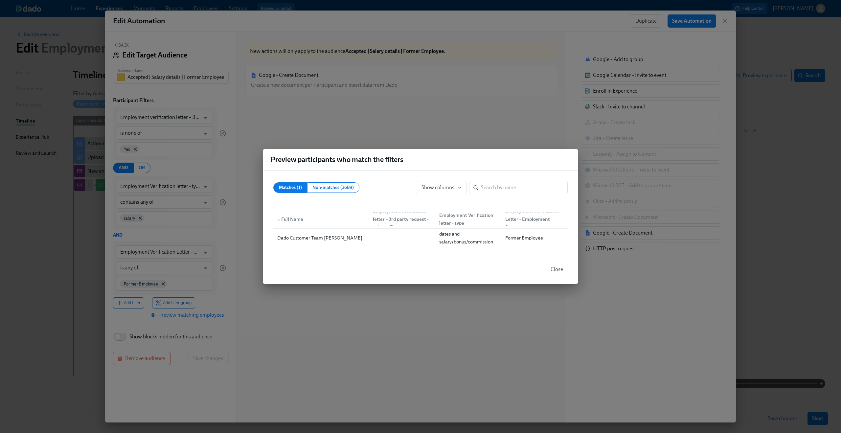
click at [556, 269] on span "Close" at bounding box center [557, 269] width 12 height 7
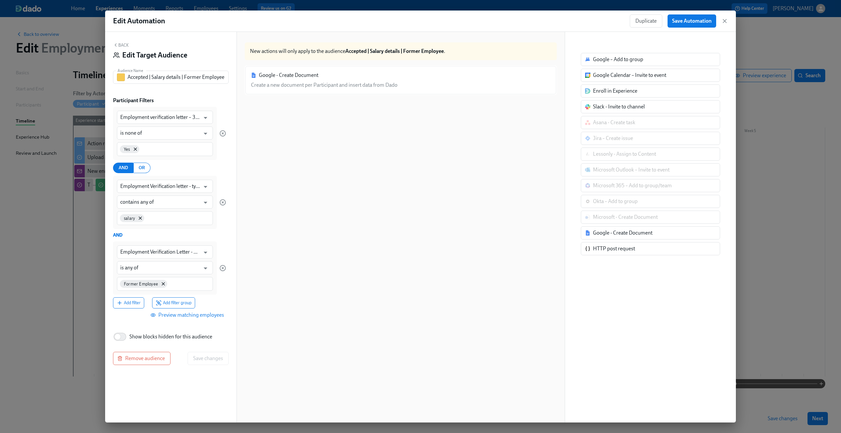
click at [120, 45] on button "Back" at bounding box center [121, 44] width 16 height 5
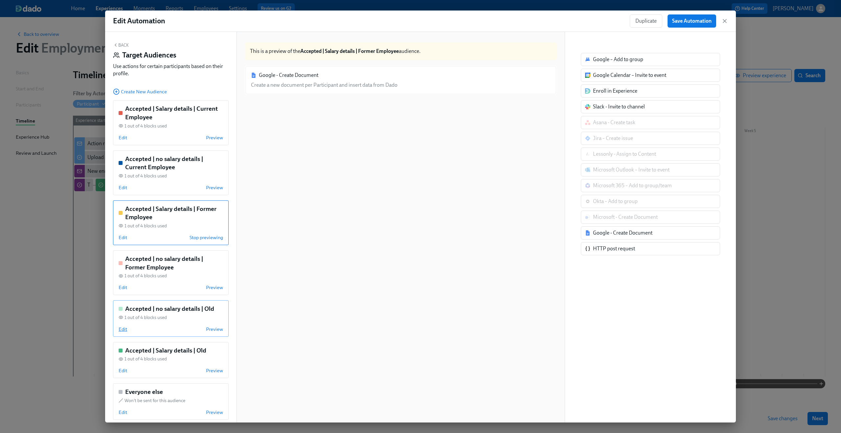
click at [126, 330] on span "Edit" at bounding box center [123, 329] width 9 height 7
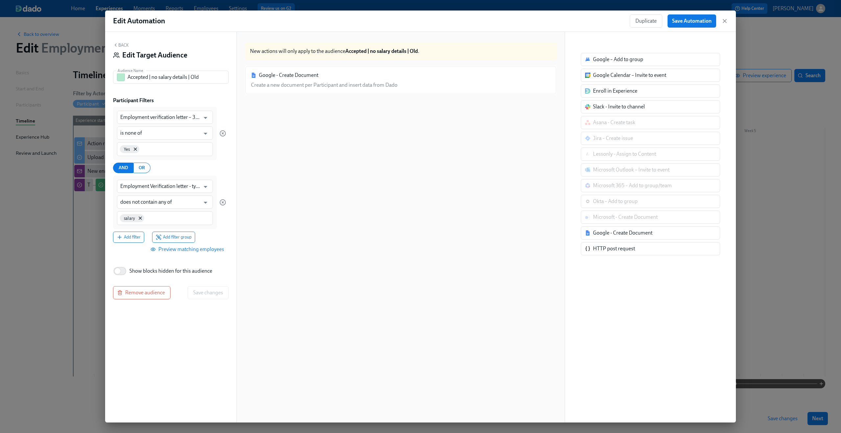
click at [119, 43] on button "Back" at bounding box center [121, 44] width 16 height 5
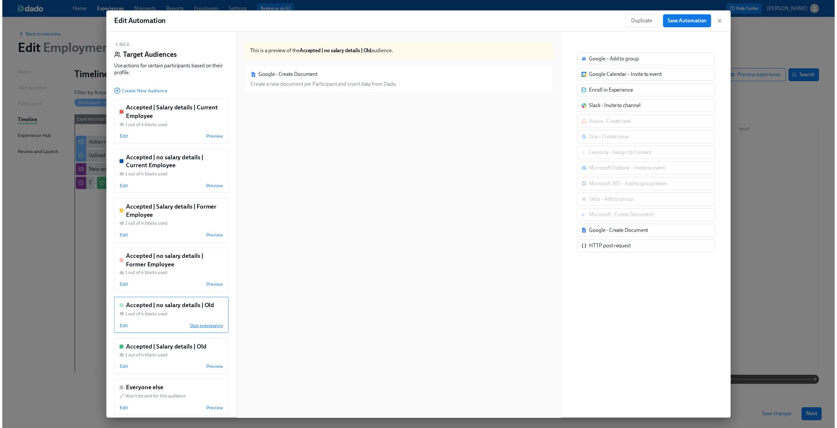
scroll to position [8, 0]
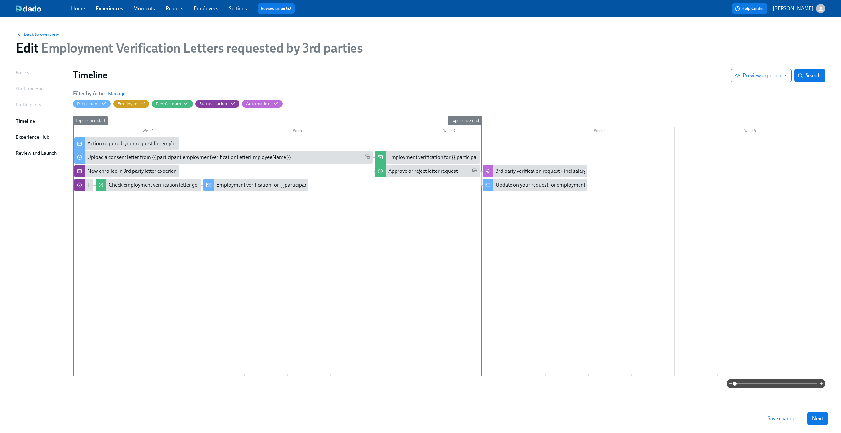
click at [773, 420] on span "Save changes" at bounding box center [783, 418] width 30 height 7
click at [42, 34] on span "Back to overview" at bounding box center [37, 34] width 43 height 7
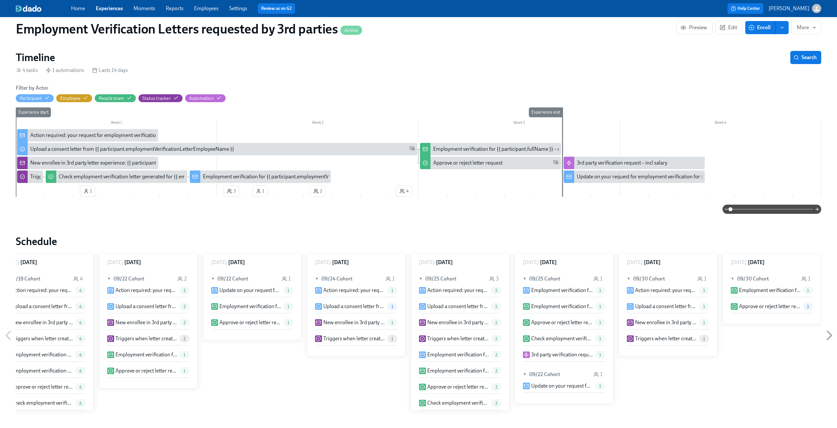
scroll to position [142, 0]
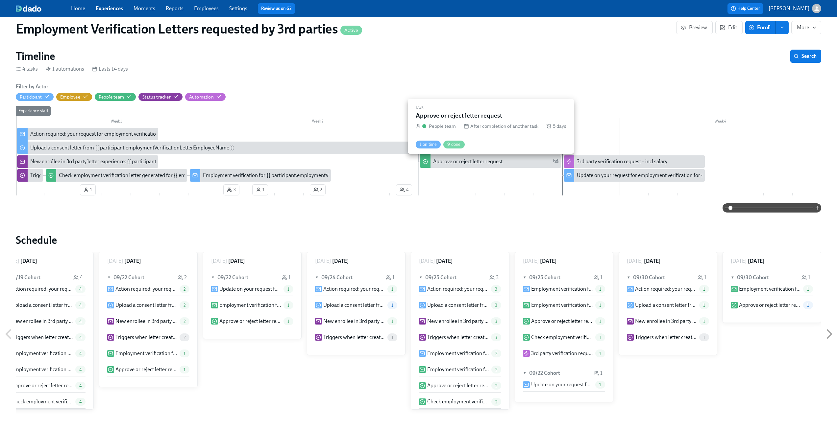
click at [519, 163] on div "Approve or reject letter request" at bounding box center [495, 161] width 125 height 7
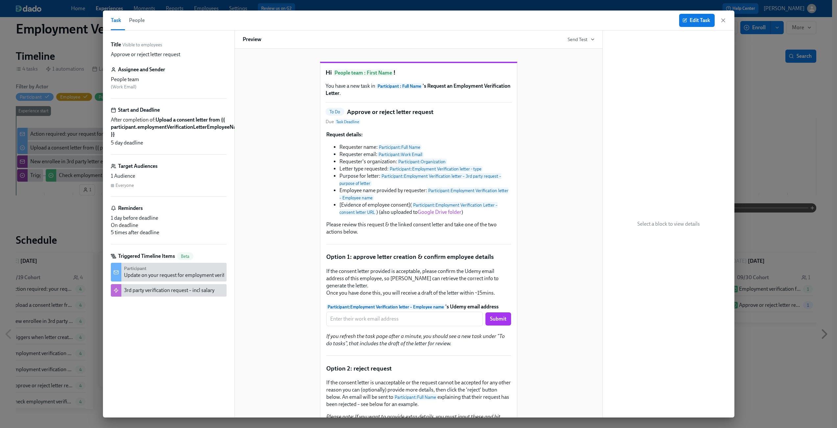
scroll to position [0, 16]
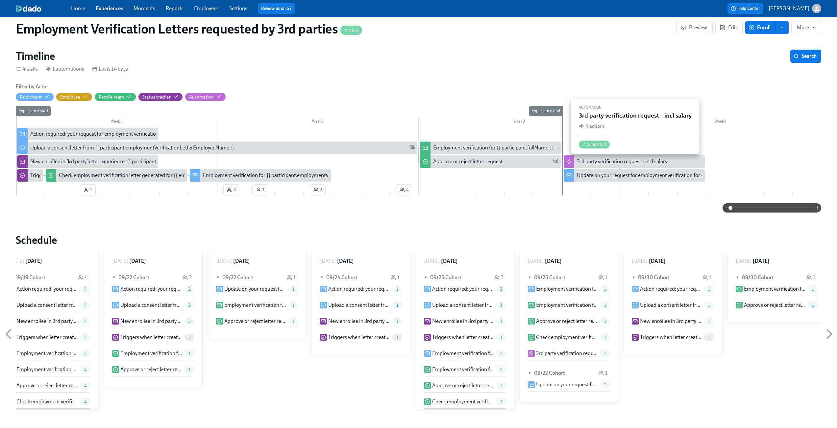
click at [608, 159] on div "3rd party verification request – incl salary" at bounding box center [622, 161] width 90 height 7
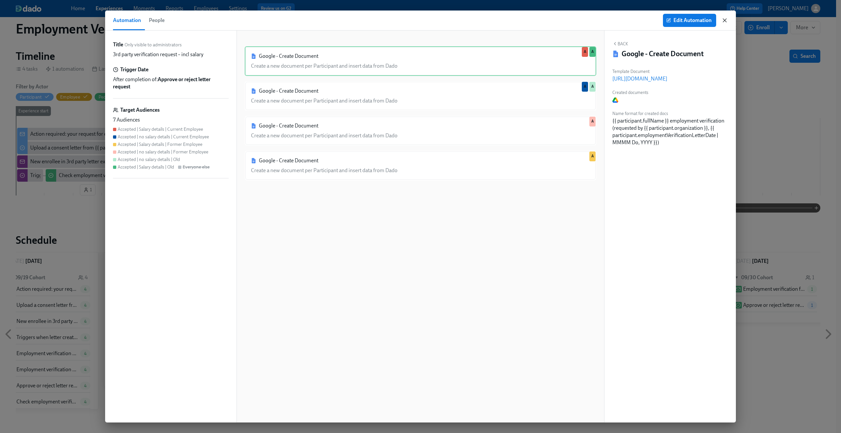
click at [726, 22] on icon "button" at bounding box center [725, 20] width 7 height 7
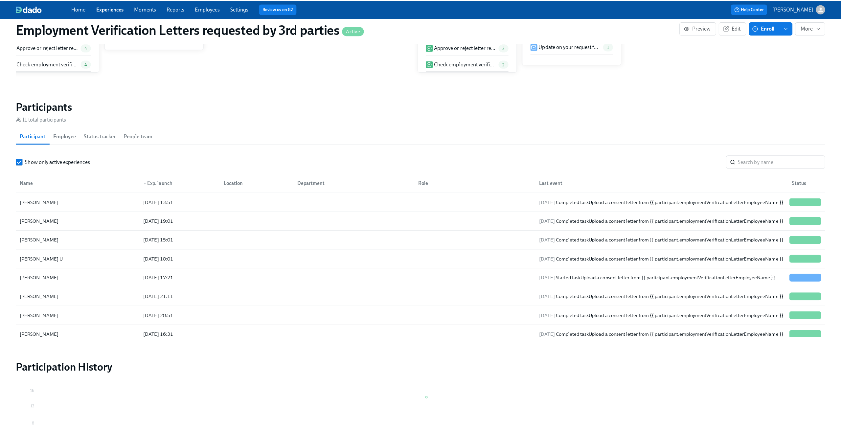
scroll to position [482, 0]
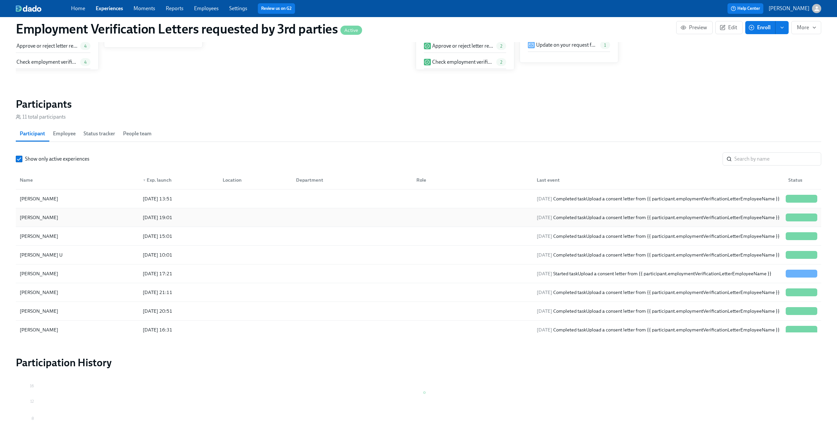
click at [618, 214] on div "2025/09/25 Completed task Upload a consent letter from {{ participant.employmen…" at bounding box center [658, 218] width 248 height 8
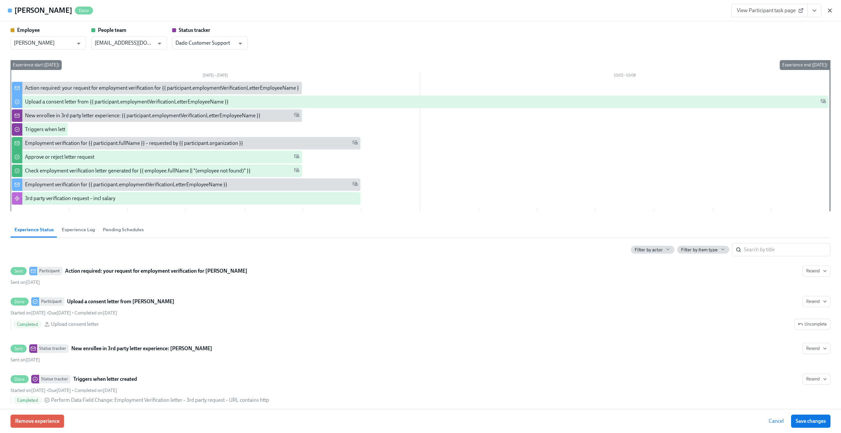
click at [831, 10] on icon "button" at bounding box center [830, 10] width 7 height 7
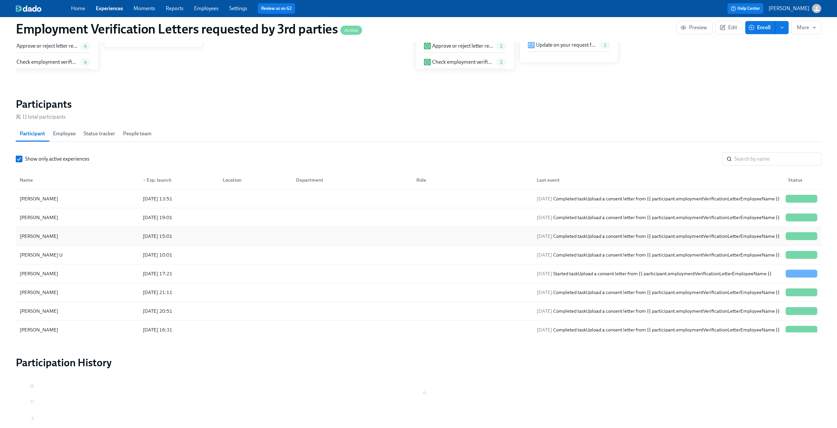
click at [557, 237] on div "2025/09/25 Completed task Upload a consent letter from {{ participant.employmen…" at bounding box center [658, 236] width 248 height 8
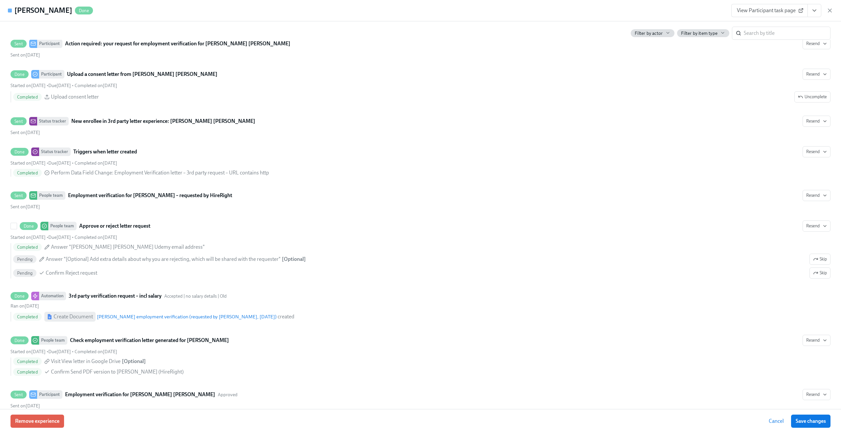
scroll to position [239, 0]
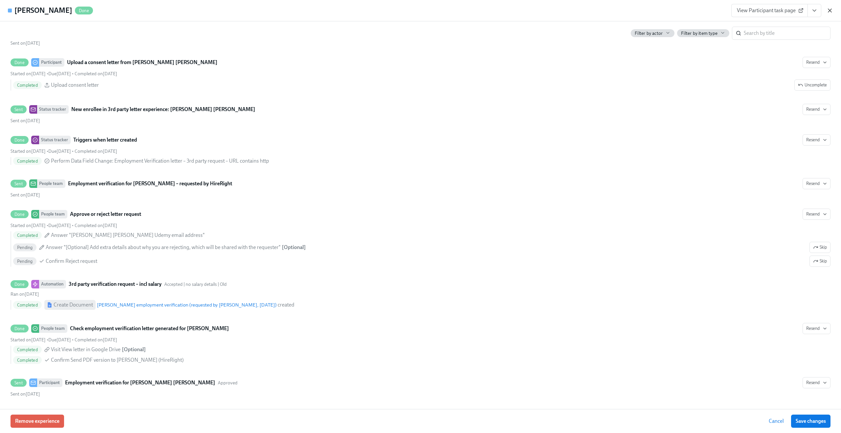
click at [832, 11] on icon "button" at bounding box center [830, 10] width 7 height 7
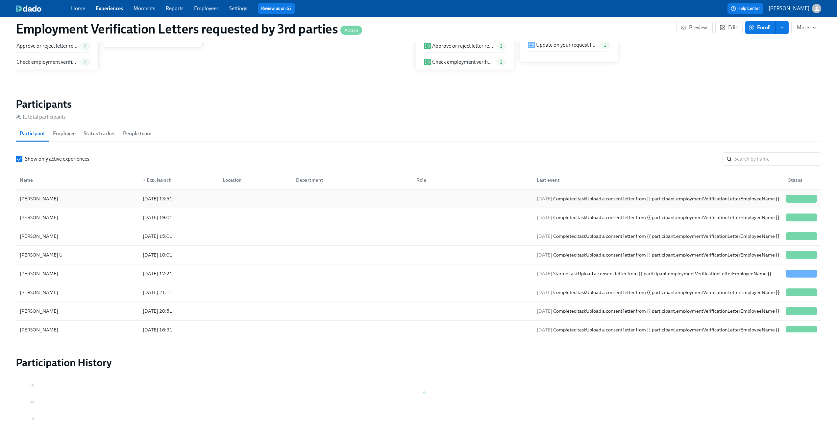
click at [597, 198] on div "2025/10/01 Completed task Upload a consent letter from {{ participant.employmen…" at bounding box center [658, 199] width 248 height 8
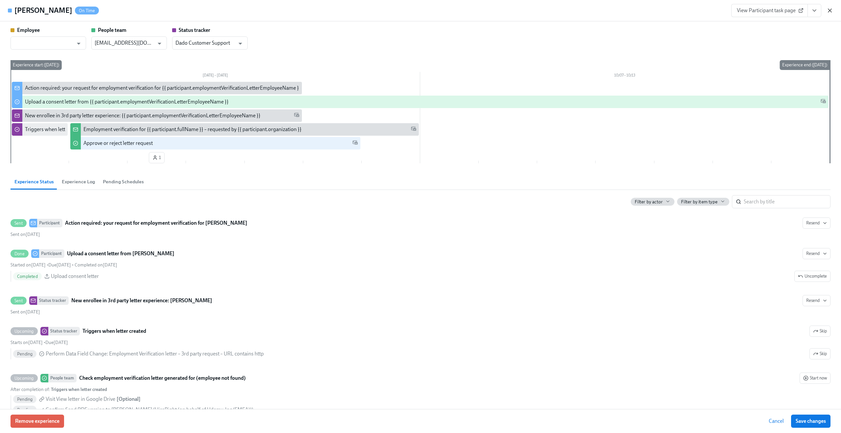
click at [830, 12] on icon "button" at bounding box center [830, 10] width 7 height 7
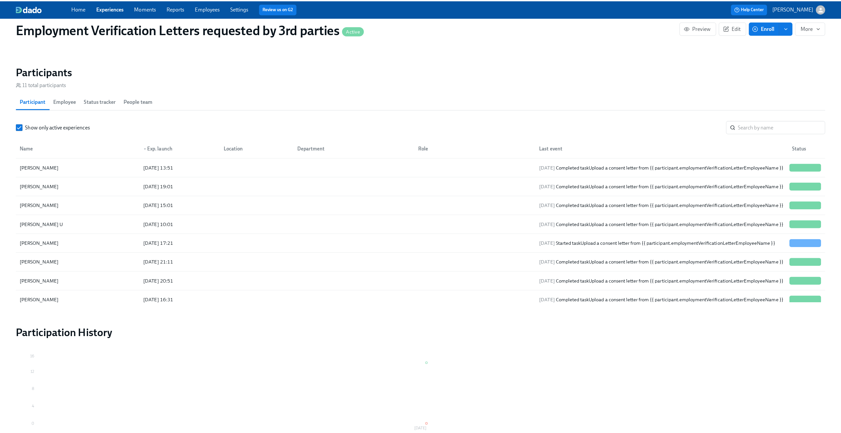
scroll to position [516, 0]
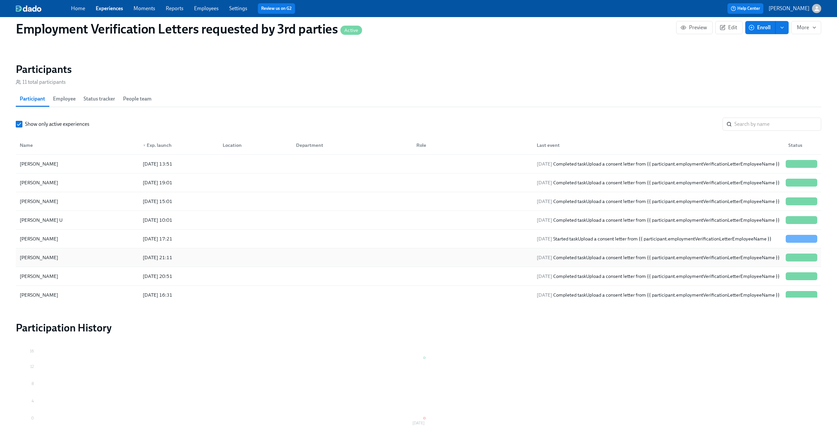
click at [418, 258] on div at bounding box center [471, 257] width 120 height 13
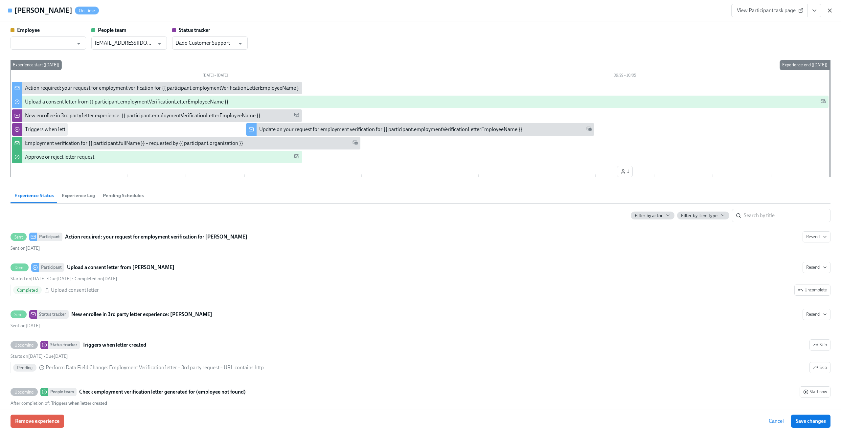
click at [832, 9] on icon "button" at bounding box center [830, 10] width 7 height 7
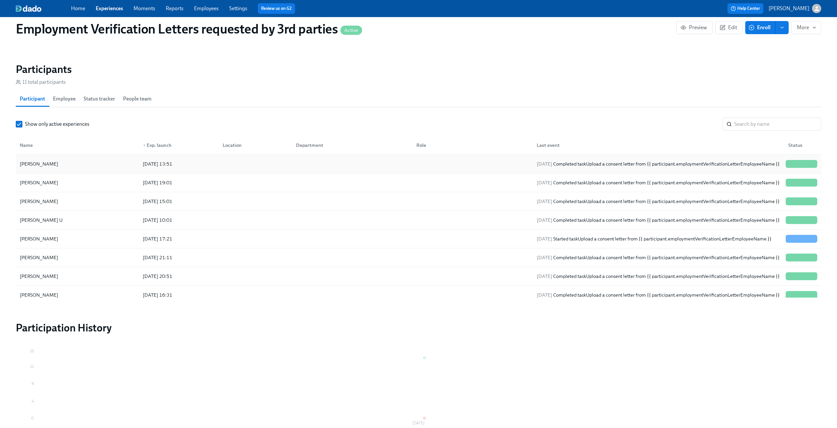
click at [429, 167] on div at bounding box center [471, 163] width 120 height 13
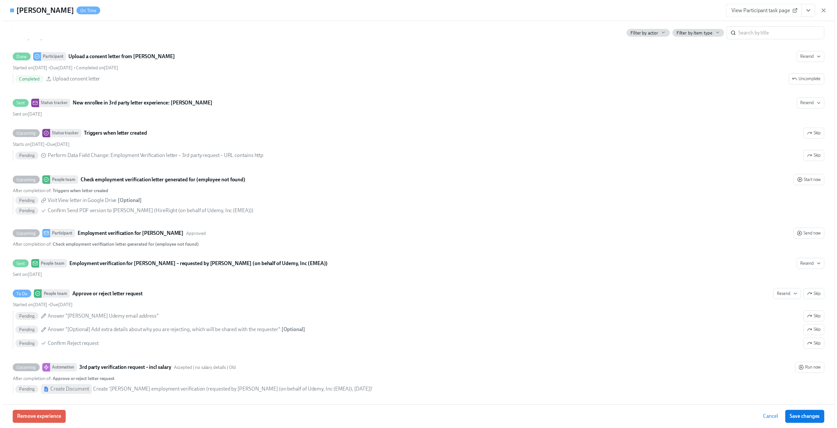
scroll to position [200, 0]
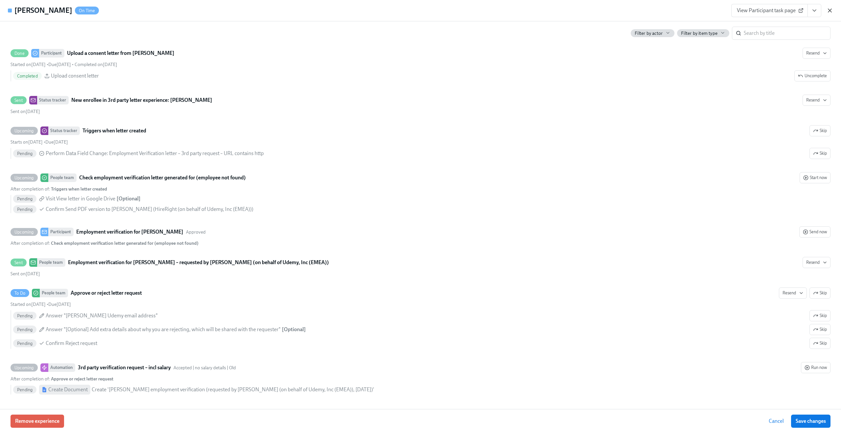
click at [830, 8] on icon "button" at bounding box center [830, 10] width 7 height 7
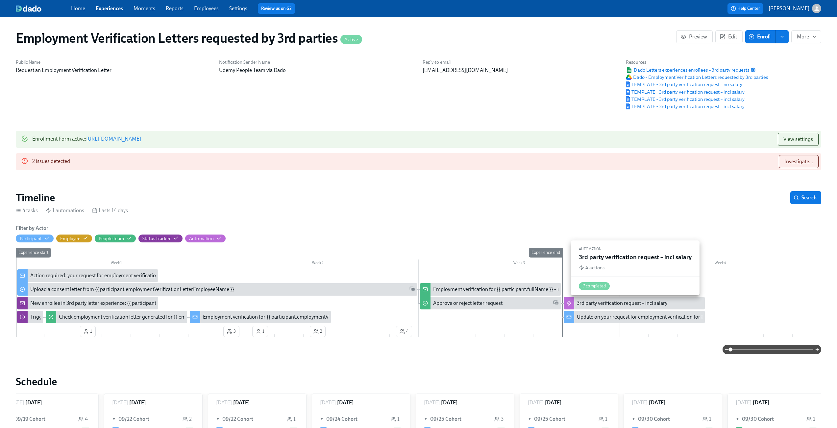
click at [610, 307] on div "3rd party verification request – incl salary" at bounding box center [622, 303] width 90 height 7
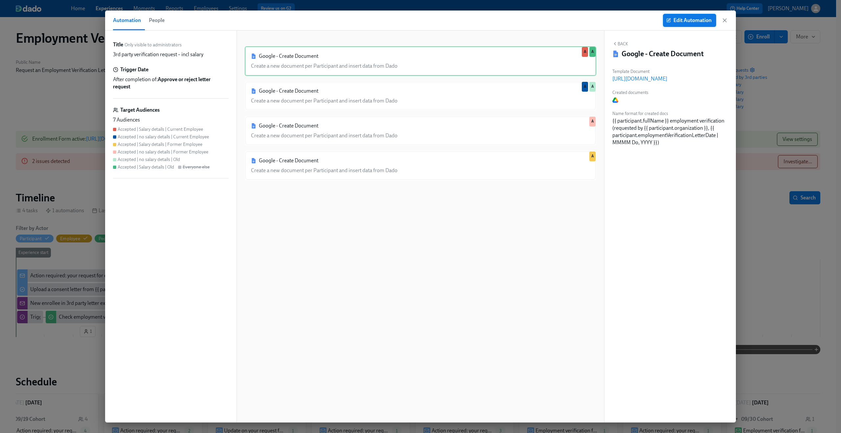
click at [684, 26] on button "Edit Automation" at bounding box center [689, 20] width 53 height 13
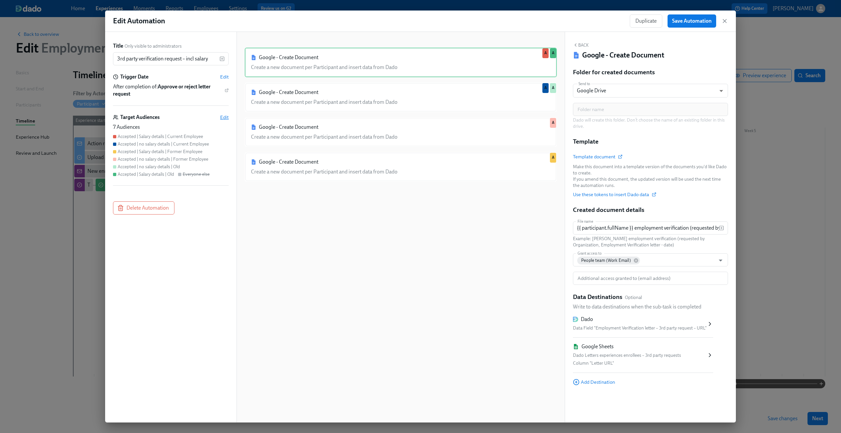
click at [225, 118] on span "Edit" at bounding box center [224, 117] width 9 height 7
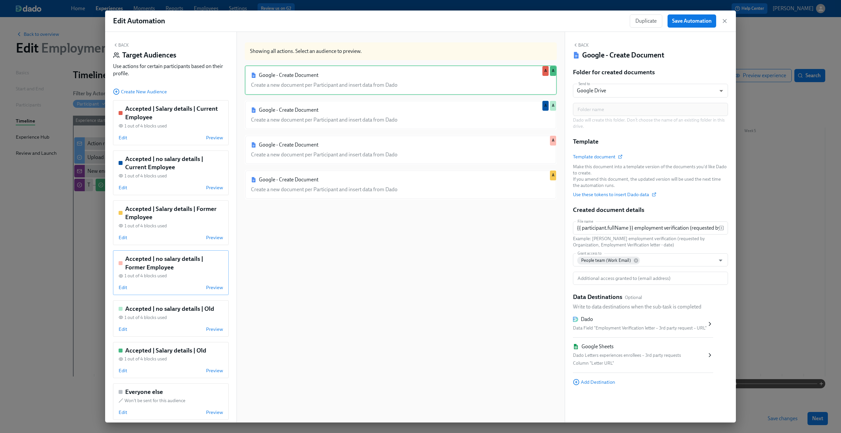
scroll to position [8, 0]
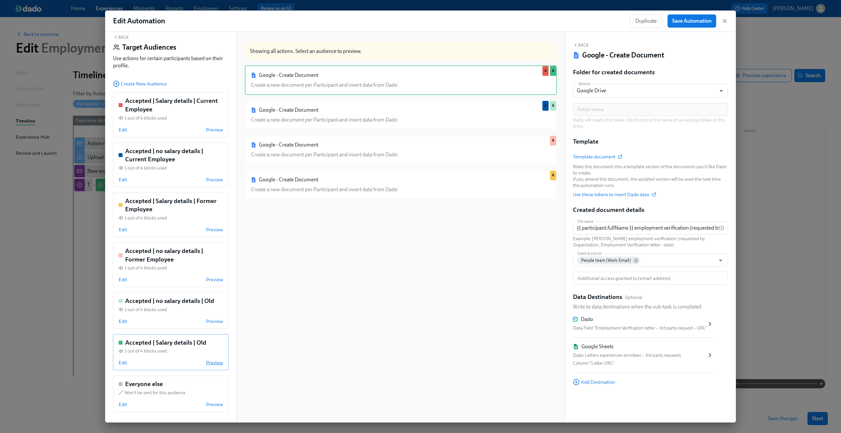
click at [210, 363] on span "Preview" at bounding box center [214, 363] width 17 height 7
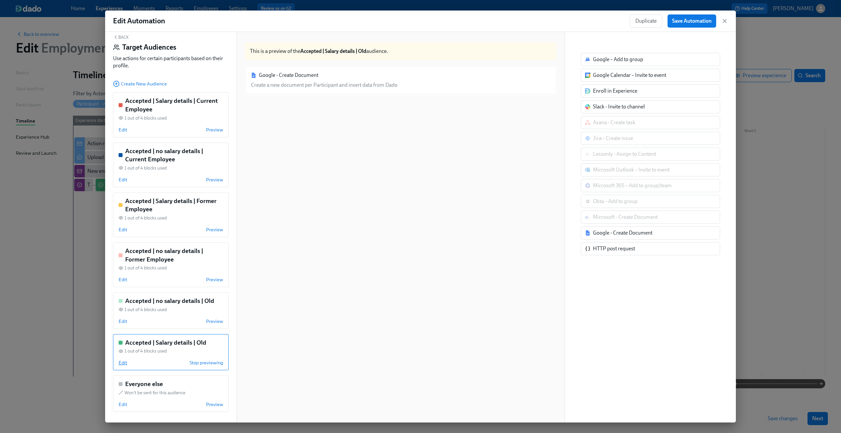
click at [123, 362] on span "Edit" at bounding box center [123, 363] width 9 height 7
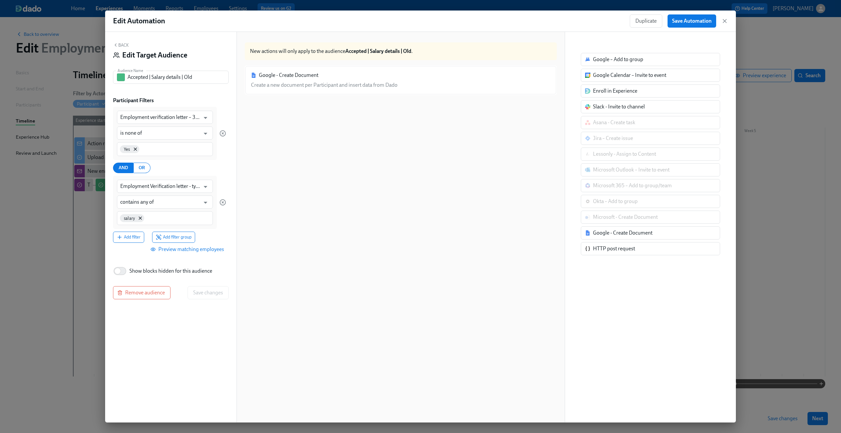
click at [199, 252] on span "Preview matching employees" at bounding box center [188, 249] width 72 height 7
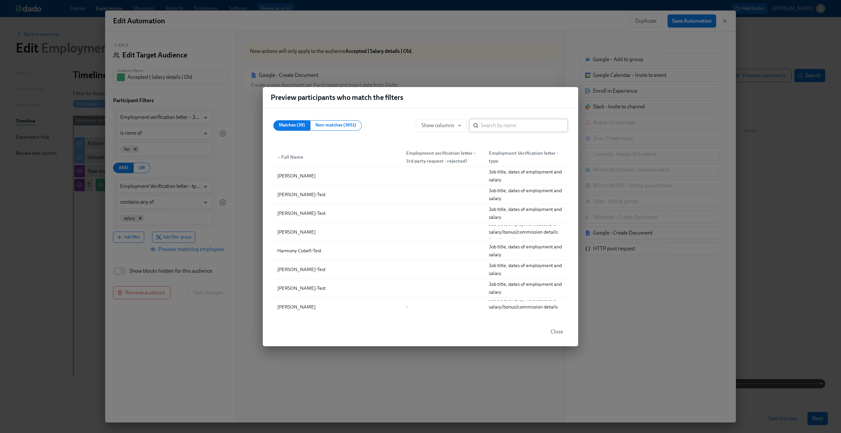
click at [503, 127] on input "search" at bounding box center [524, 125] width 87 height 13
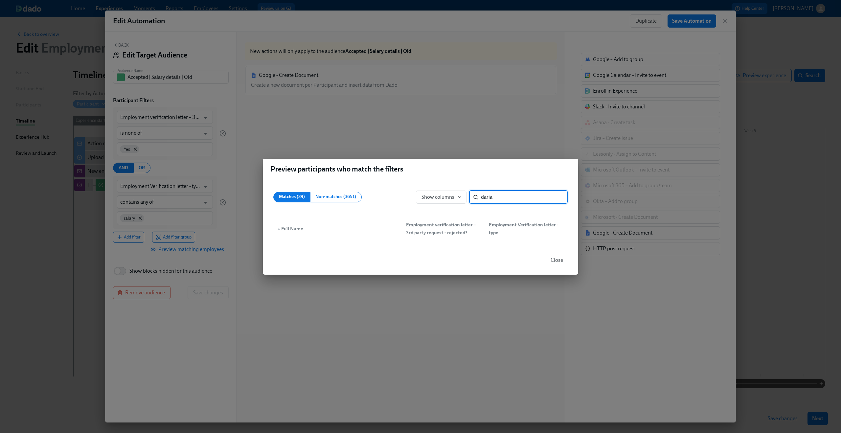
type input "daria"
click at [560, 265] on button "Close" at bounding box center [557, 260] width 22 height 13
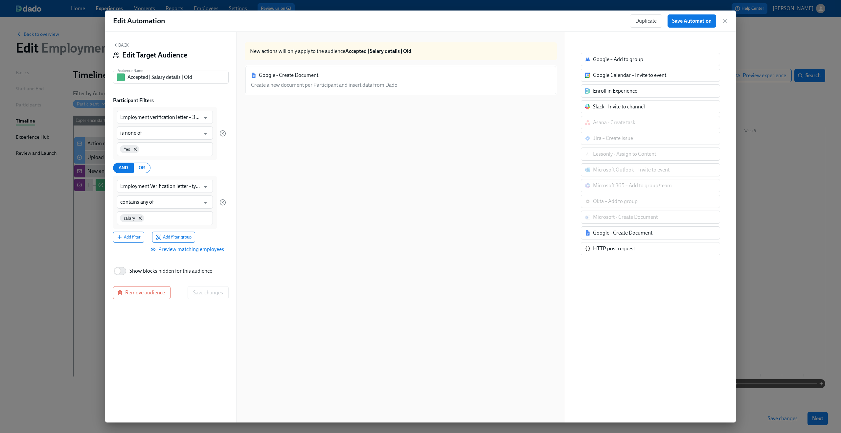
click at [117, 45] on icon "button" at bounding box center [115, 44] width 5 height 5
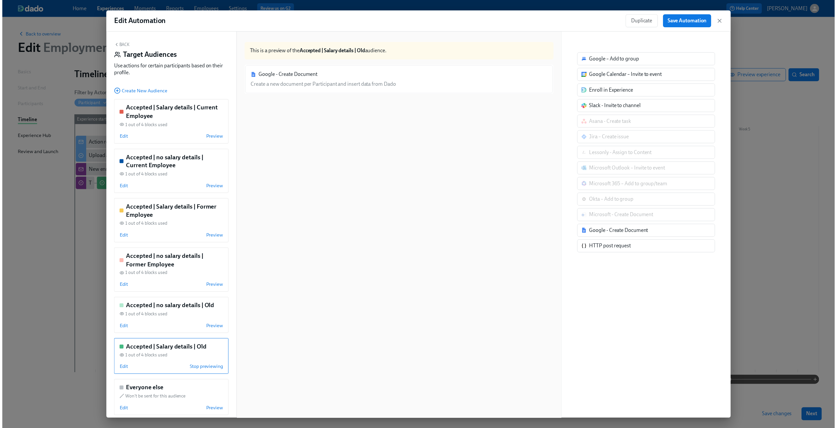
scroll to position [8, 0]
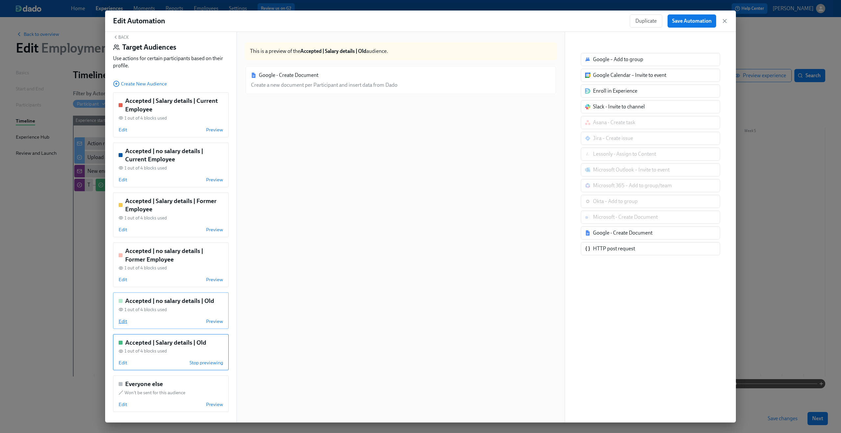
click at [126, 321] on span "Edit" at bounding box center [123, 321] width 9 height 7
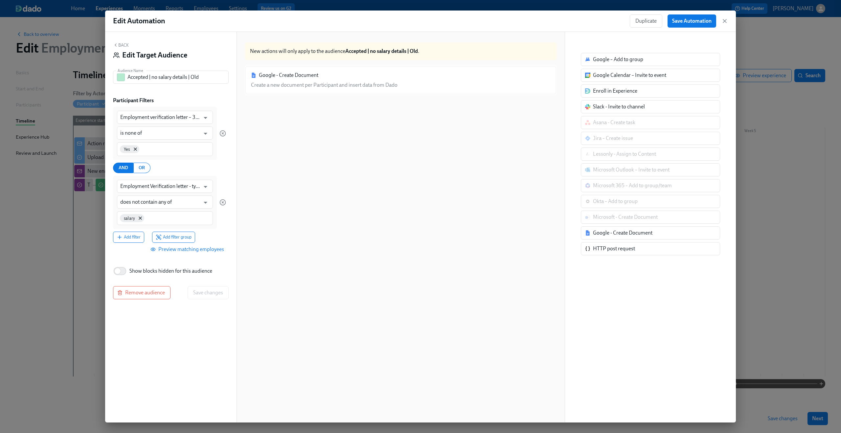
click at [197, 251] on span "Preview matching employees" at bounding box center [188, 249] width 72 height 7
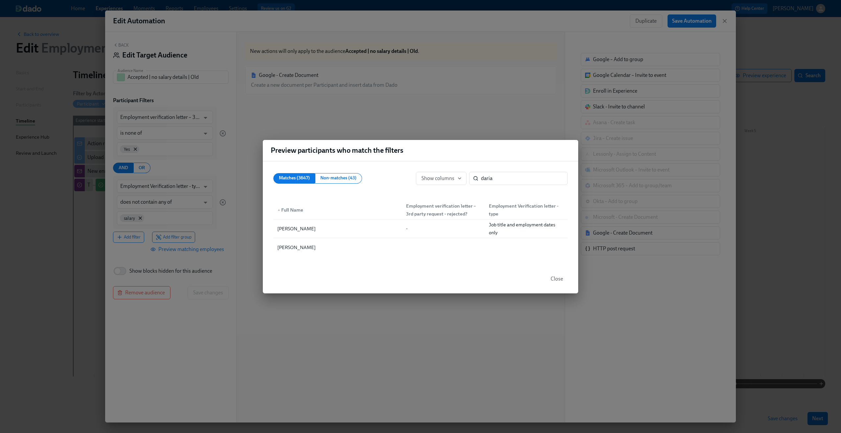
click at [555, 278] on span "Close" at bounding box center [557, 279] width 12 height 7
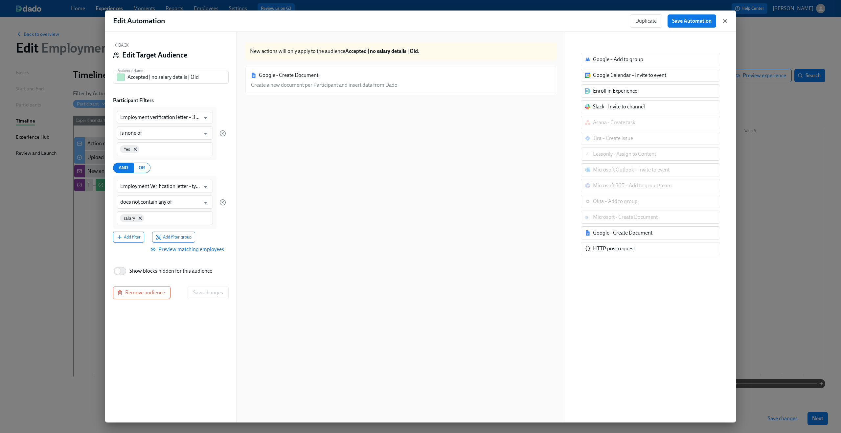
click at [728, 19] on icon "button" at bounding box center [725, 21] width 7 height 7
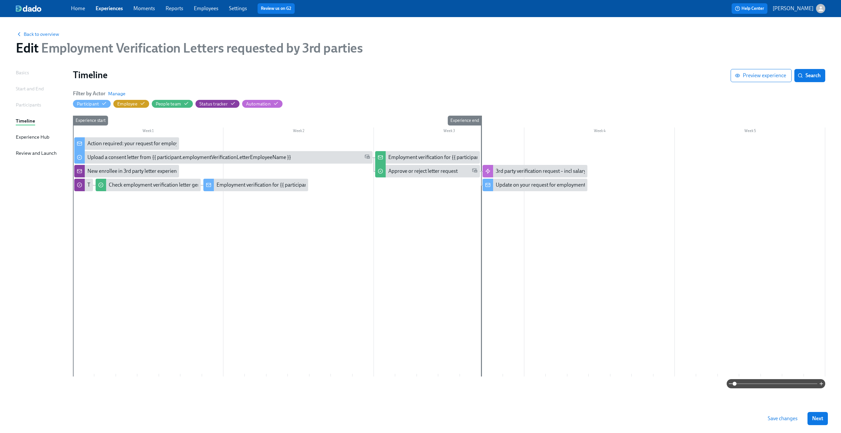
click at [688, 75] on h1 "Timeline" at bounding box center [402, 75] width 658 height 12
click at [37, 37] on span "Back to overview" at bounding box center [37, 34] width 43 height 7
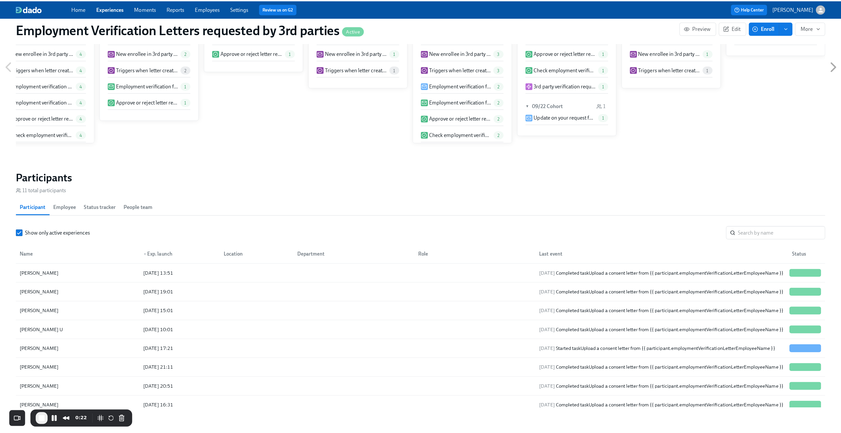
scroll to position [414, 0]
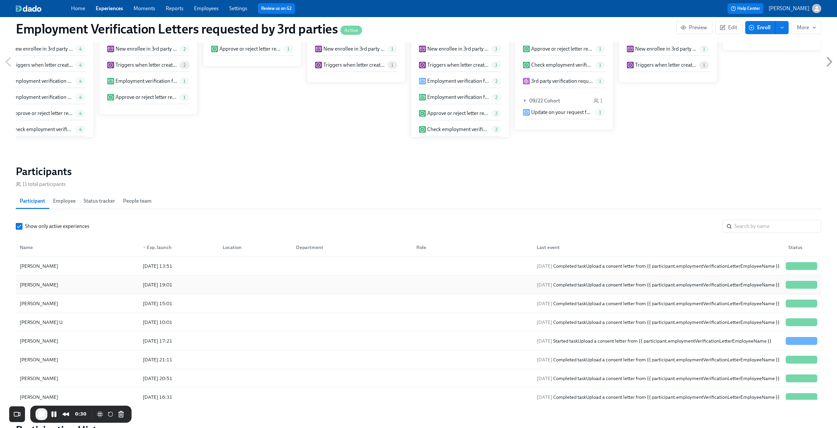
click at [548, 286] on div "2025/09/25 Completed task Upload a consent letter from {{ participant.employmen…" at bounding box center [658, 285] width 248 height 8
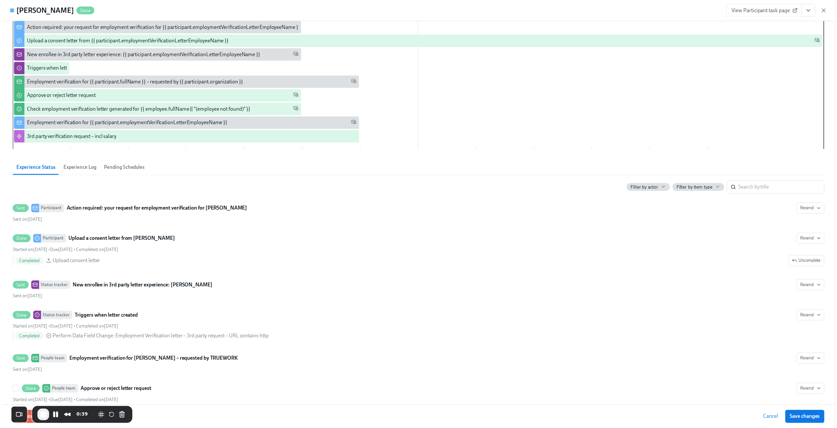
scroll to position [42, 0]
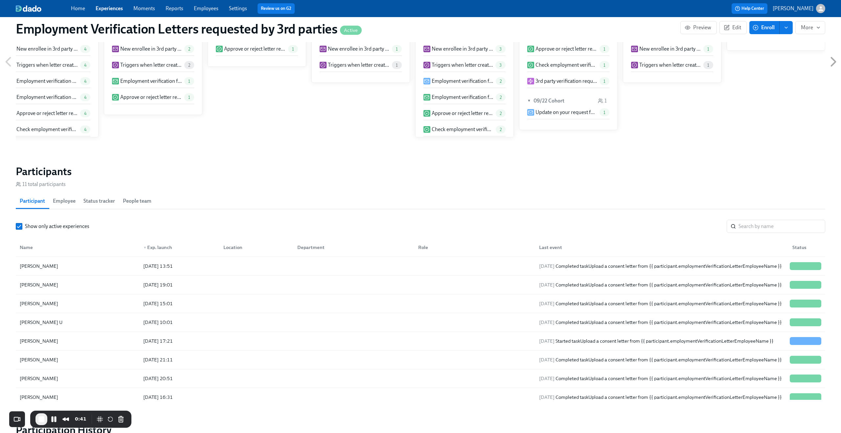
scroll to position [0, 16]
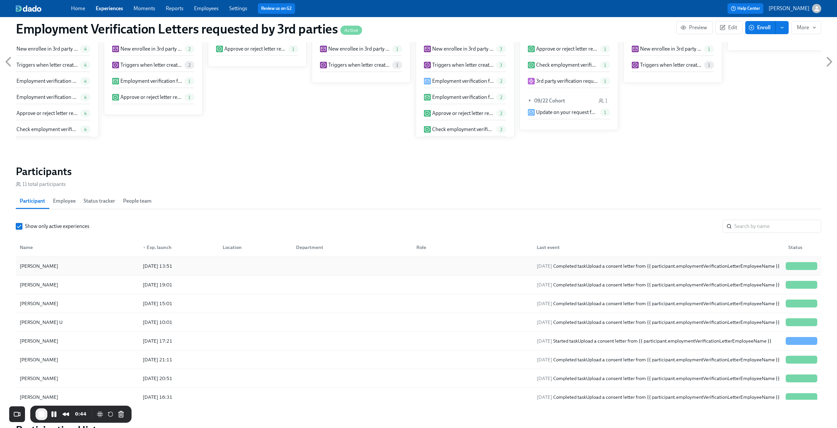
click at [637, 270] on div "2025/10/01 Completed task Upload a consent letter from {{ participant.employmen…" at bounding box center [658, 266] width 248 height 8
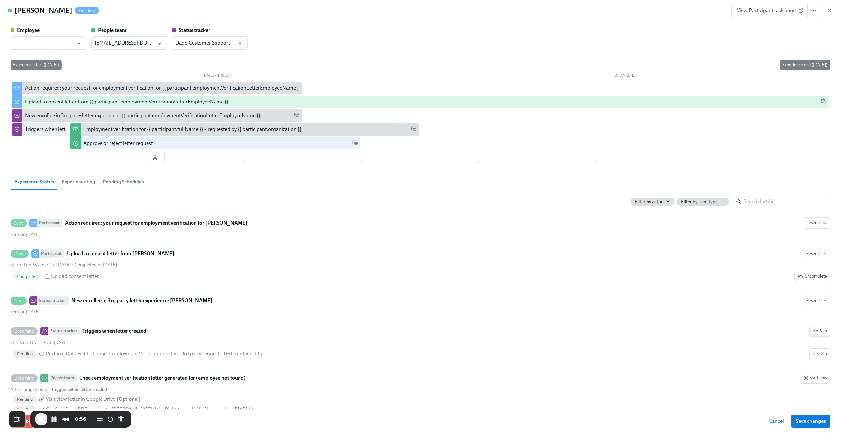
click at [831, 9] on icon "button" at bounding box center [830, 10] width 7 height 7
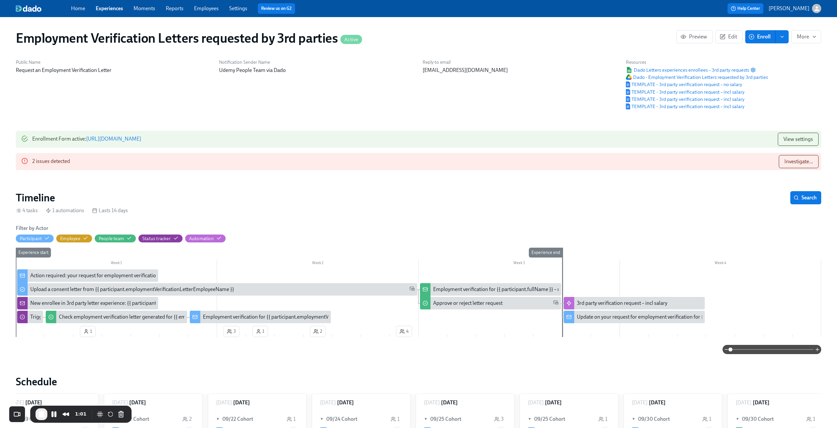
click at [141, 135] on div "Enrollment Form active : https://my.dadohr.com/enrollmentForms/2a8Ubmw98KEOdEt8…" at bounding box center [86, 139] width 109 height 13
click at [141, 141] on link "https://my.dadohr.com/enrollmentForms/2a8Ubmw98KEOdEt8dvLtzU32XXH3G" at bounding box center [113, 139] width 55 height 6
click at [611, 305] on div "3rd party verification request – incl salary" at bounding box center [622, 303] width 90 height 7
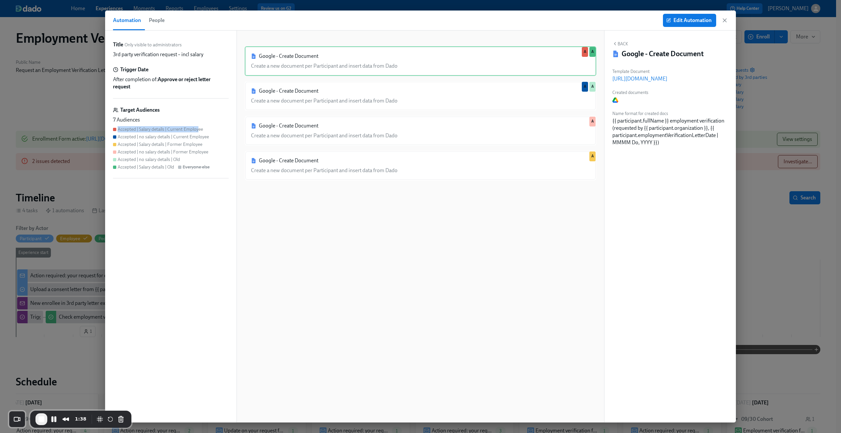
drag, startPoint x: 118, startPoint y: 130, endPoint x: 199, endPoint y: 128, distance: 80.6
click at [199, 128] on div "Accepted | Salary details | Current Employee" at bounding box center [160, 129] width 85 height 6
click at [147, 136] on div "Accepted | no salary details | Current Employee" at bounding box center [163, 137] width 91 height 6
click at [177, 136] on div "Accepted | no salary details | Current Employee" at bounding box center [163, 137] width 91 height 6
drag, startPoint x: 140, startPoint y: 143, endPoint x: 150, endPoint y: 143, distance: 9.9
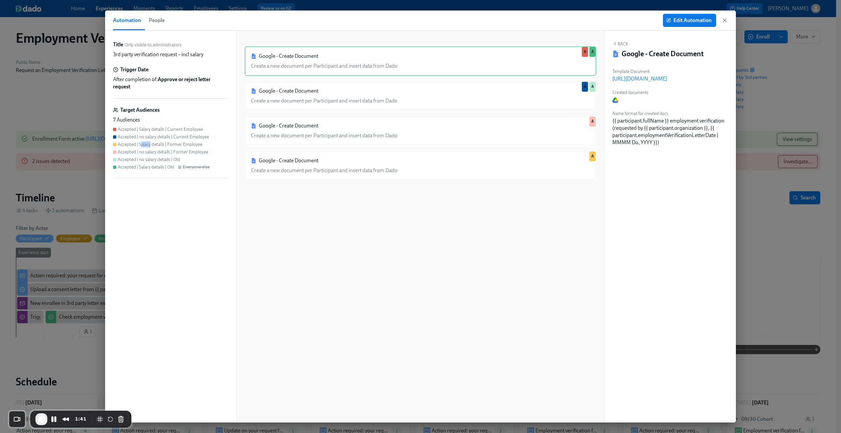
click at [150, 143] on div "Accepted | Salary details | Former Employee" at bounding box center [160, 144] width 85 height 6
drag, startPoint x: 141, startPoint y: 152, endPoint x: 155, endPoint y: 152, distance: 14.5
click at [155, 152] on div "Accepted | no salary details | Former Employee" at bounding box center [163, 152] width 91 height 6
drag, startPoint x: 185, startPoint y: 150, endPoint x: 193, endPoint y: 152, distance: 8.5
click at [193, 152] on div "Accepted | no salary details | Former Employee" at bounding box center [163, 152] width 91 height 6
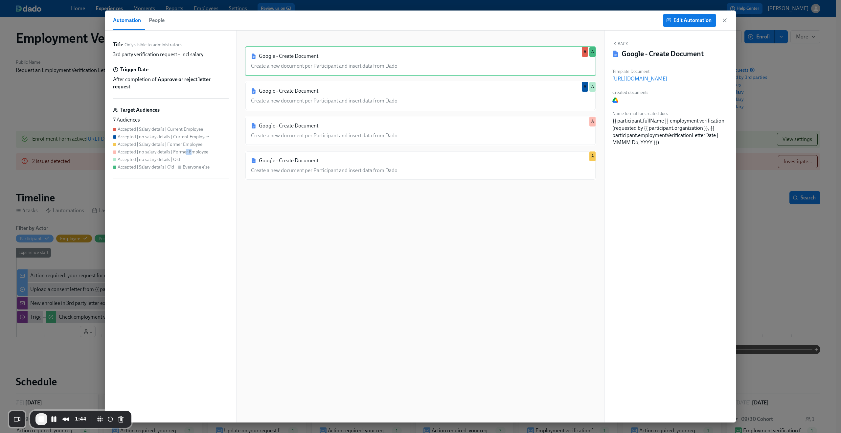
click at [193, 152] on div "Accepted | no salary details | Former Employee" at bounding box center [163, 152] width 91 height 6
click at [686, 22] on span "Edit Automation" at bounding box center [690, 20] width 44 height 7
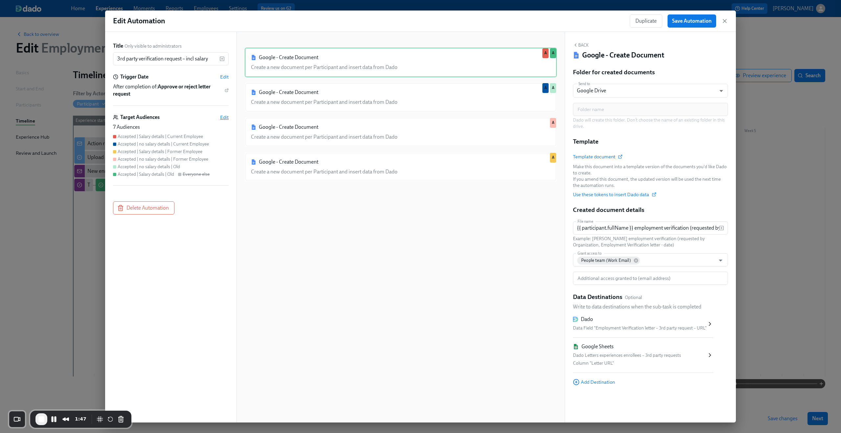
click at [224, 118] on span "Edit" at bounding box center [224, 117] width 9 height 7
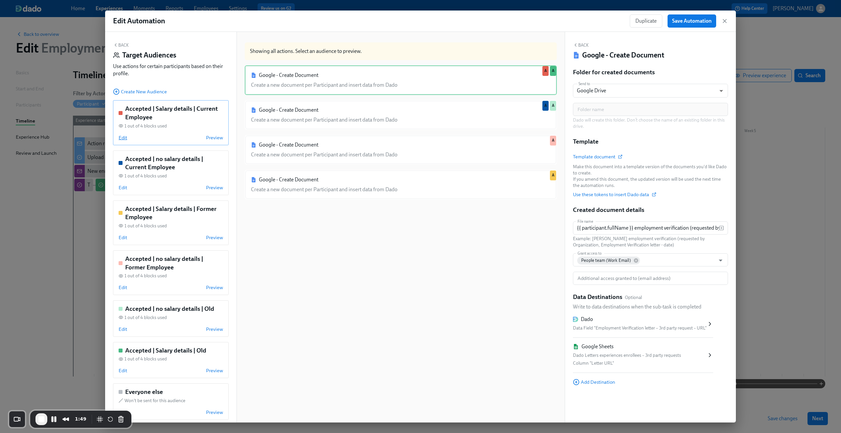
click at [122, 137] on span "Edit" at bounding box center [123, 137] width 9 height 7
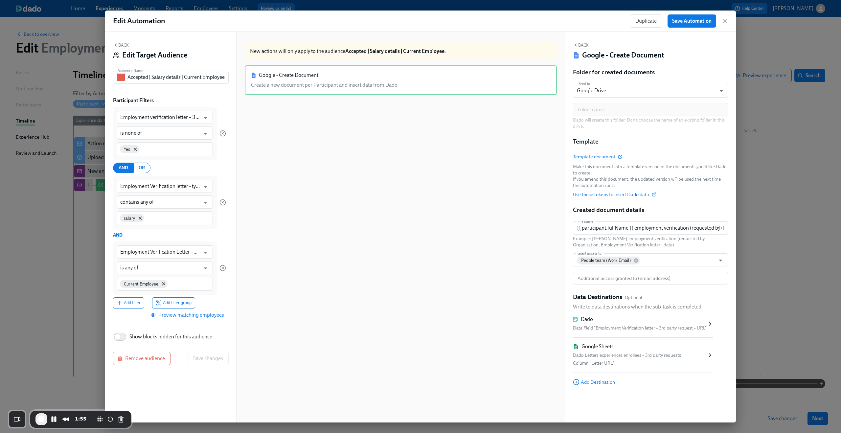
click at [124, 48] on button "Back" at bounding box center [121, 44] width 16 height 5
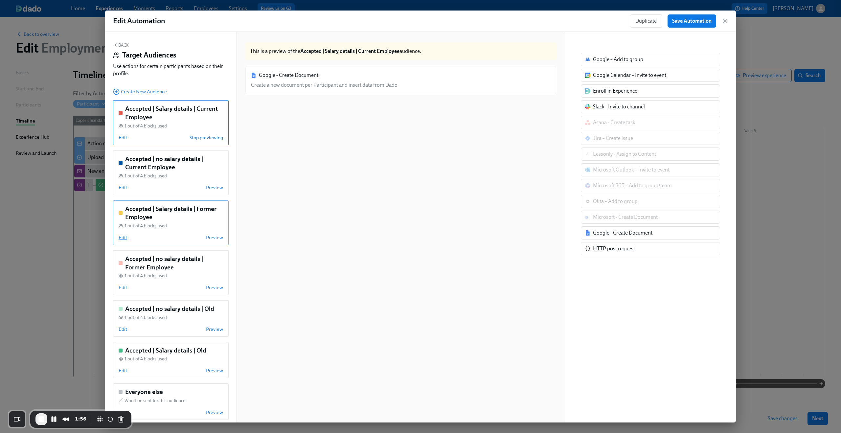
click at [124, 239] on span "Edit" at bounding box center [123, 237] width 9 height 7
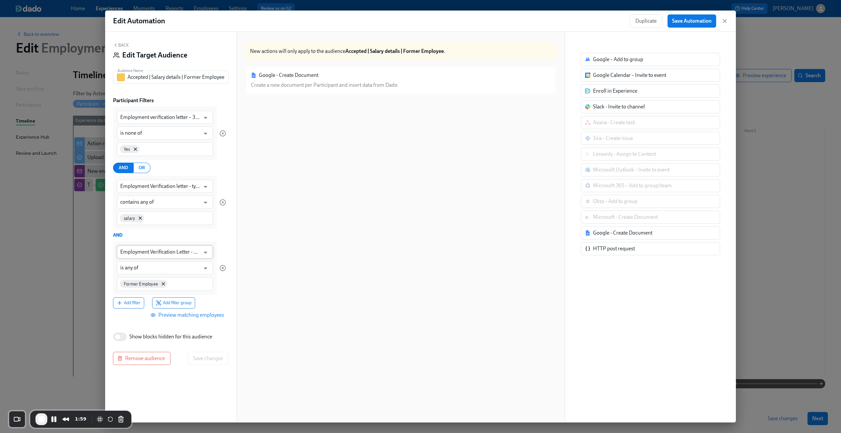
click at [190, 251] on input "Employment Verification Letter - Employment Status" at bounding box center [160, 252] width 80 height 13
click at [281, 159] on div "Google - Create Document Create a new document per Participant and insert data …" at bounding box center [401, 250] width 312 height 370
click at [120, 42] on div "Back Edit Target Audience Audience Name Accepted | Salary details | Former Empl…" at bounding box center [170, 227] width 131 height 391
click at [118, 44] on button "Back" at bounding box center [121, 44] width 16 height 5
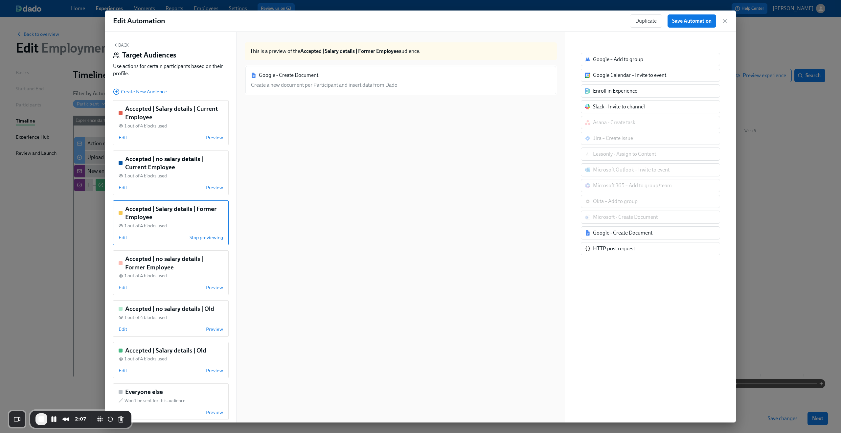
click at [120, 43] on button "Back" at bounding box center [121, 44] width 16 height 5
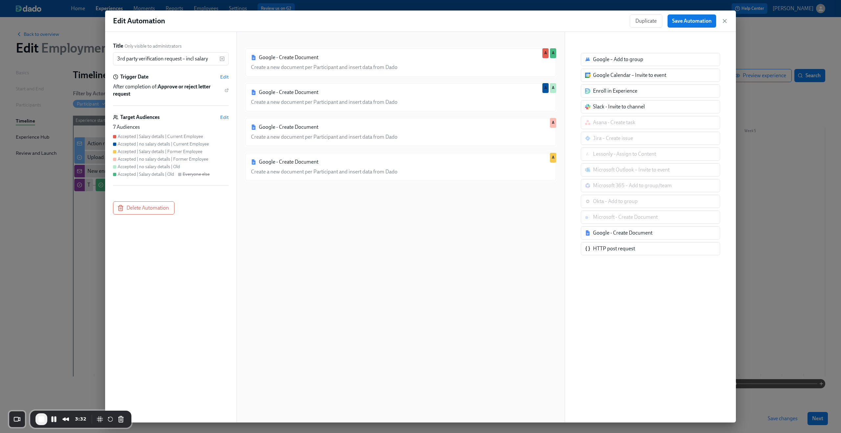
click at [40, 418] on span "End Recording" at bounding box center [41, 419] width 8 height 8
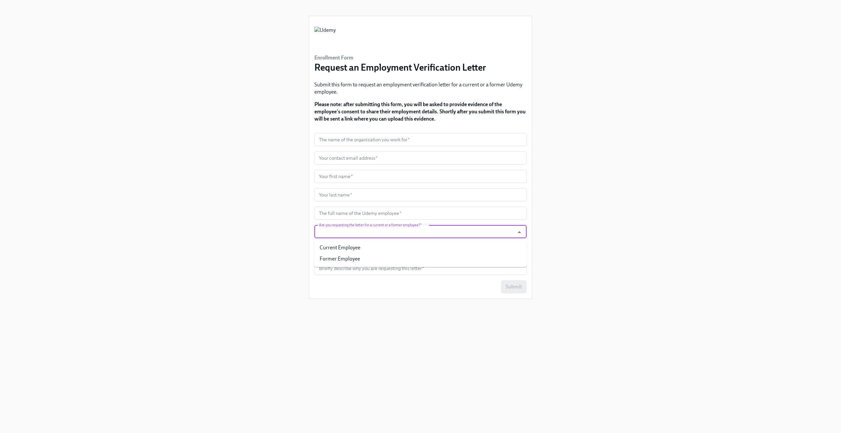
click at [408, 234] on input "Are you requesting the letter for a current or a former employee?   *" at bounding box center [414, 231] width 193 height 13
click at [248, 228] on div "Enrollment Form Request an Employment Verification Letter Submit this form to r…" at bounding box center [421, 208] width 810 height 417
click at [499, 232] on input "Are you requesting the letter for a current or a former employee?   *" at bounding box center [414, 231] width 193 height 13
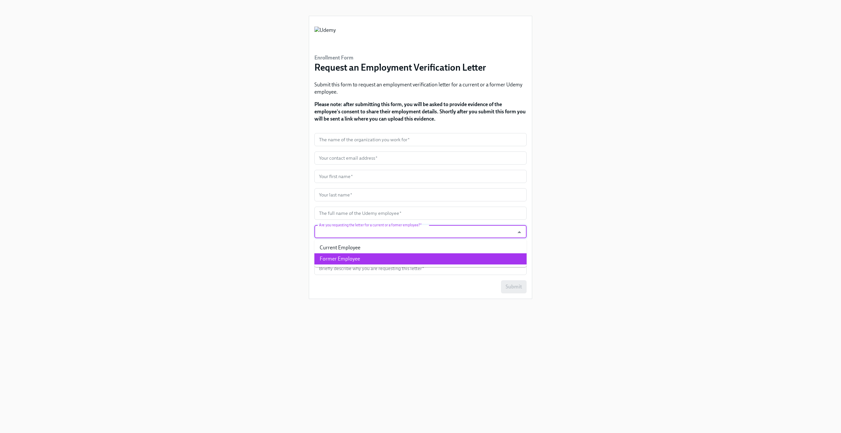
click at [246, 233] on div "Enrollment Form Request an Employment Verification Letter Submit this form to r…" at bounding box center [421, 208] width 810 height 417
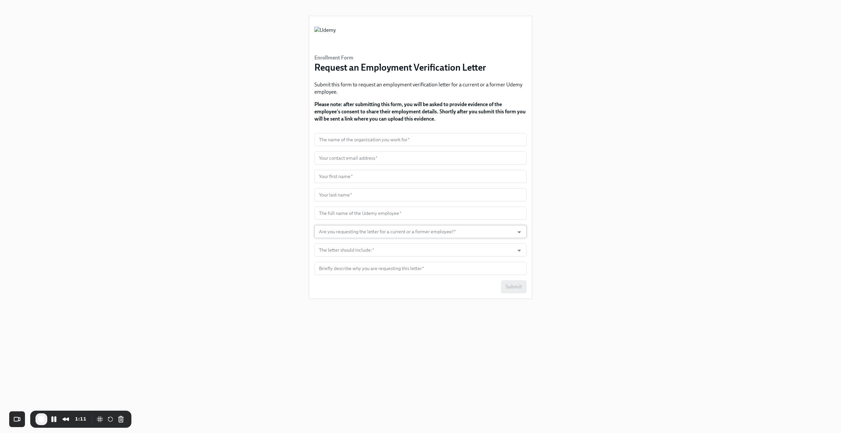
click at [396, 231] on input "Are you requesting the letter for a current or a former employee?   *" at bounding box center [414, 231] width 193 height 13
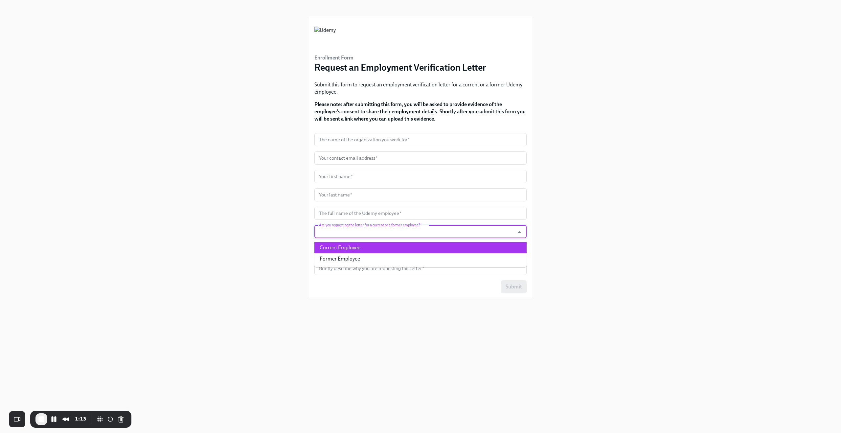
click at [275, 220] on div "Enrollment Form Request an Employment Verification Letter Submit this form to r…" at bounding box center [421, 208] width 810 height 417
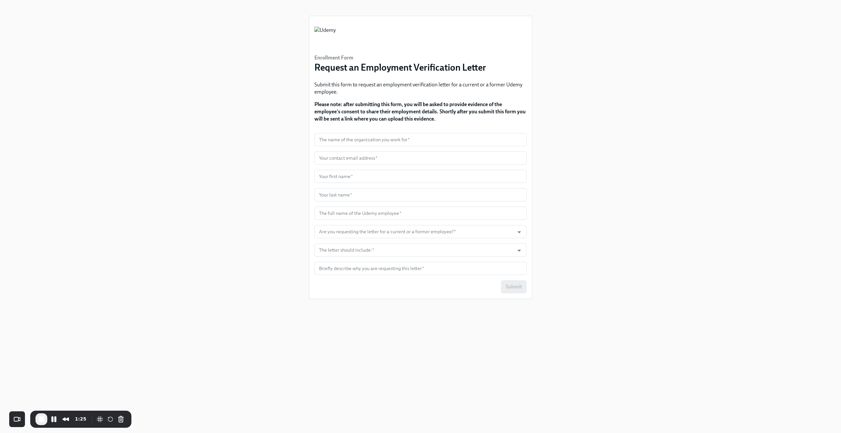
click at [283, 85] on div "Enrollment Form Request an Employment Verification Letter Submit this form to r…" at bounding box center [421, 208] width 810 height 417
